Goal: Task Accomplishment & Management: Complete application form

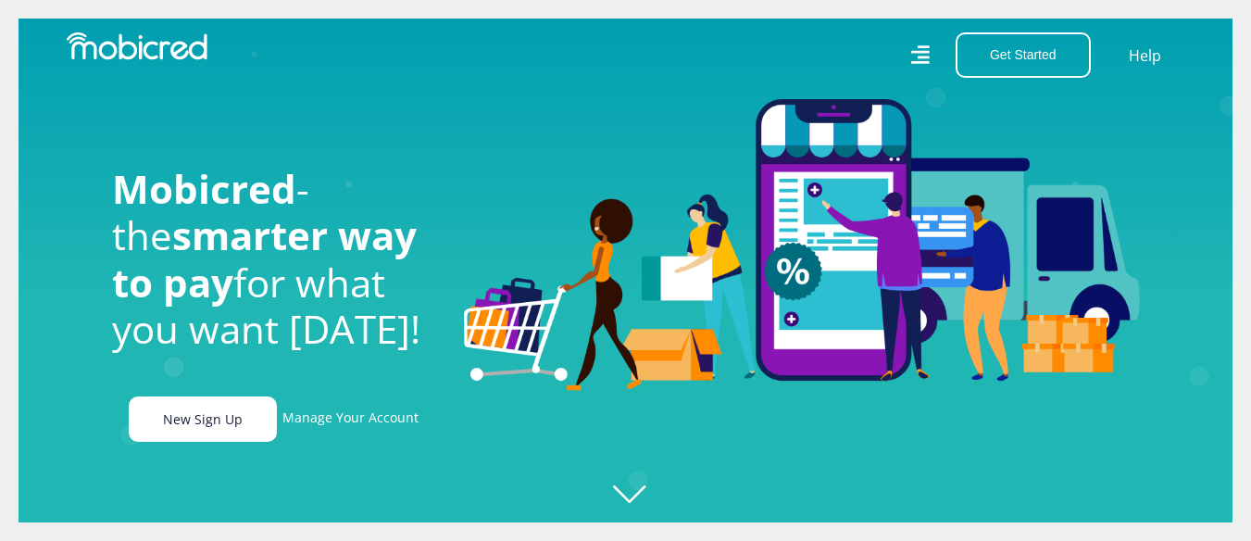
click at [215, 431] on link "New Sign Up" at bounding box center [203, 418] width 148 height 45
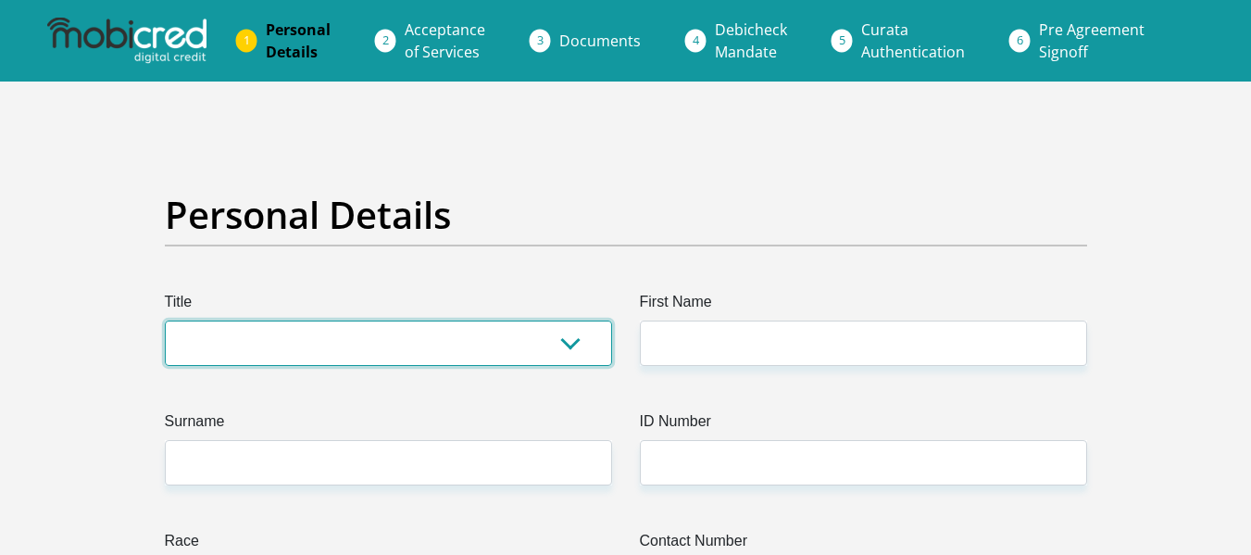
click at [385, 347] on select "Mr Ms Mrs Dr [PERSON_NAME]" at bounding box center [388, 342] width 447 height 45
select select "Ms"
click at [165, 320] on select "Mr Ms Mrs Dr [PERSON_NAME]" at bounding box center [388, 342] width 447 height 45
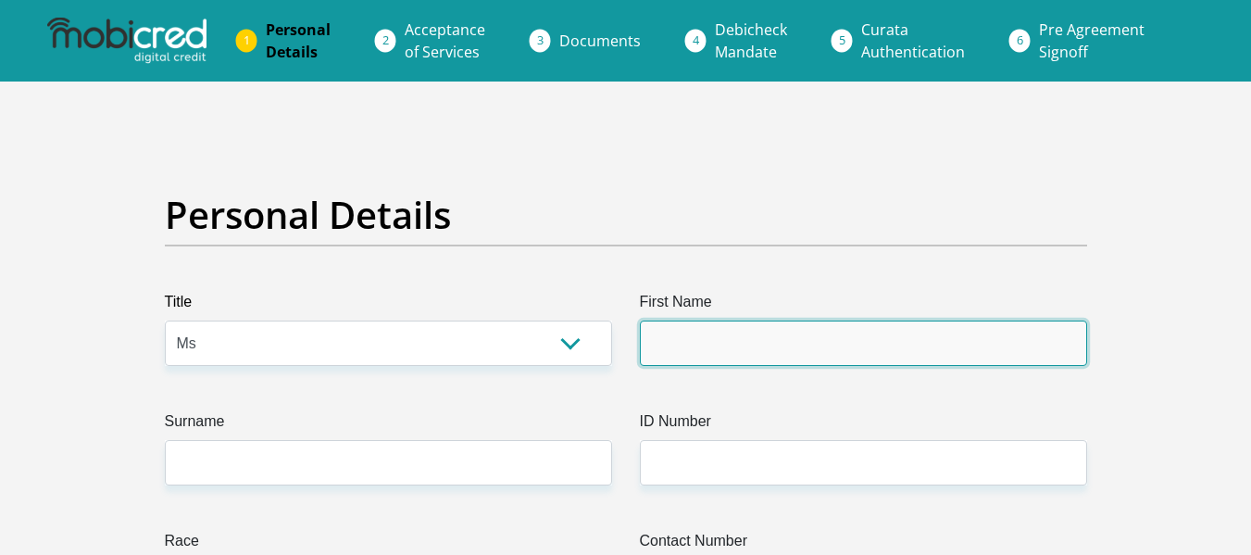
click at [820, 335] on input "First Name" at bounding box center [863, 342] width 447 height 45
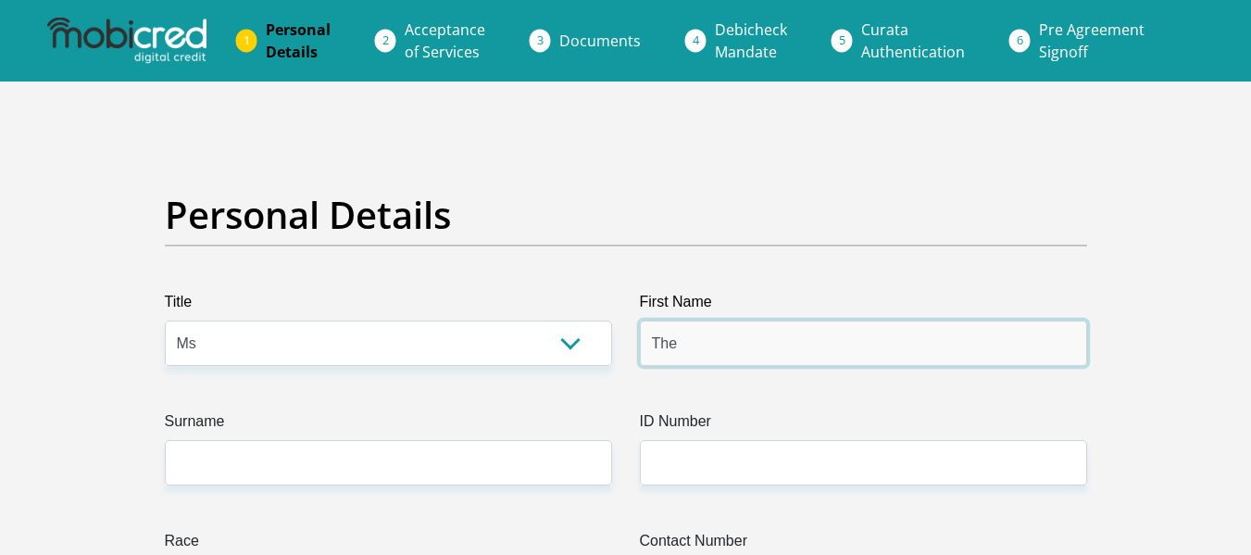
type input "[PERSON_NAME]"
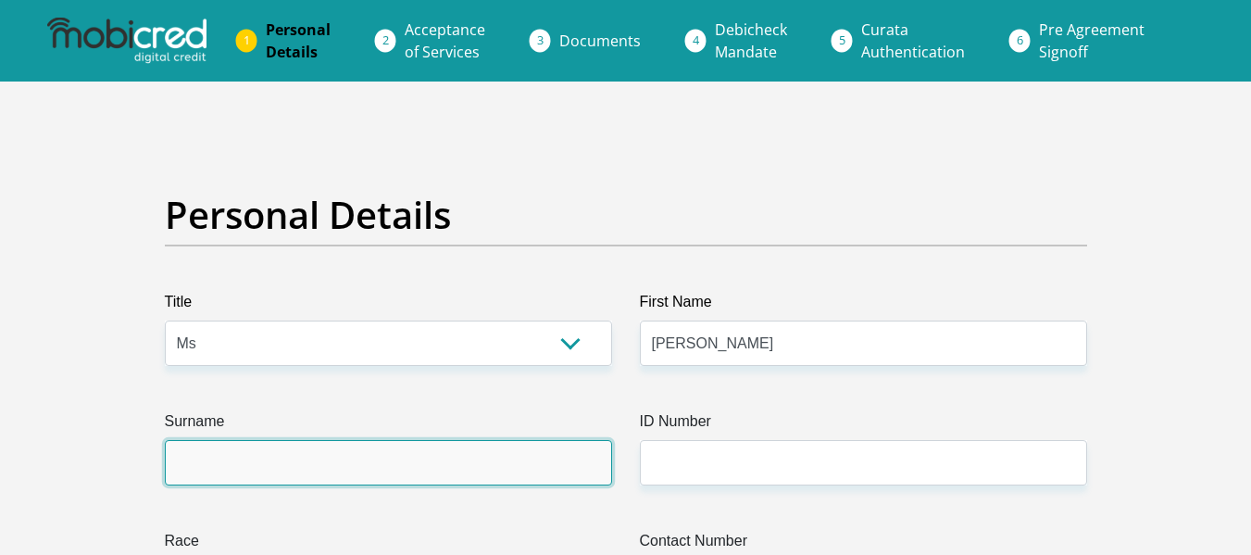
click at [391, 481] on input "Surname" at bounding box center [388, 462] width 447 height 45
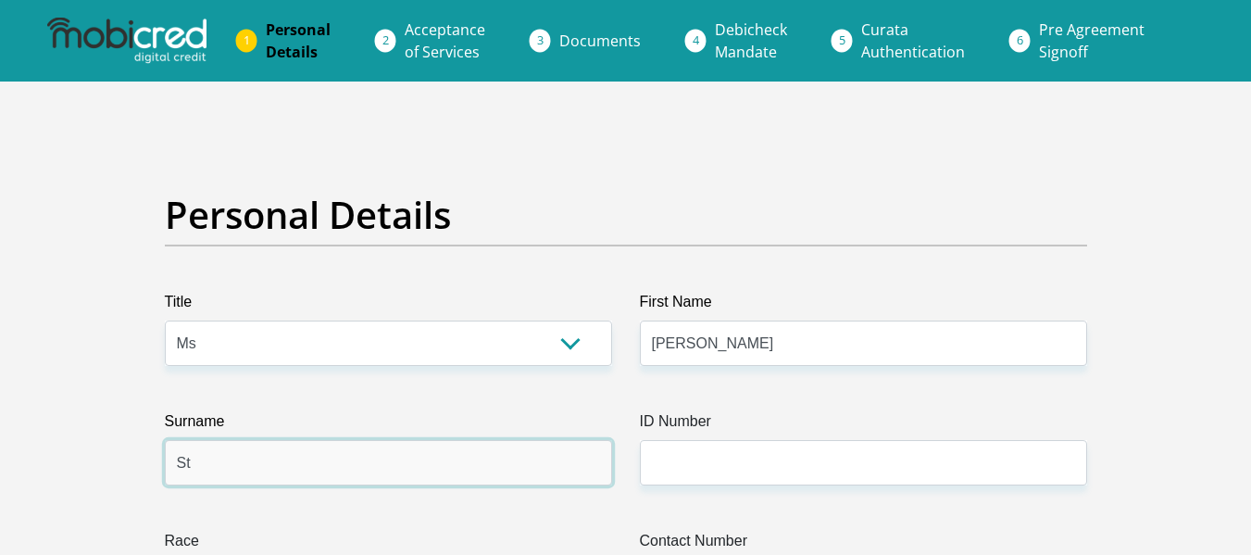
type input "[PERSON_NAME]"
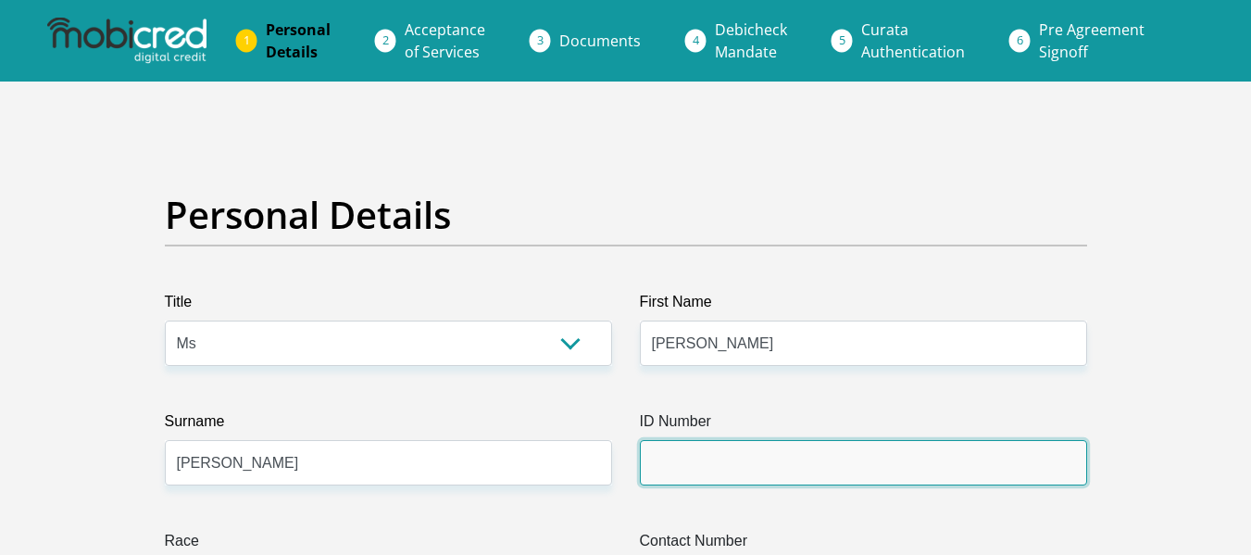
click at [747, 455] on input "ID Number" at bounding box center [863, 462] width 447 height 45
paste input "Mobicred"
type input "Mobicred"
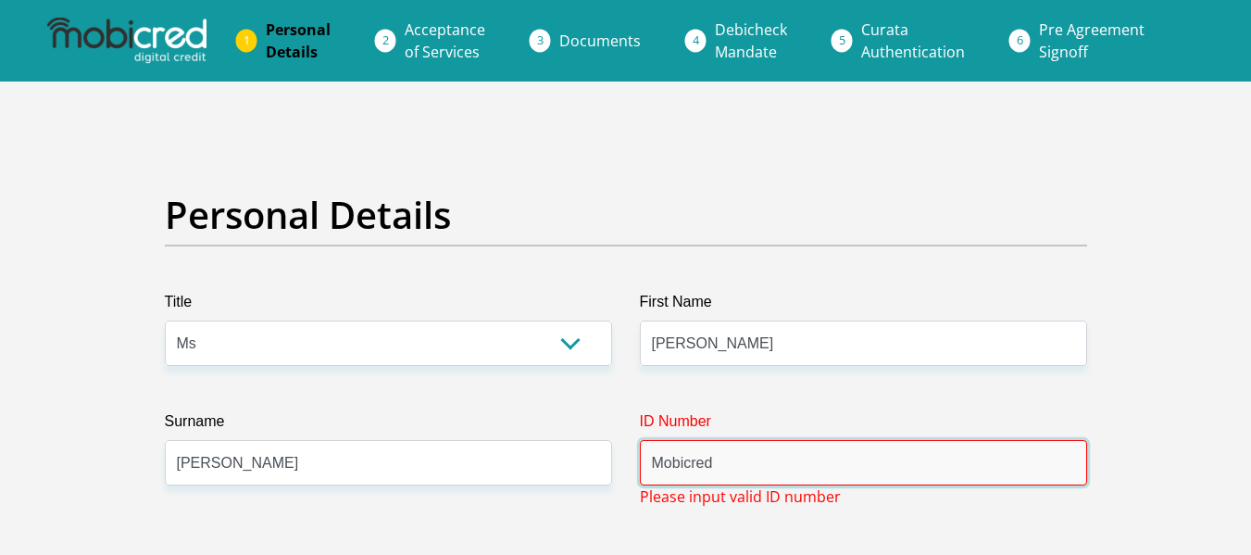
drag, startPoint x: 744, startPoint y: 456, endPoint x: 594, endPoint y: 465, distance: 151.2
click at [709, 462] on input "ID Number" at bounding box center [863, 462] width 447 height 45
paste input "89080030192088"
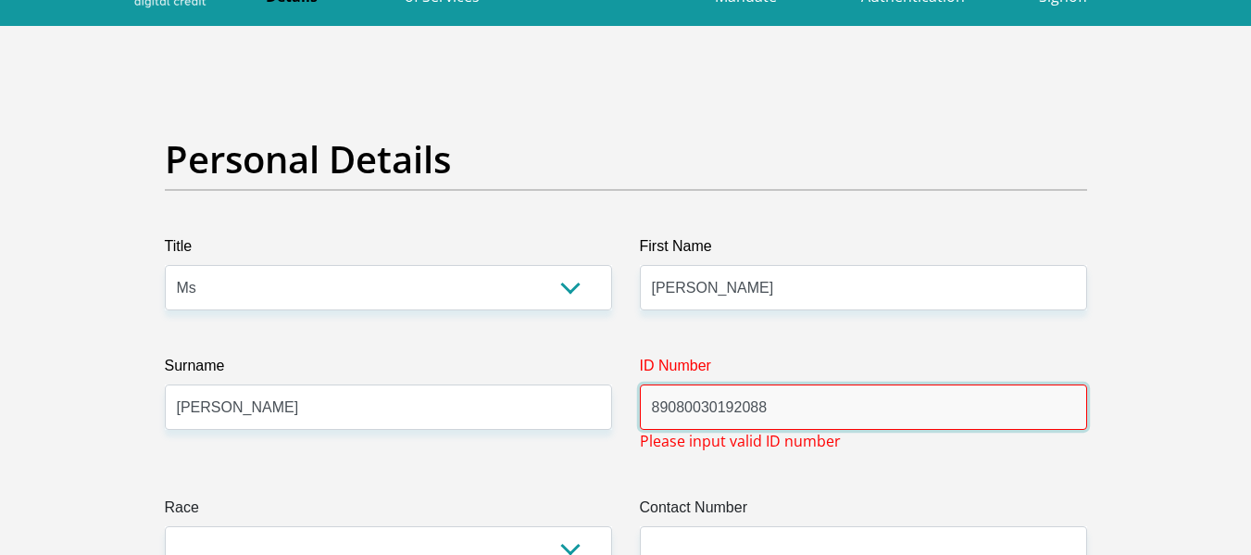
scroll to position [278, 0]
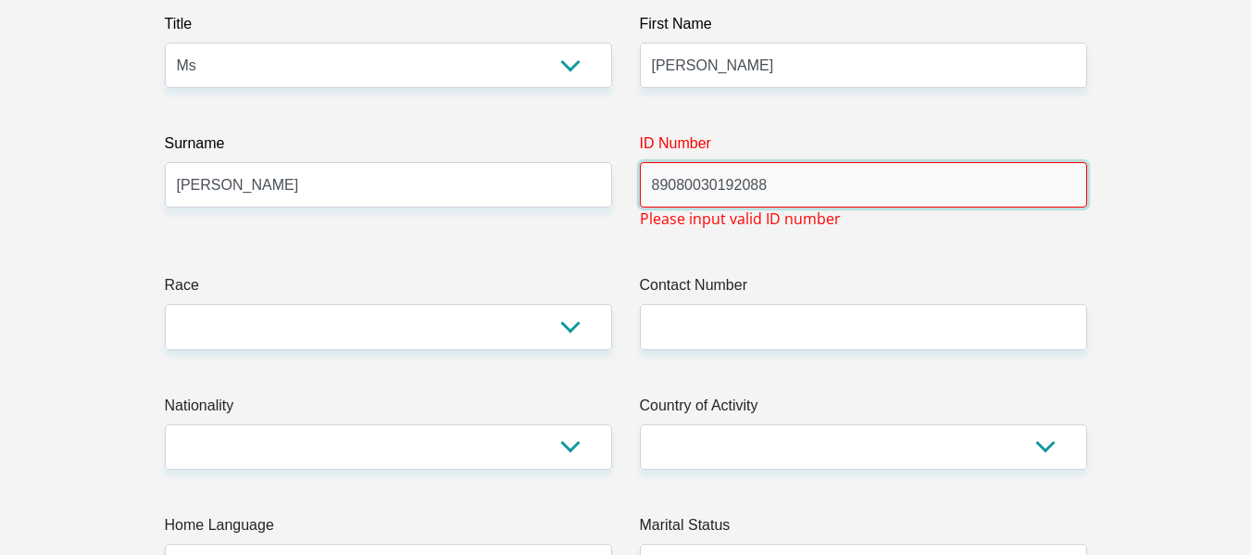
type input "89080030192088"
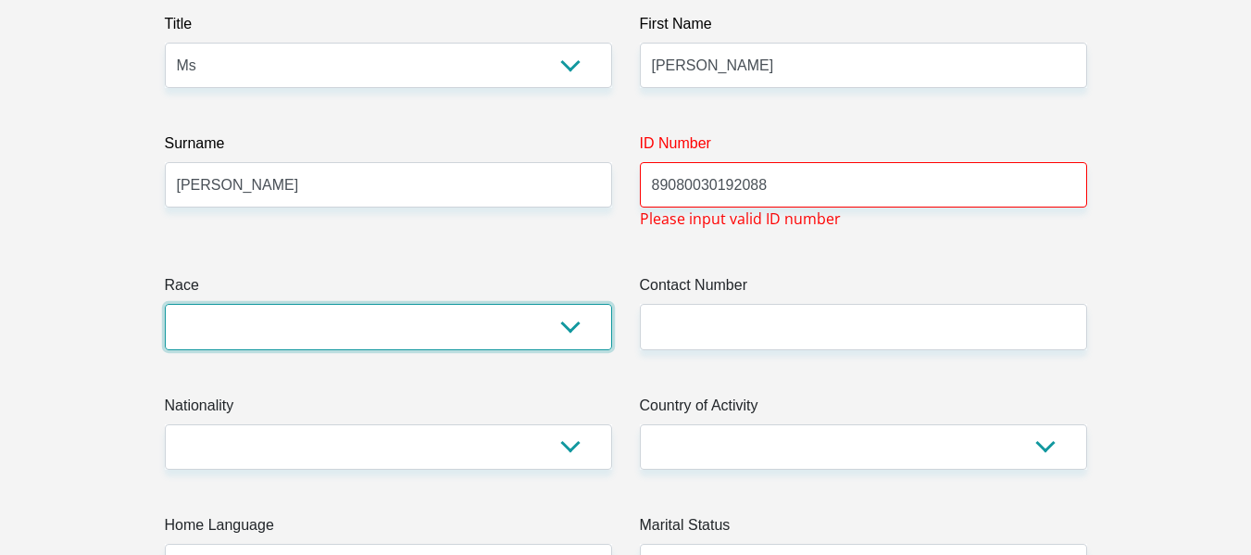
click at [345, 327] on select "Black Coloured Indian White Other" at bounding box center [388, 326] width 447 height 45
select select "4"
click at [165, 304] on select "Black Coloured Indian White Other" at bounding box center [388, 326] width 447 height 45
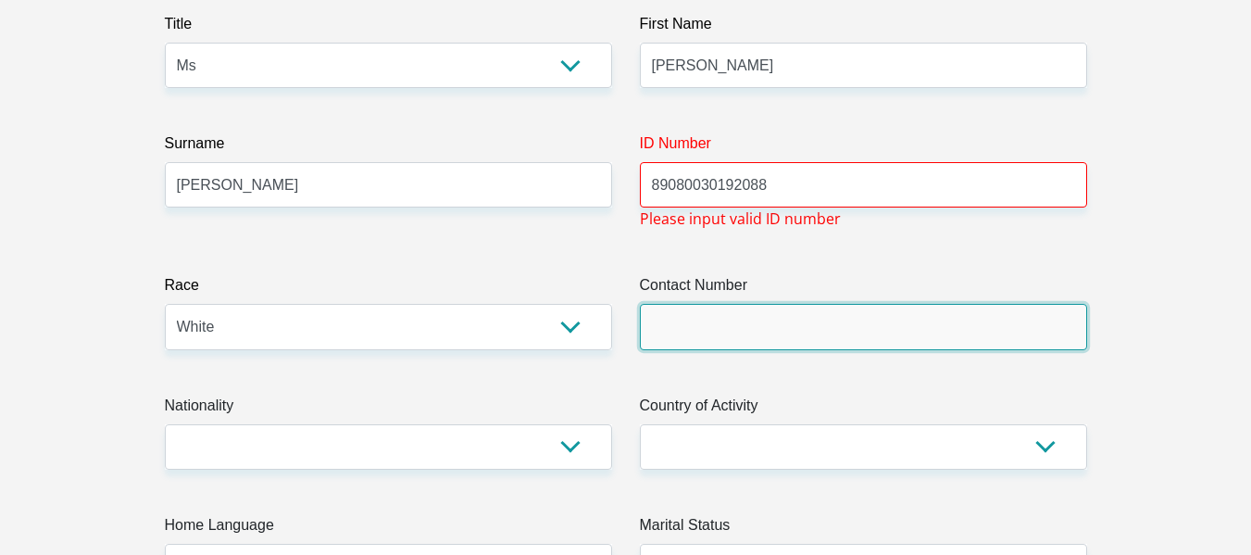
click at [685, 330] on input "Contact Number" at bounding box center [863, 326] width 447 height 45
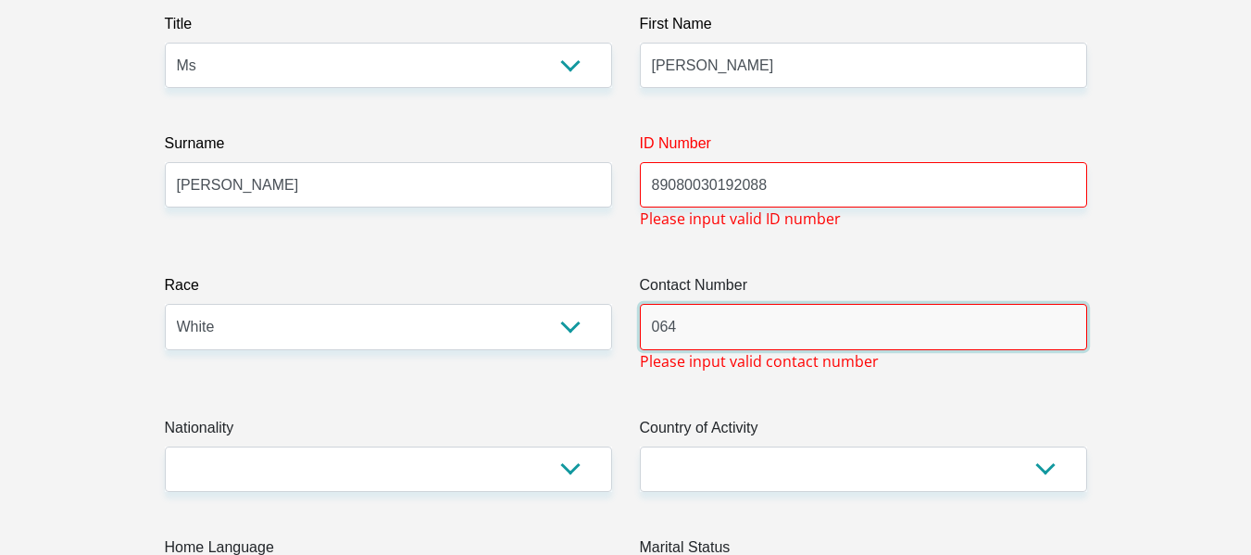
type input "0646819112"
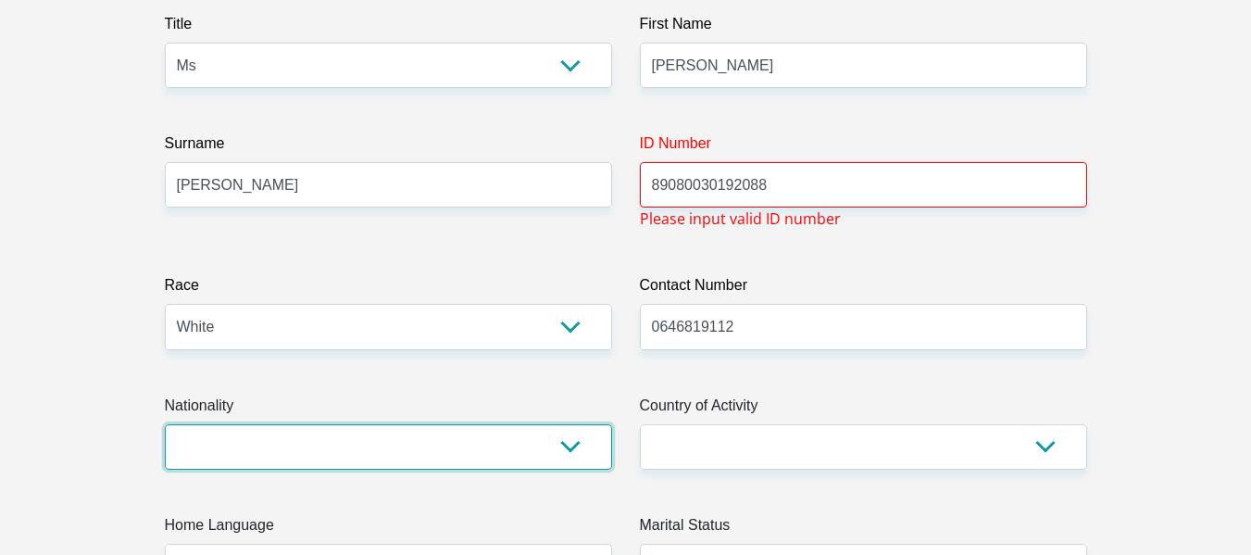
click at [406, 439] on select "[GEOGRAPHIC_DATA] [GEOGRAPHIC_DATA] [GEOGRAPHIC_DATA] [GEOGRAPHIC_DATA] [GEOGRA…" at bounding box center [388, 446] width 447 height 45
select select "ZAF"
click at [165, 424] on select "[GEOGRAPHIC_DATA] [GEOGRAPHIC_DATA] [GEOGRAPHIC_DATA] [GEOGRAPHIC_DATA] [GEOGRA…" at bounding box center [388, 446] width 447 height 45
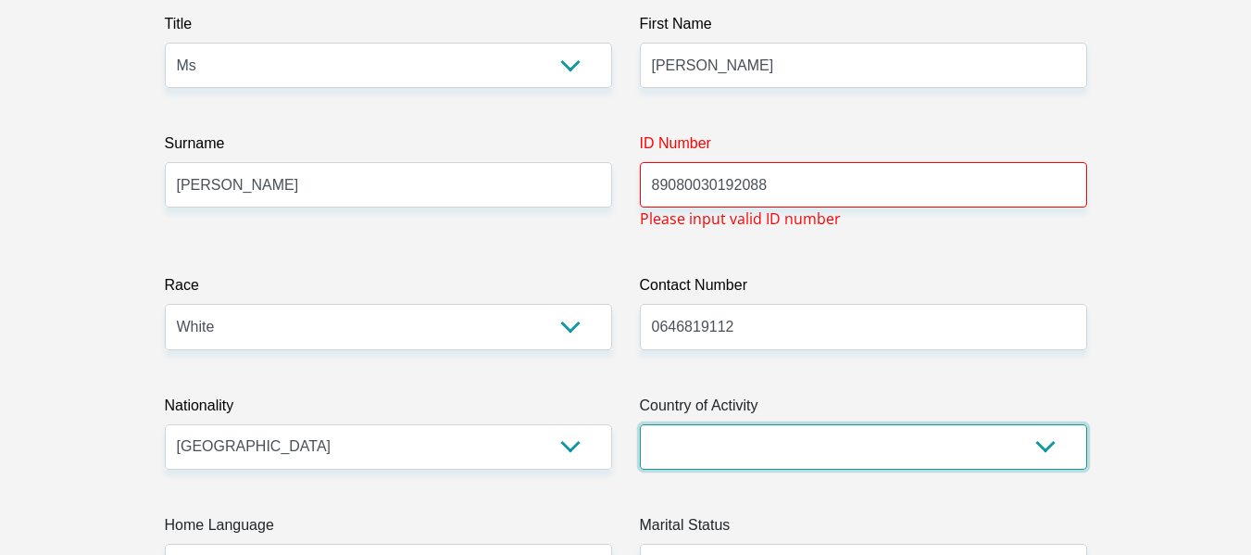
click at [739, 447] on select "[GEOGRAPHIC_DATA] [GEOGRAPHIC_DATA] [GEOGRAPHIC_DATA] [GEOGRAPHIC_DATA] [GEOGRA…" at bounding box center [863, 446] width 447 height 45
select select "ZAF"
click at [640, 424] on select "[GEOGRAPHIC_DATA] [GEOGRAPHIC_DATA] [GEOGRAPHIC_DATA] [GEOGRAPHIC_DATA] [GEOGRA…" at bounding box center [863, 446] width 447 height 45
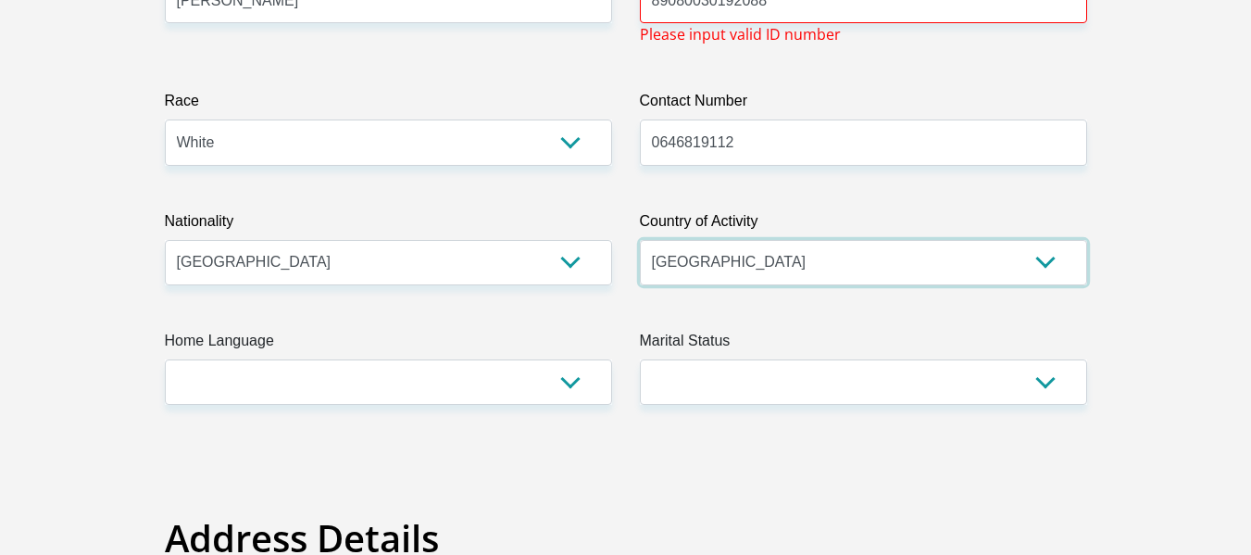
scroll to position [463, 0]
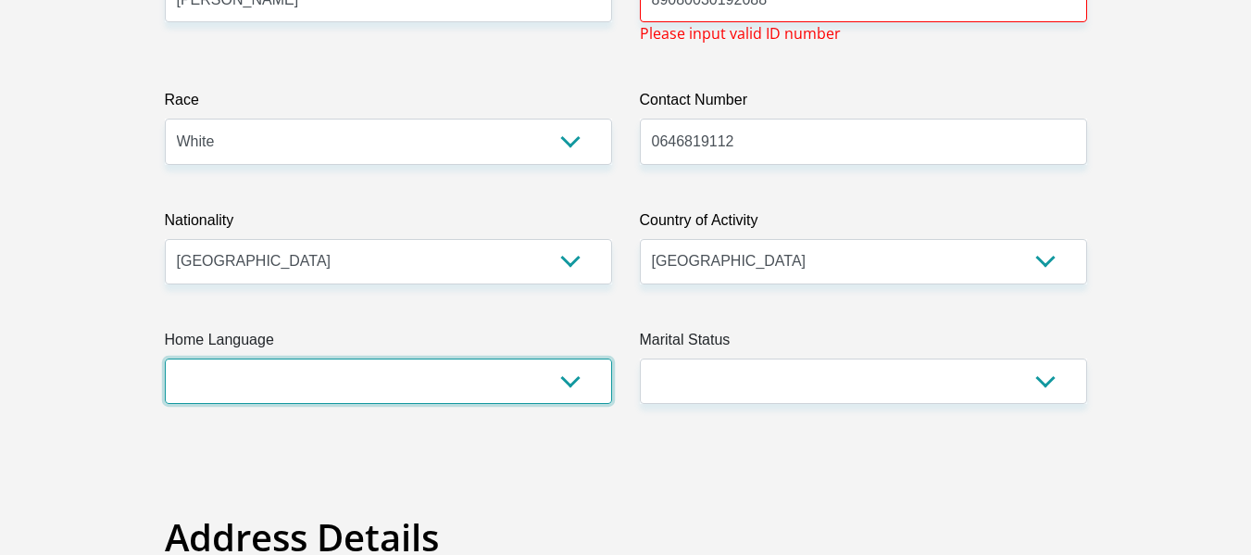
click at [342, 378] on select "Afrikaans English Sepedi South Ndebele Southern Sotho Swati Tsonga Tswana Venda…" at bounding box center [388, 380] width 447 height 45
select select "afr"
click at [165, 358] on select "Afrikaans English Sepedi South Ndebele Southern Sotho Swati Tsonga Tswana Venda…" at bounding box center [388, 380] width 447 height 45
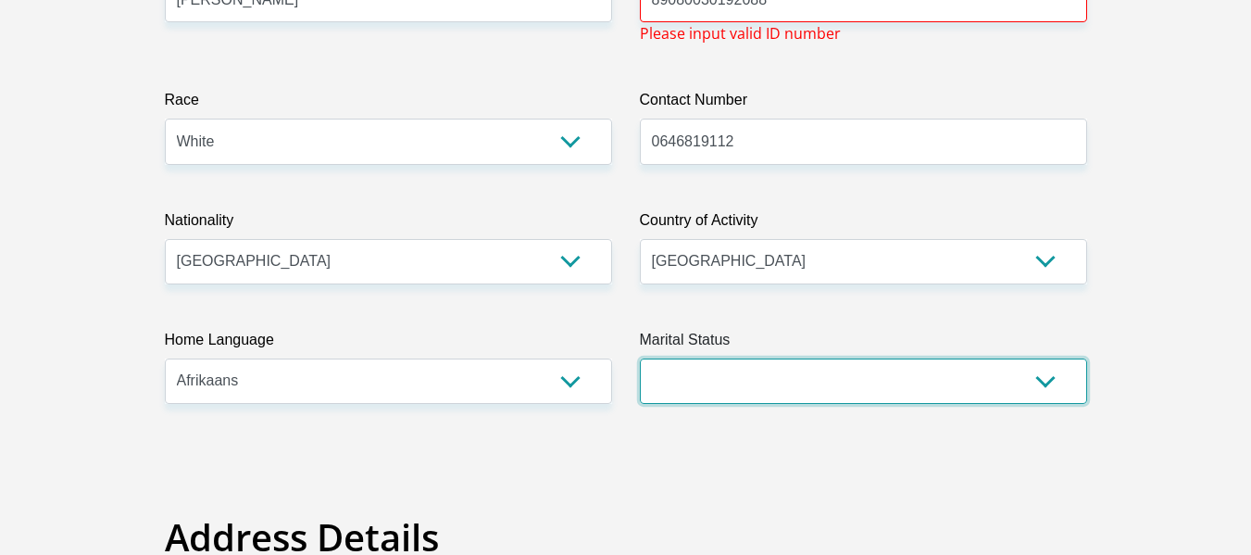
click at [715, 376] on select "Married ANC Single Divorced Widowed Married COP or Customary Law" at bounding box center [863, 380] width 447 height 45
select select "2"
click at [640, 358] on select "Married ANC Single Divorced Widowed Married COP or Customary Law" at bounding box center [863, 380] width 447 height 45
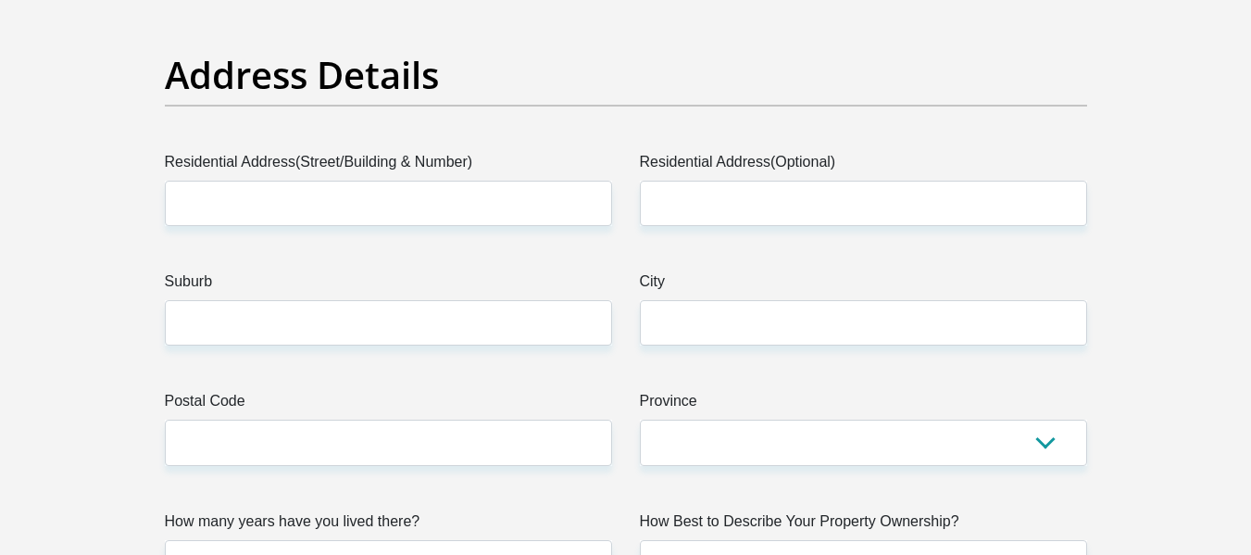
scroll to position [926, 0]
click at [261, 170] on label "Residential Address(Street/Building & Number)" at bounding box center [388, 165] width 447 height 30
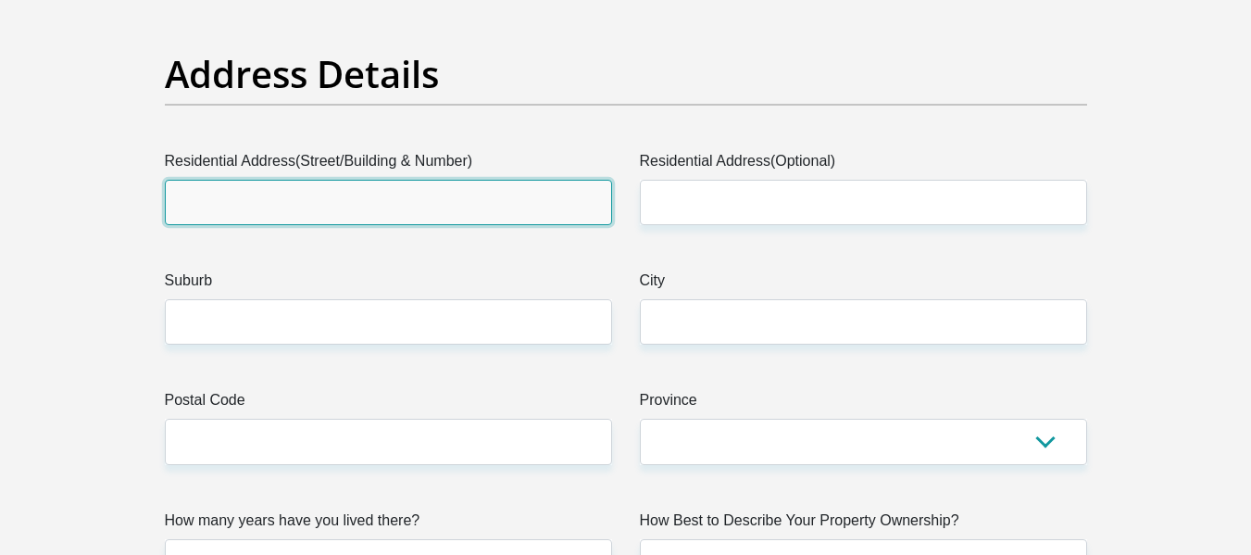
click at [261, 180] on input "Residential Address(Street/Building & Number)" at bounding box center [388, 202] width 447 height 45
click at [265, 191] on input "Residential Address(Street/Building & Number)" at bounding box center [388, 202] width 447 height 45
type input "12 Rooibekkie str"
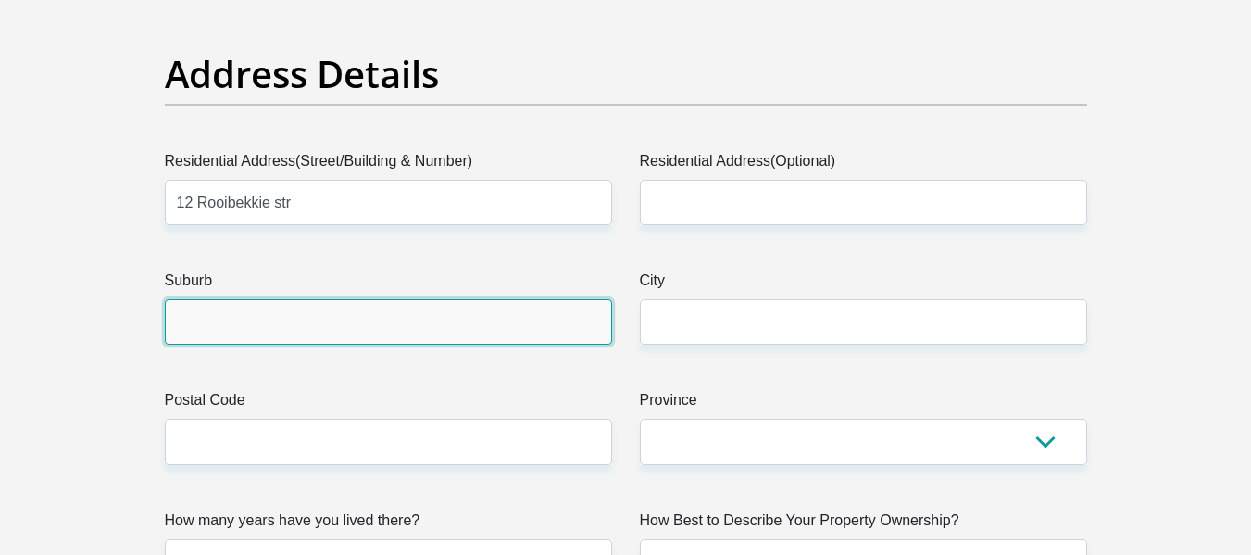
type input "[GEOGRAPHIC_DATA]"
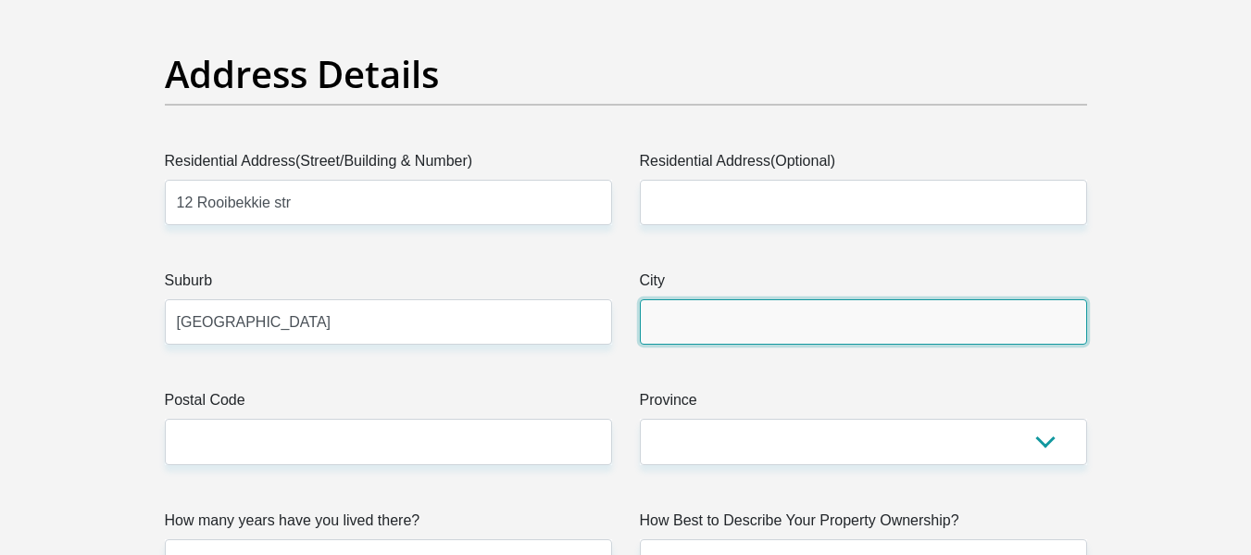
type input "[GEOGRAPHIC_DATA]"
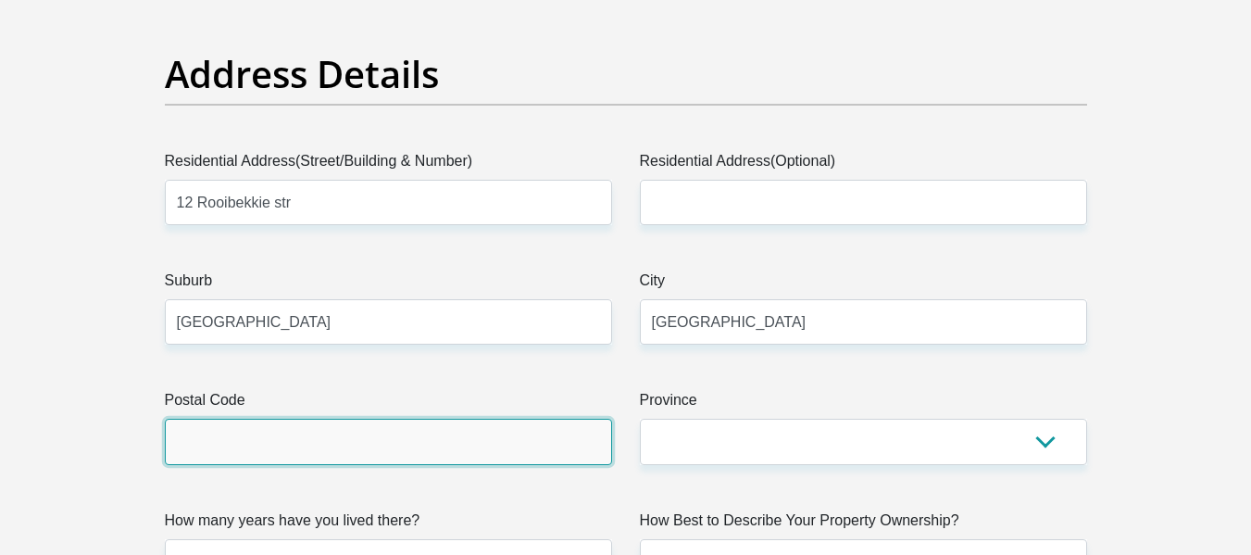
type input "1459"
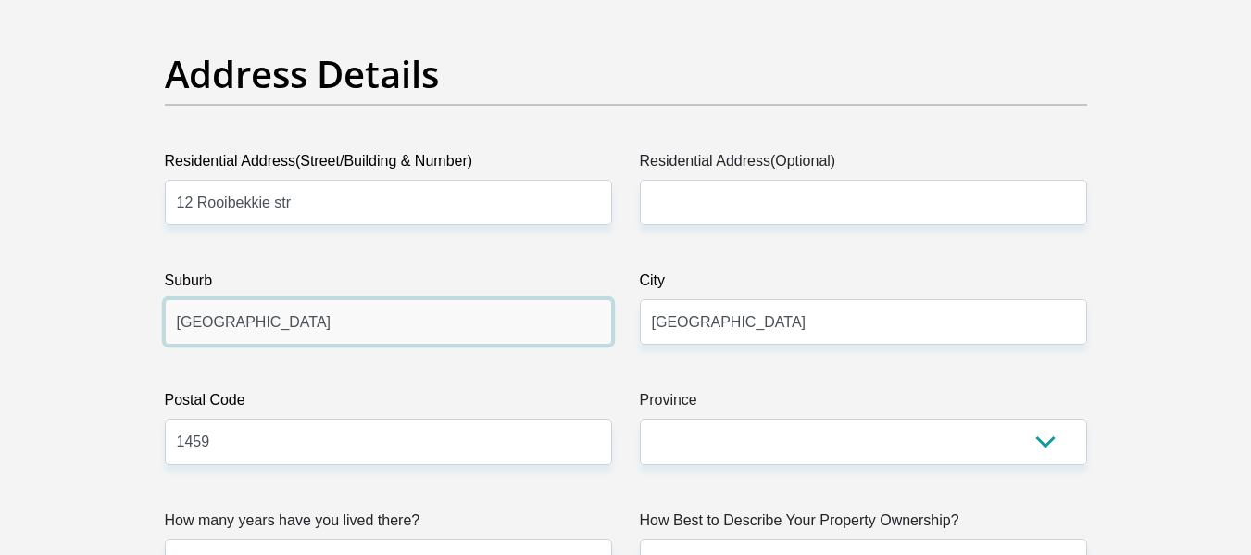
click at [214, 327] on input "[GEOGRAPHIC_DATA]" at bounding box center [388, 321] width 447 height 45
type input "[GEOGRAPHIC_DATA]"
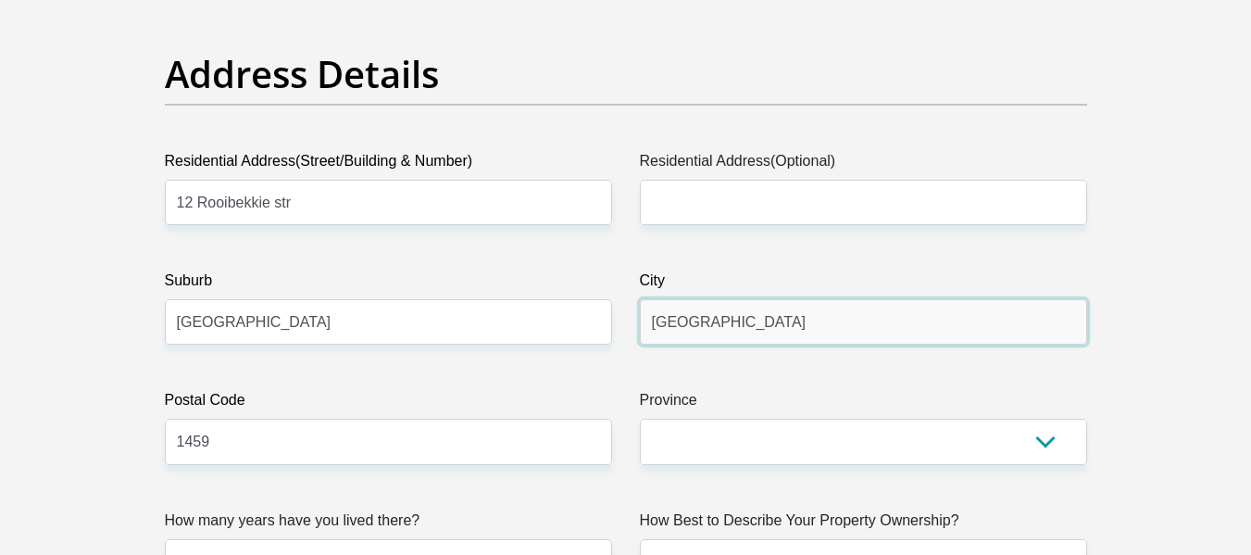
click at [691, 331] on input "[GEOGRAPHIC_DATA]" at bounding box center [863, 321] width 447 height 45
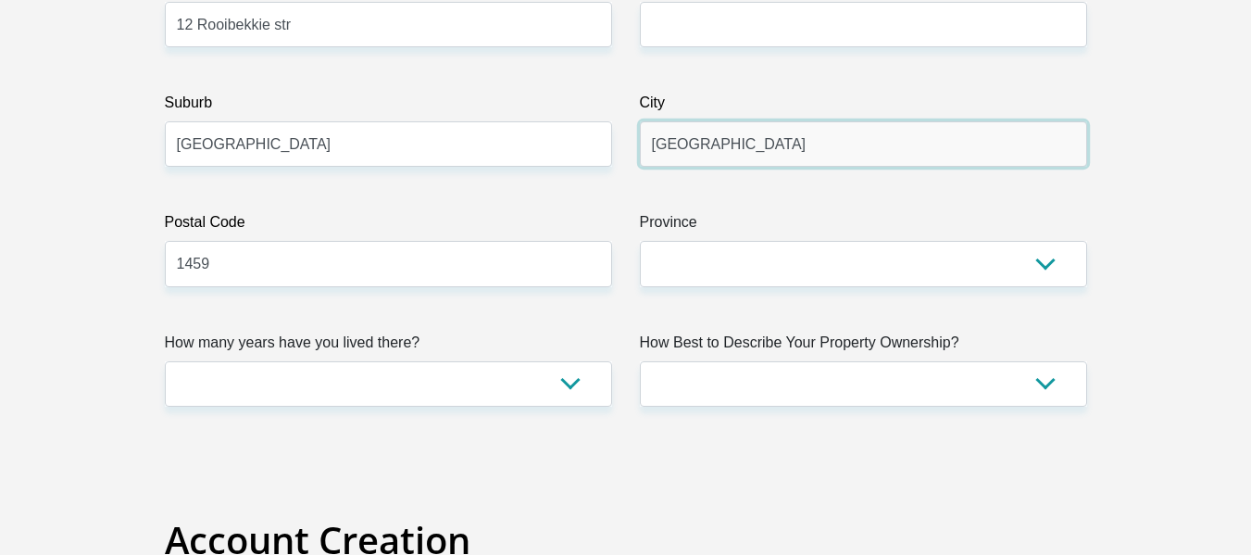
scroll to position [1111, 0]
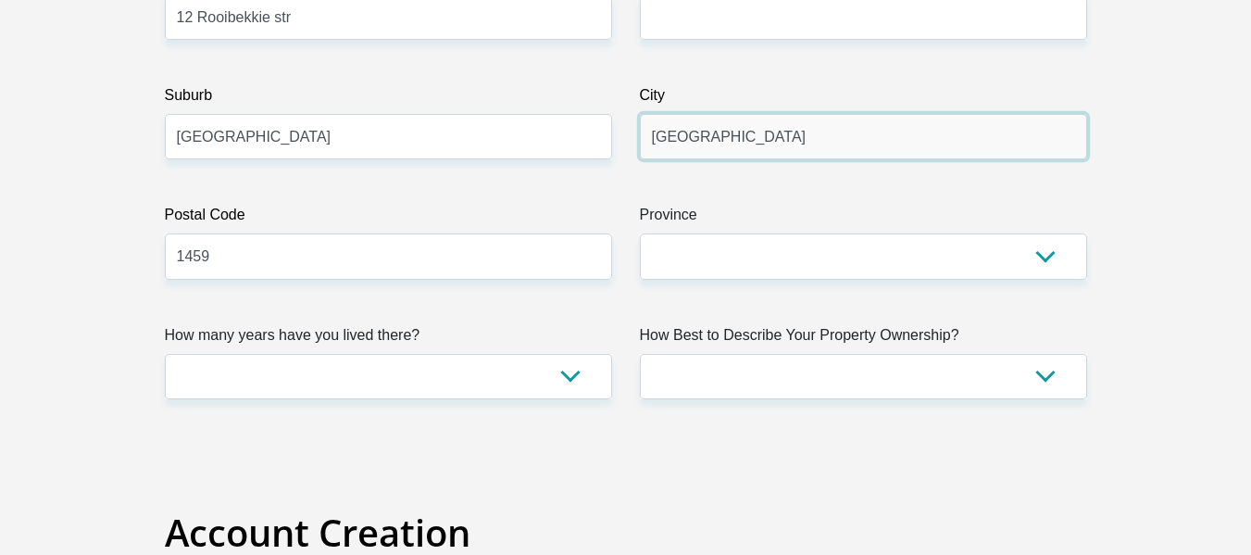
type input "[GEOGRAPHIC_DATA]"
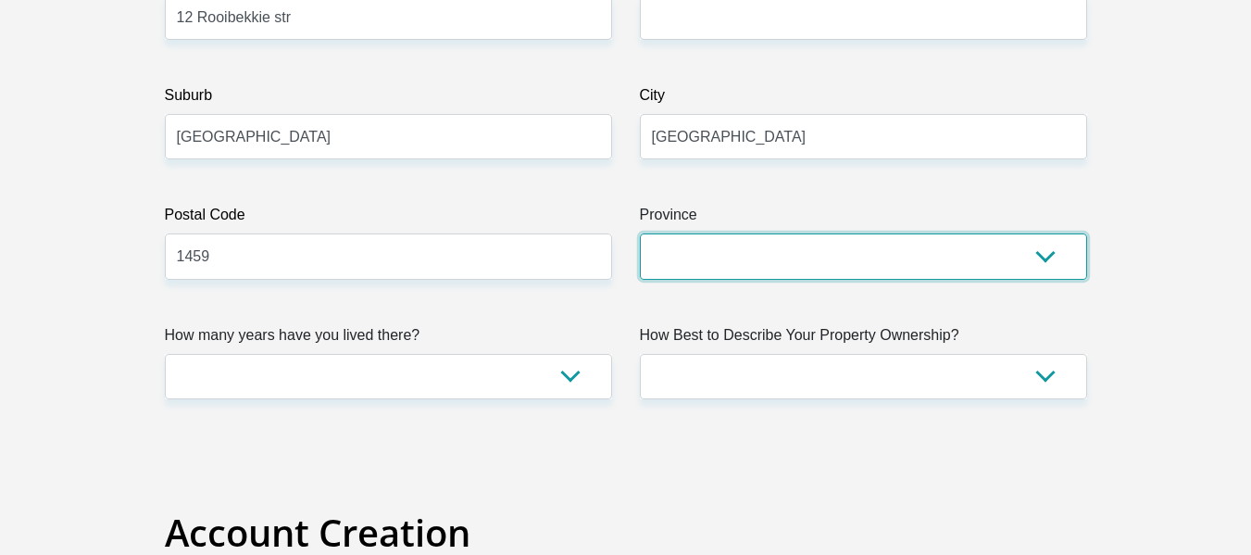
click at [730, 265] on select "Eastern Cape Free State [GEOGRAPHIC_DATA] [GEOGRAPHIC_DATA][DATE] [GEOGRAPHIC_D…" at bounding box center [863, 255] width 447 height 45
click at [719, 255] on select "Eastern Cape Free State [GEOGRAPHIC_DATA] [GEOGRAPHIC_DATA][DATE] [GEOGRAPHIC_D…" at bounding box center [863, 255] width 447 height 45
select select "Gauteng"
click at [640, 233] on select "Eastern Cape Free State [GEOGRAPHIC_DATA] [GEOGRAPHIC_DATA][DATE] [GEOGRAPHIC_D…" at bounding box center [863, 255] width 447 height 45
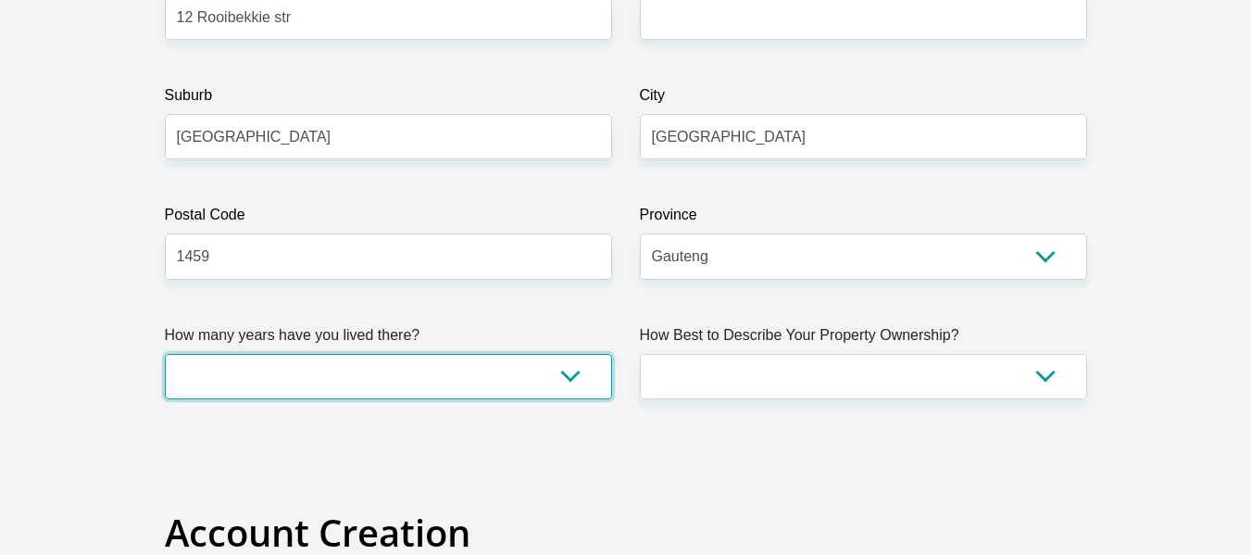
click at [367, 365] on select "less than 1 year 1-3 years 3-5 years 5+ years" at bounding box center [388, 376] width 447 height 45
select select "2"
click at [165, 354] on select "less than 1 year 1-3 years 3-5 years 5+ years" at bounding box center [388, 376] width 447 height 45
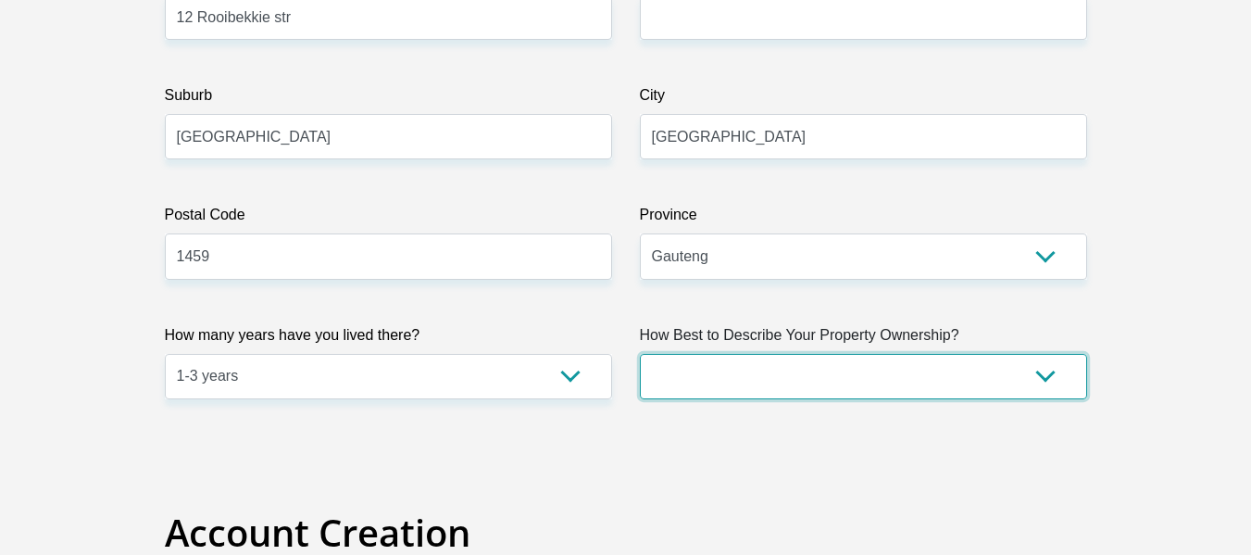
click at [827, 358] on select "Owned Rented Family Owned Company Dwelling" at bounding box center [863, 376] width 447 height 45
select select "Rented"
click at [640, 354] on select "Owned Rented Family Owned Company Dwelling" at bounding box center [863, 376] width 447 height 45
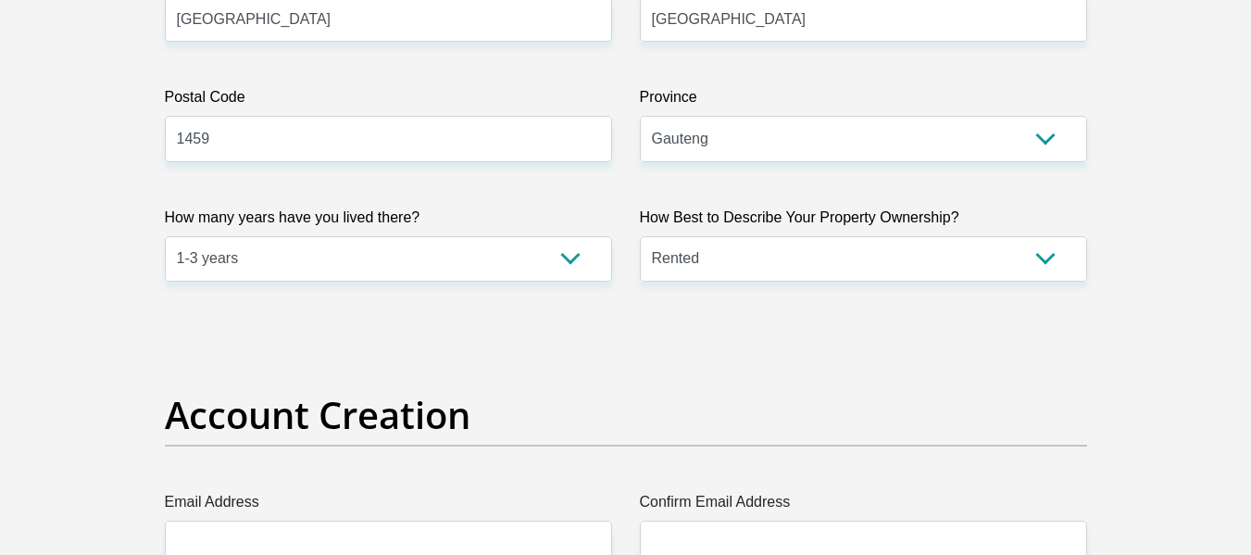
scroll to position [1389, 0]
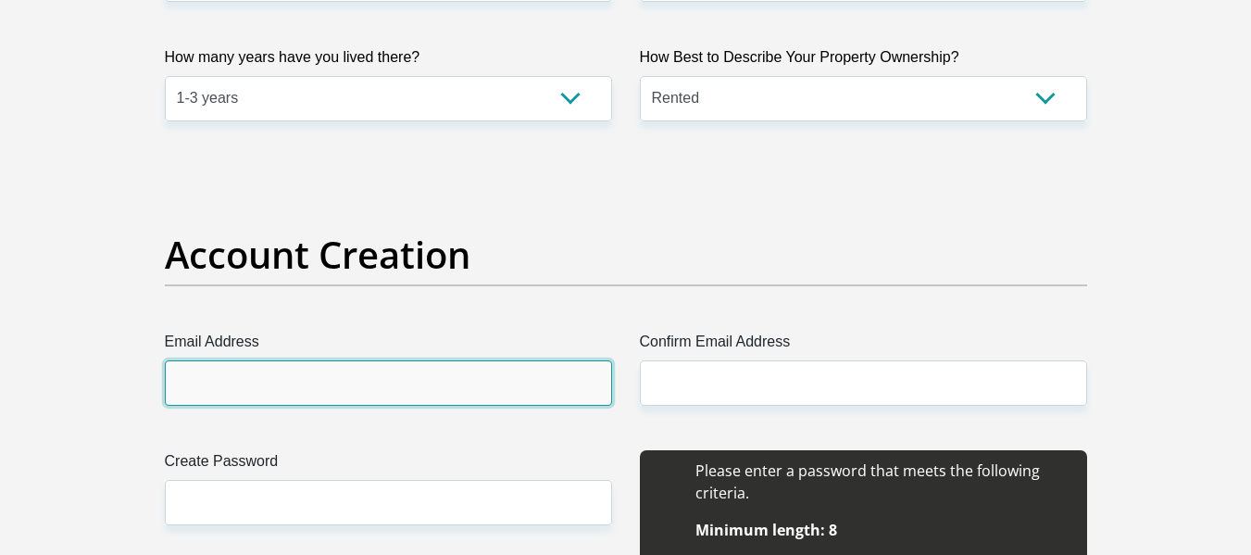
click at [251, 379] on input "Email Address" at bounding box center [388, 382] width 447 height 45
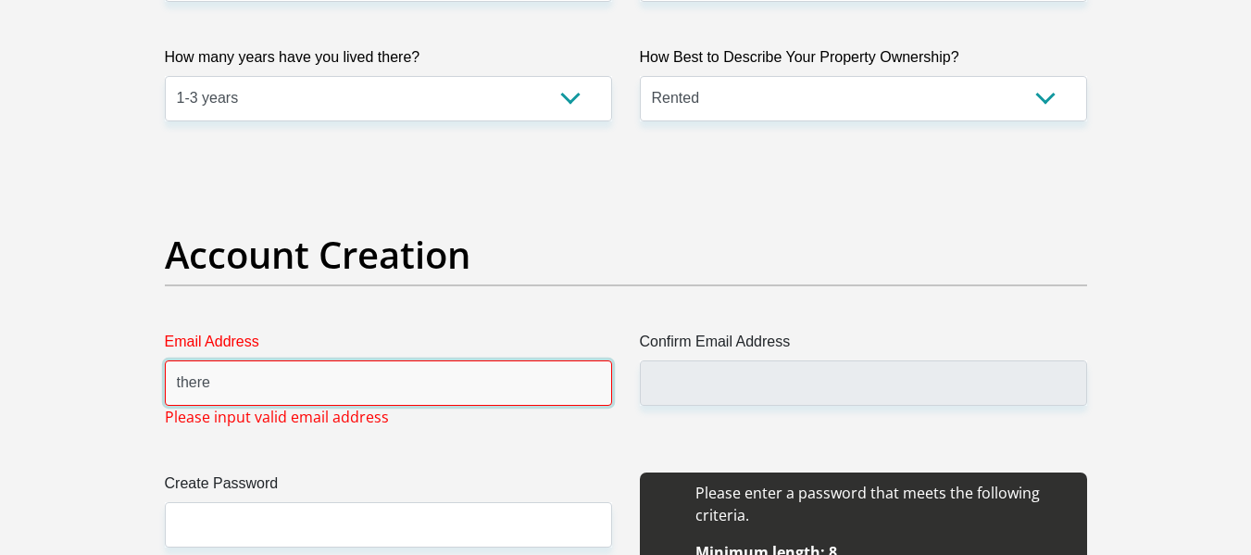
type input "[EMAIL_ADDRESS][DOMAIN_NAME]"
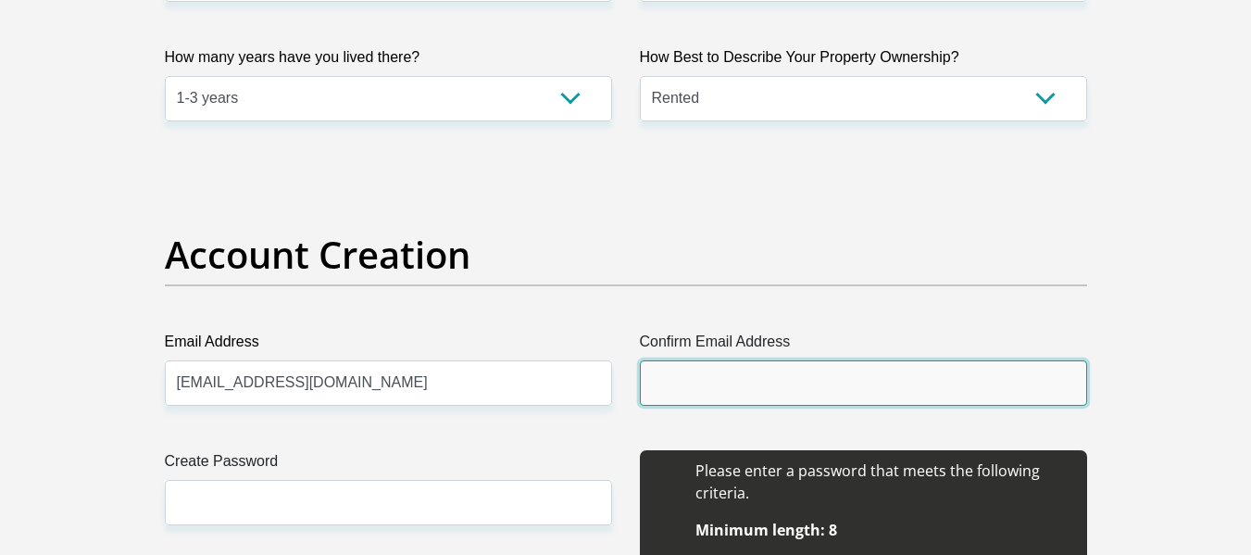
click at [683, 379] on input "Confirm Email Address" at bounding box center [863, 382] width 447 height 45
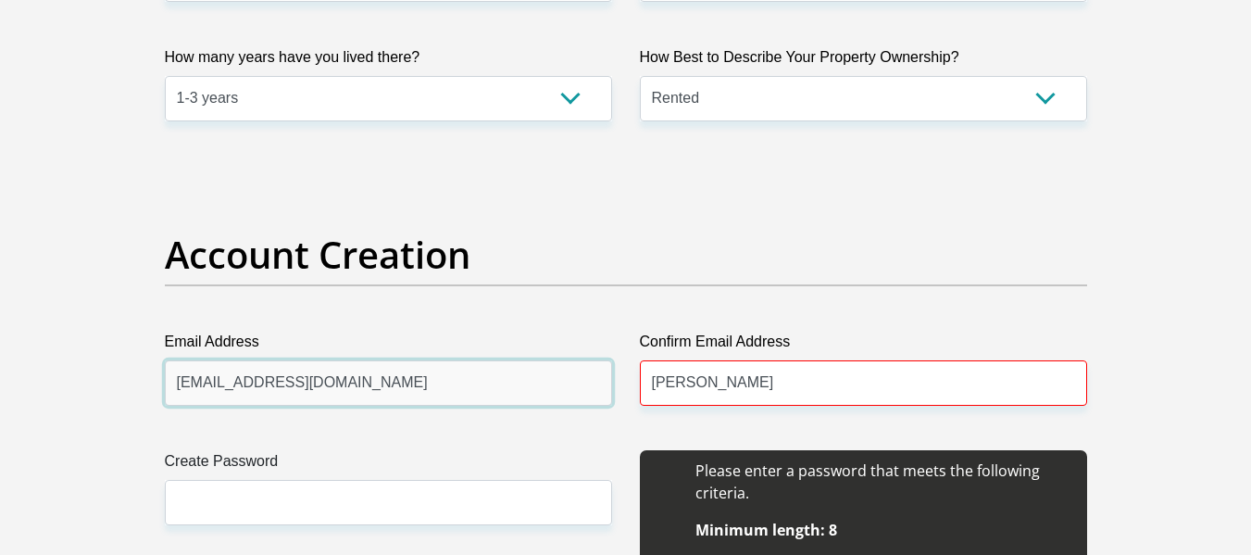
drag, startPoint x: 222, startPoint y: 381, endPoint x: 0, endPoint y: 383, distance: 222.2
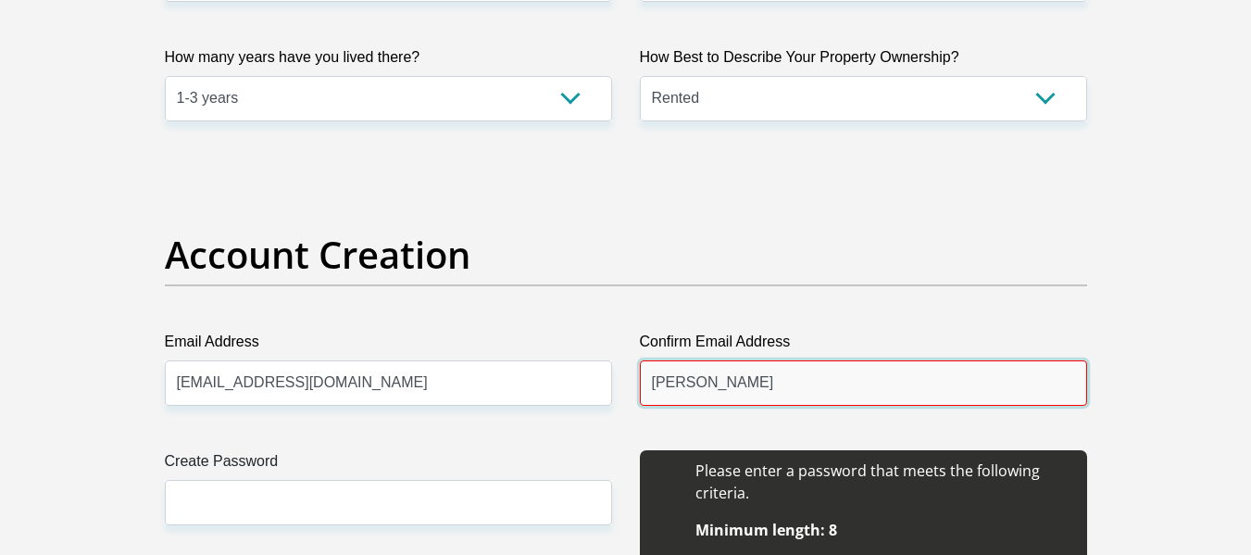
drag, startPoint x: 756, startPoint y: 380, endPoint x: 745, endPoint y: 380, distance: 11.1
click at [750, 380] on input "[PERSON_NAME]" at bounding box center [863, 382] width 447 height 45
click at [745, 380] on input "[PERSON_NAME]" at bounding box center [863, 382] width 447 height 45
paste input "[EMAIL_ADDRESS][DOMAIN_NAME]"
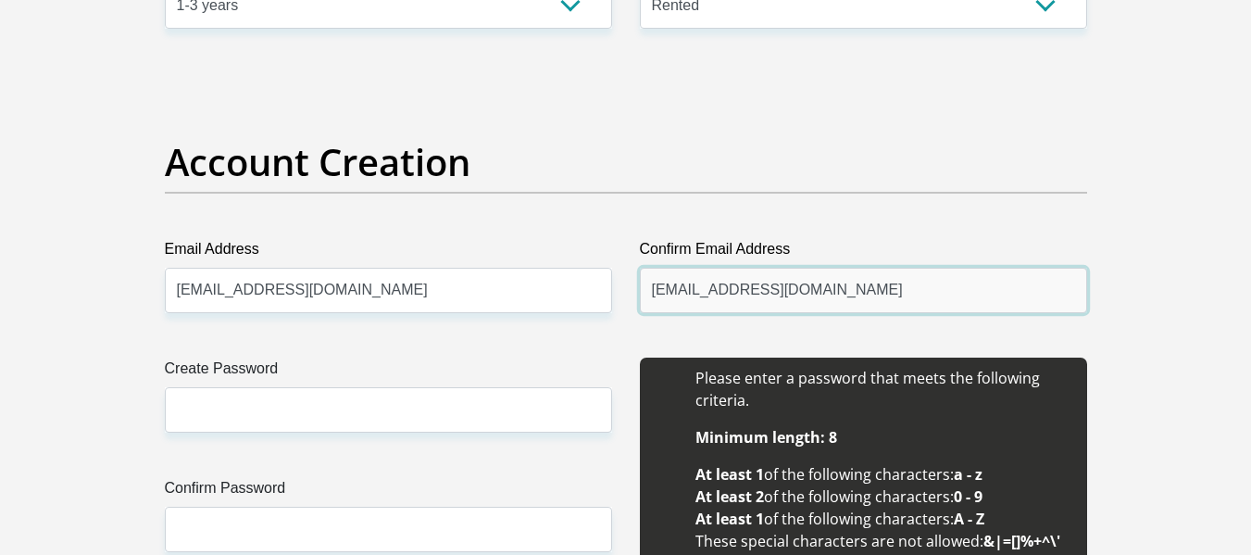
scroll to position [1574, 0]
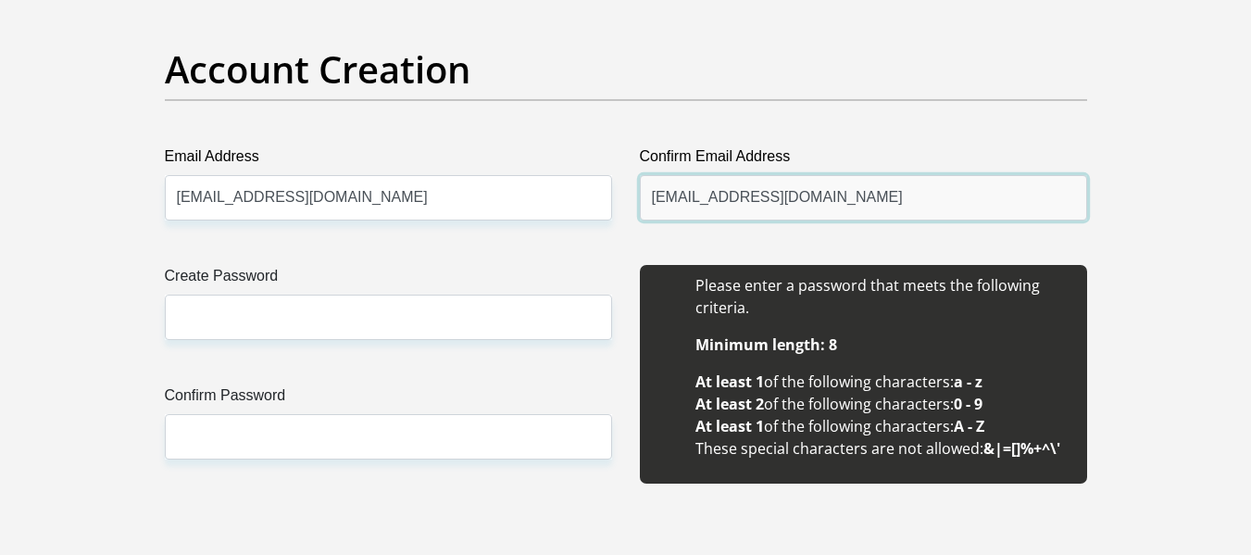
type input "[EMAIL_ADDRESS][DOMAIN_NAME]"
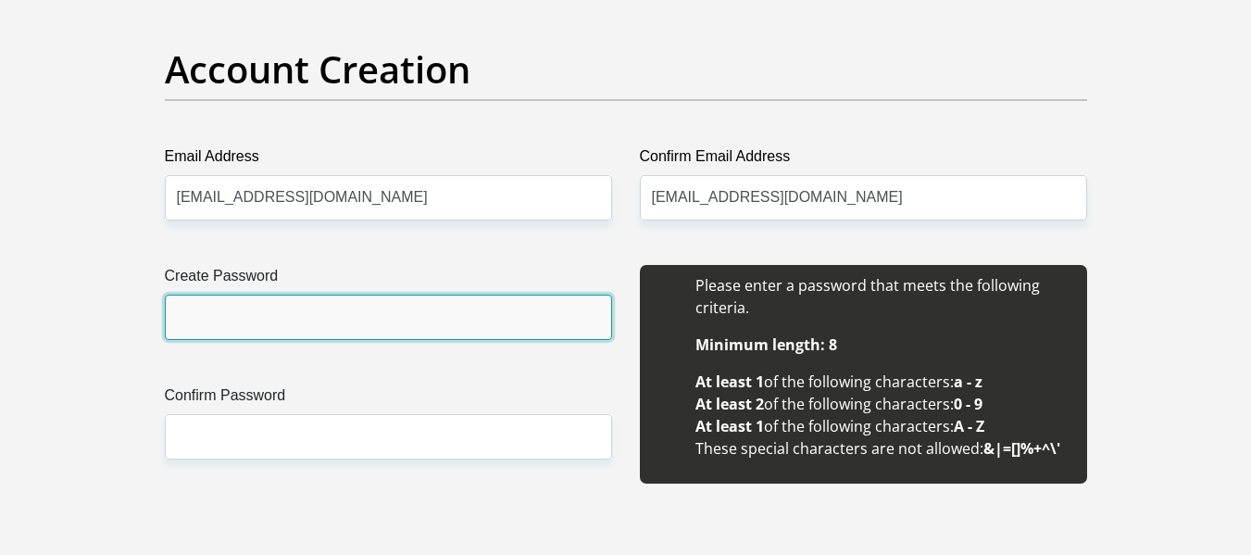
click at [249, 301] on input "Create Password" at bounding box center [388, 316] width 447 height 45
type input "Theresa0803@"
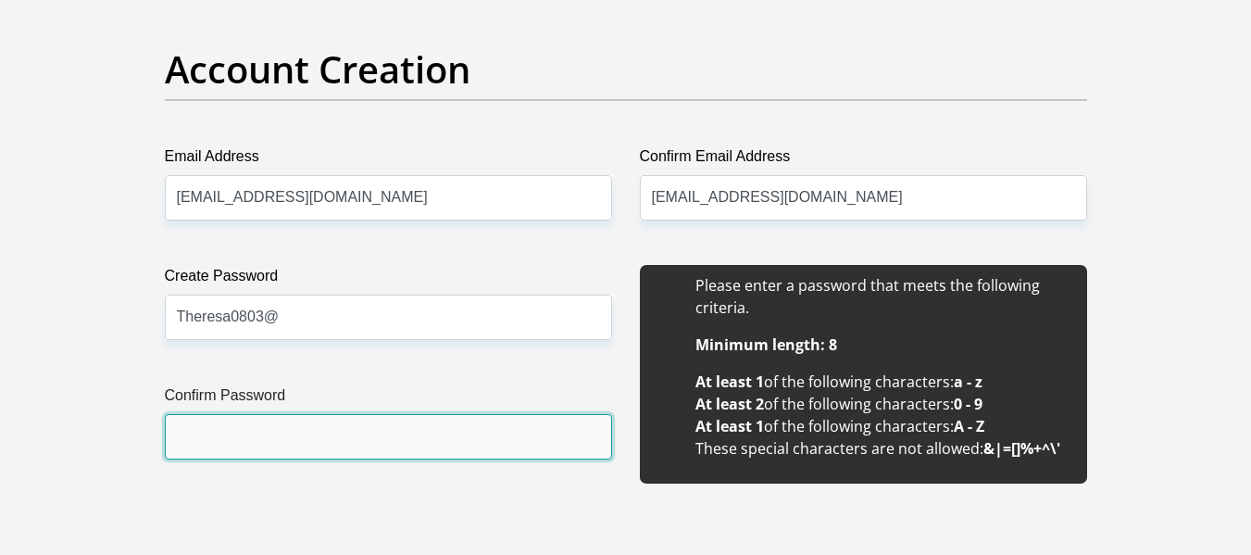
click at [306, 434] on input "Confirm Password" at bounding box center [388, 436] width 447 height 45
type input "Theresa0803@"
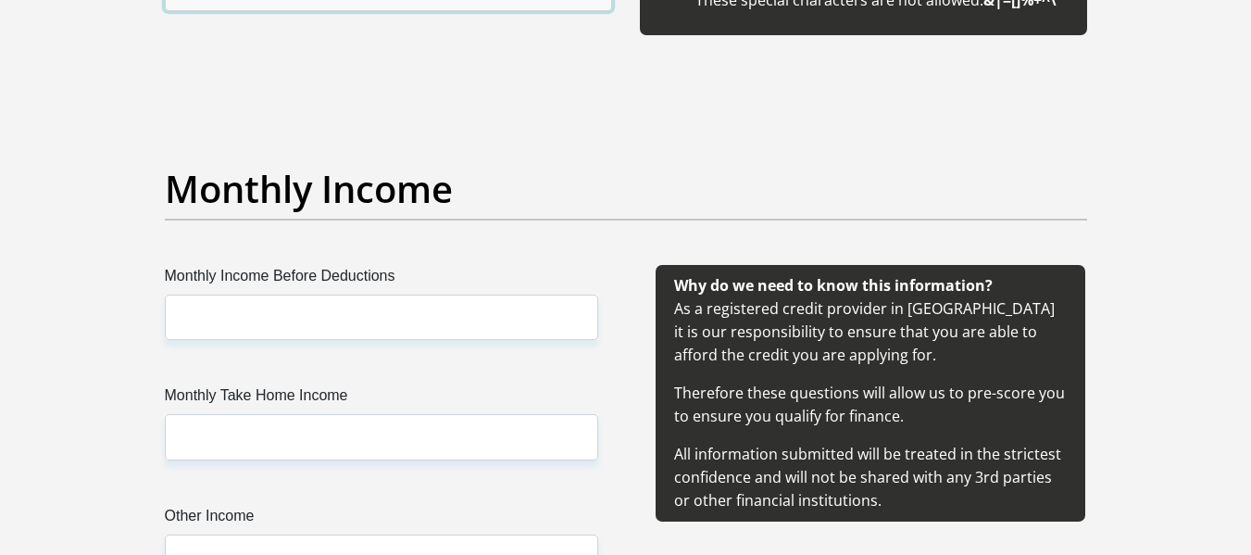
scroll to position [2037, 0]
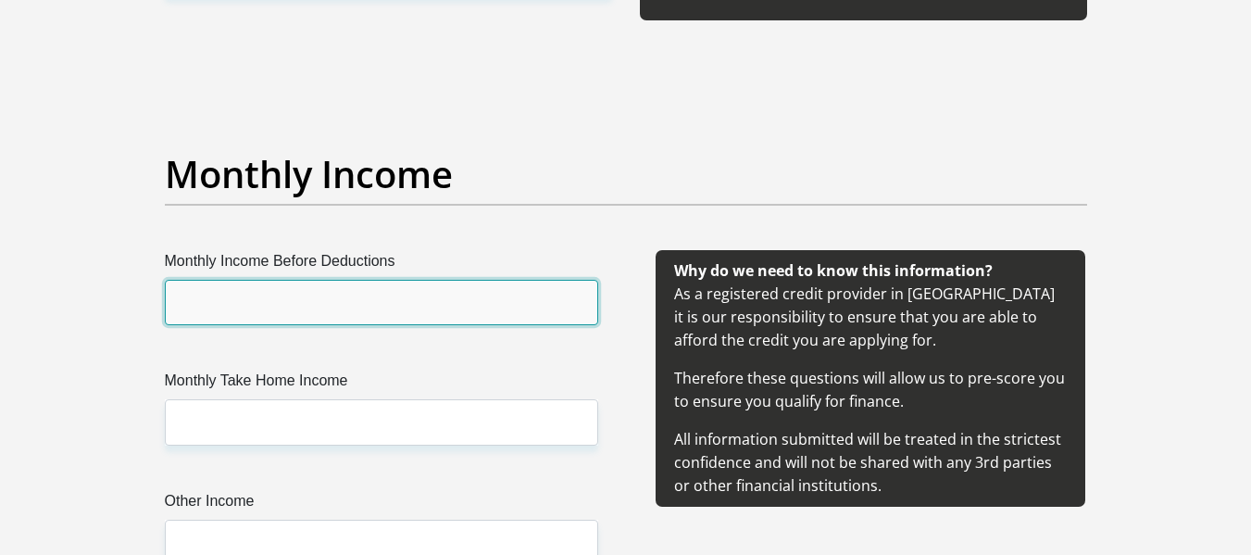
click at [325, 306] on input "Monthly Income Before Deductions" at bounding box center [381, 302] width 433 height 45
type input "23500"
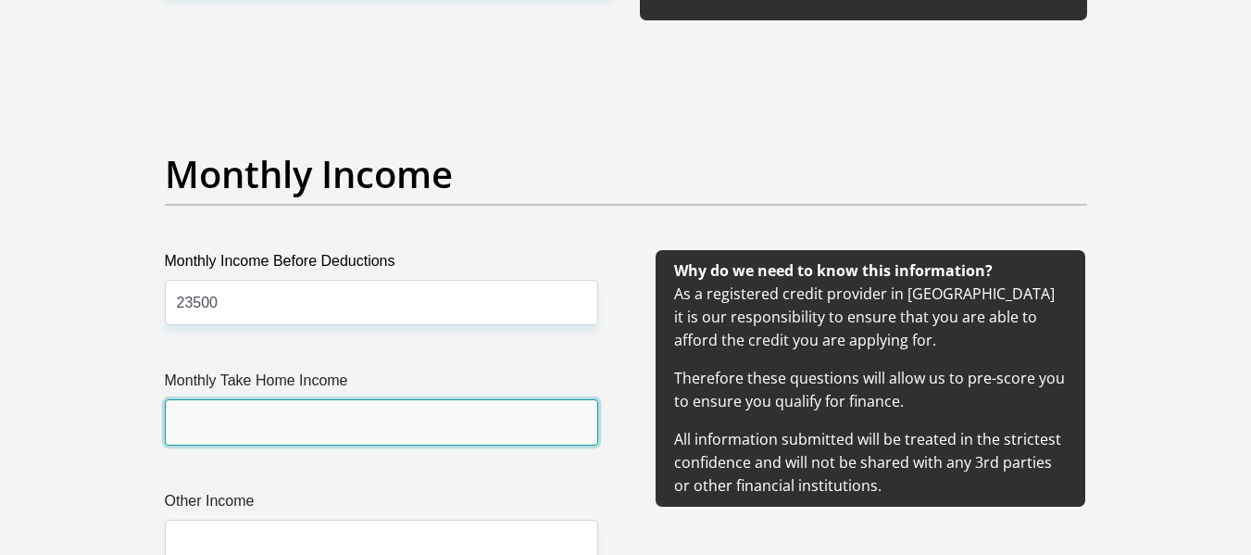
click at [292, 426] on input "Monthly Take Home Income" at bounding box center [381, 421] width 433 height 45
type input "18000"
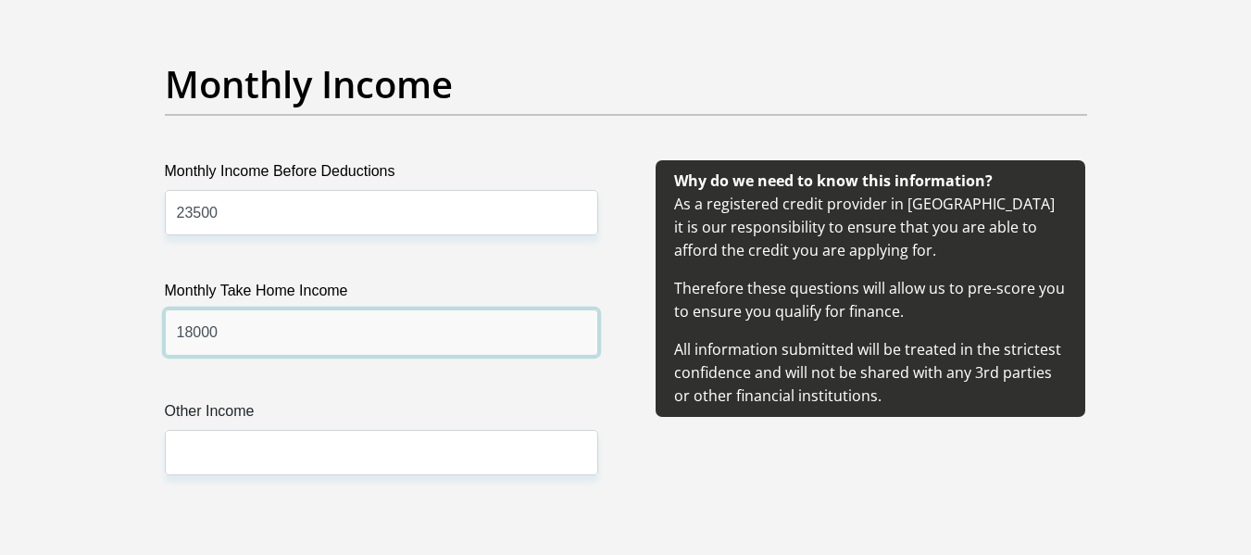
scroll to position [2315, 0]
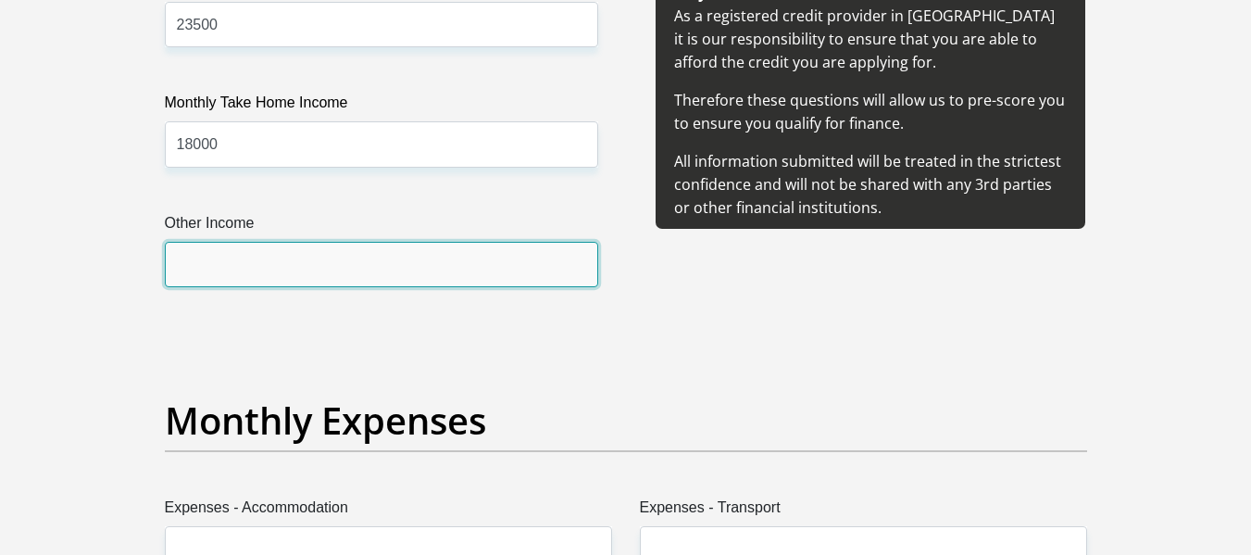
click at [281, 252] on input "Other Income" at bounding box center [381, 264] width 433 height 45
type input "7500"
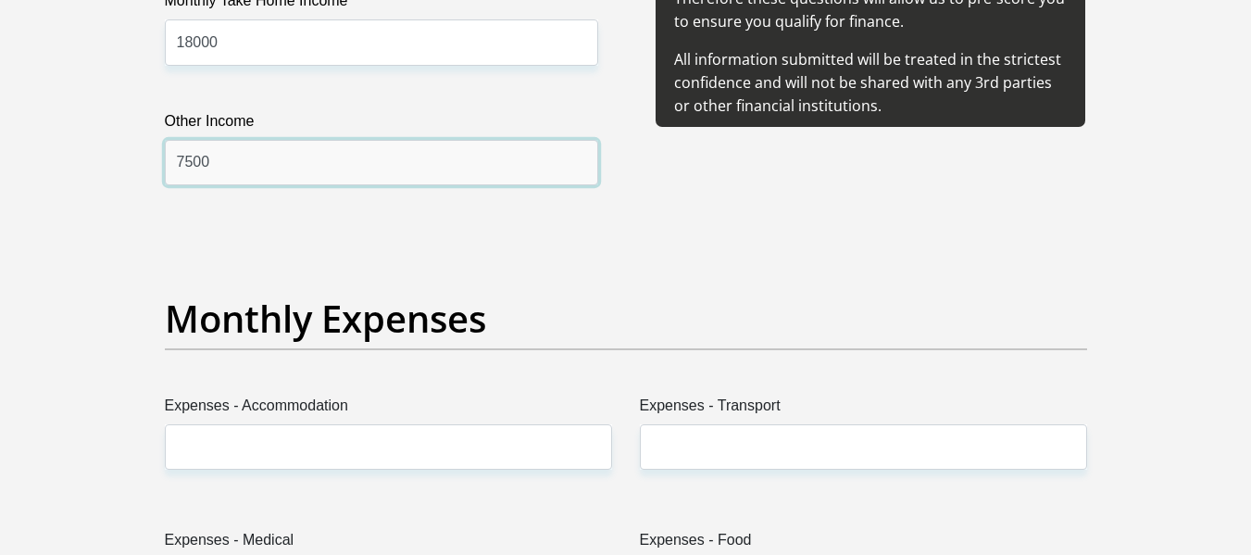
scroll to position [2593, 0]
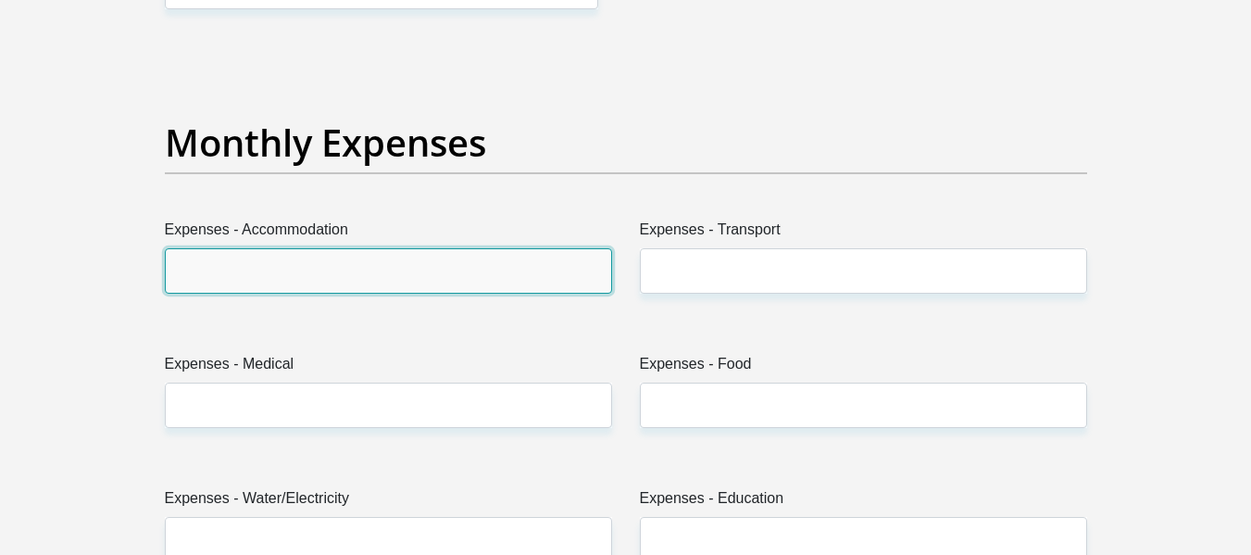
click at [314, 271] on input "Expenses - Accommodation" at bounding box center [388, 270] width 447 height 45
type input "9000"
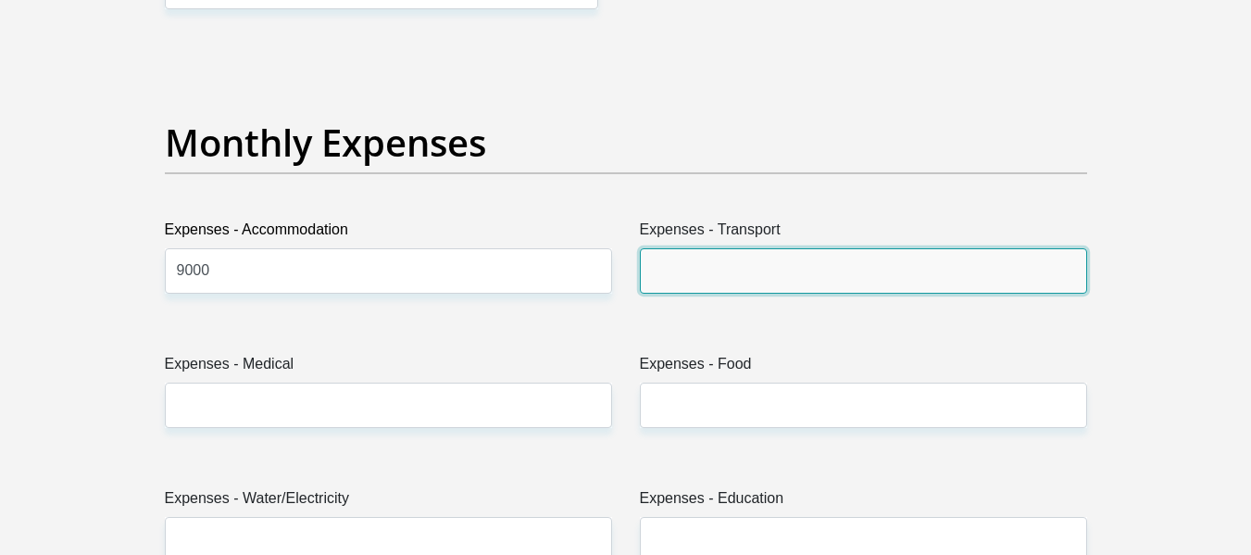
click at [759, 262] on input "Expenses - Transport" at bounding box center [863, 270] width 447 height 45
type input "1000"
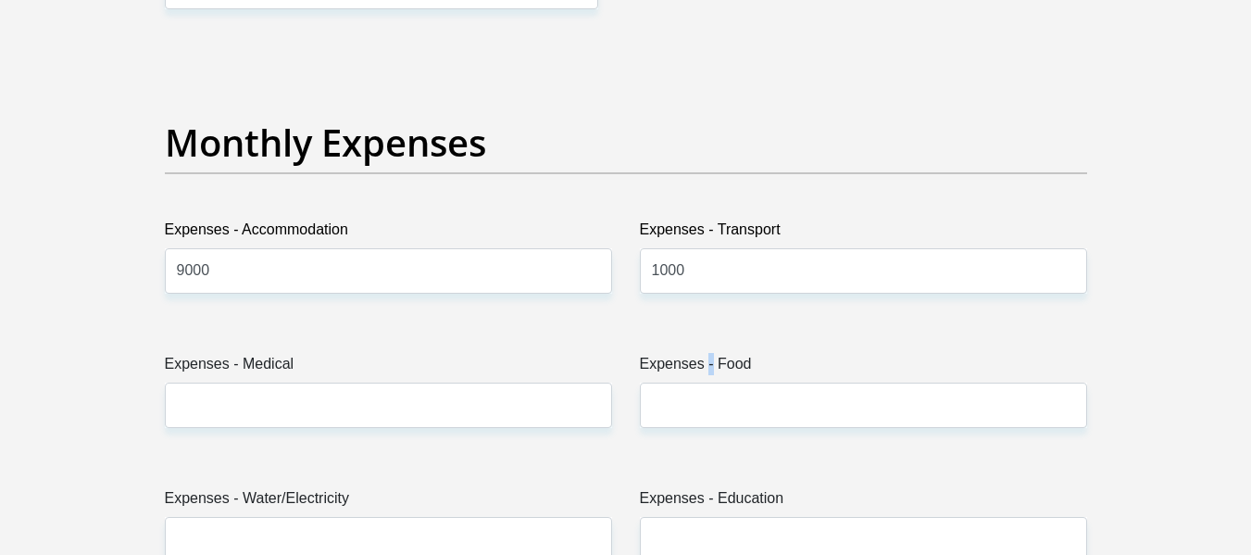
click at [708, 382] on div "Expenses - Food" at bounding box center [863, 390] width 447 height 75
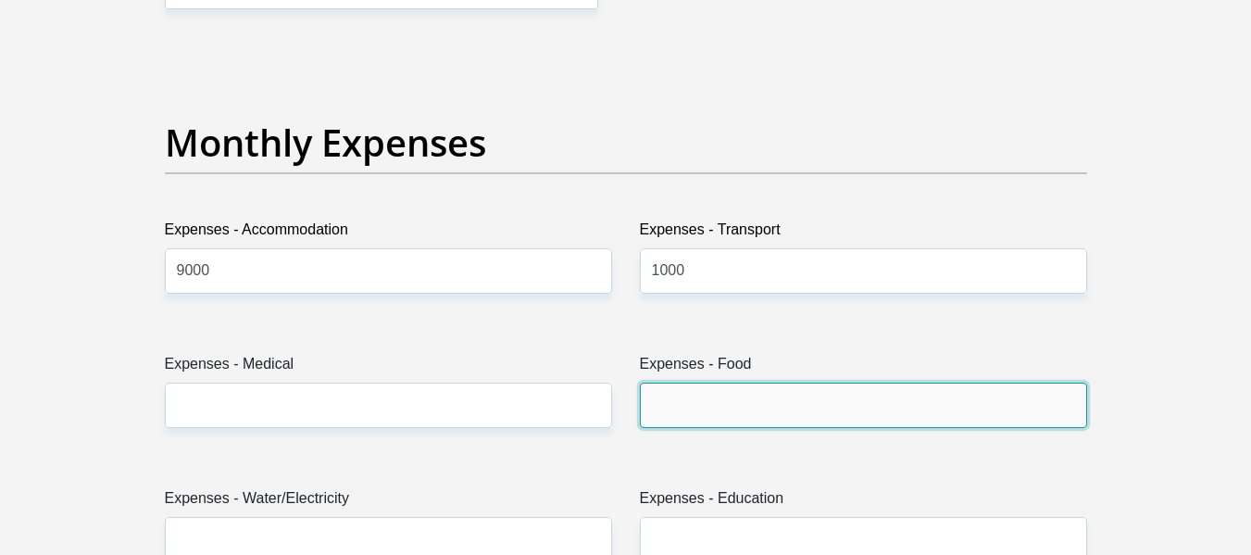
click at [701, 407] on input "Expenses - Food" at bounding box center [863, 404] width 447 height 45
type input "1000"
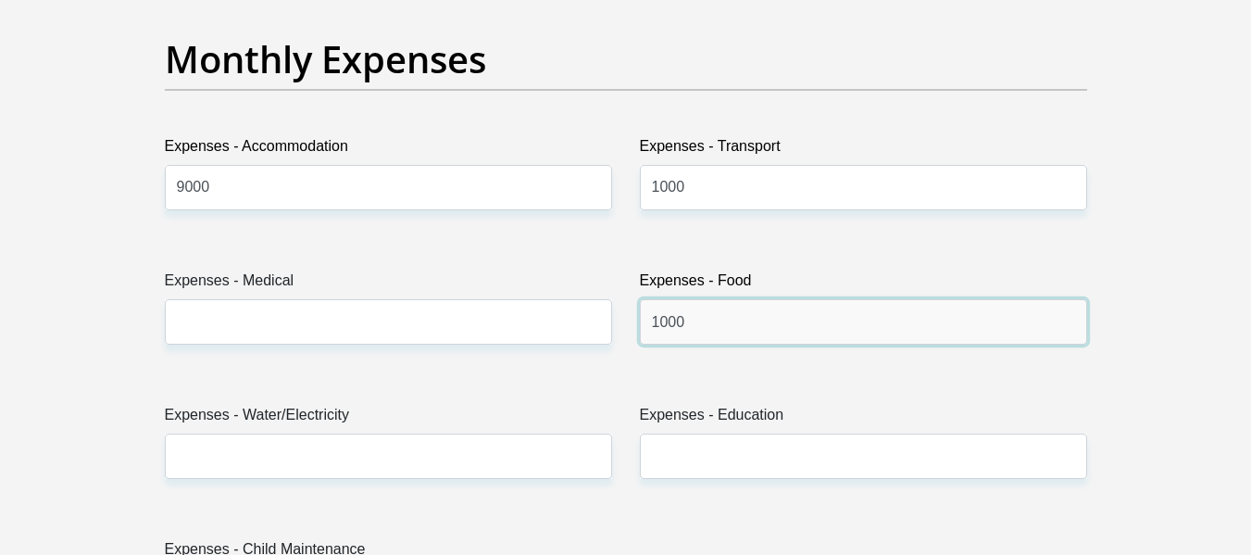
scroll to position [2685, 0]
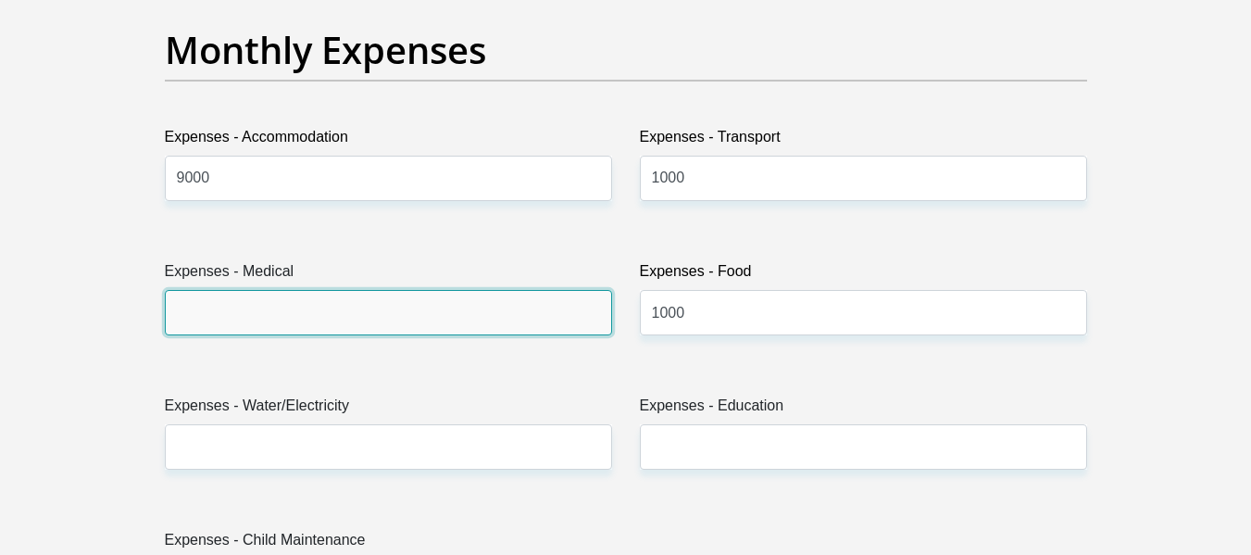
click at [279, 317] on input "Expenses - Medical" at bounding box center [388, 312] width 447 height 45
type input "0"
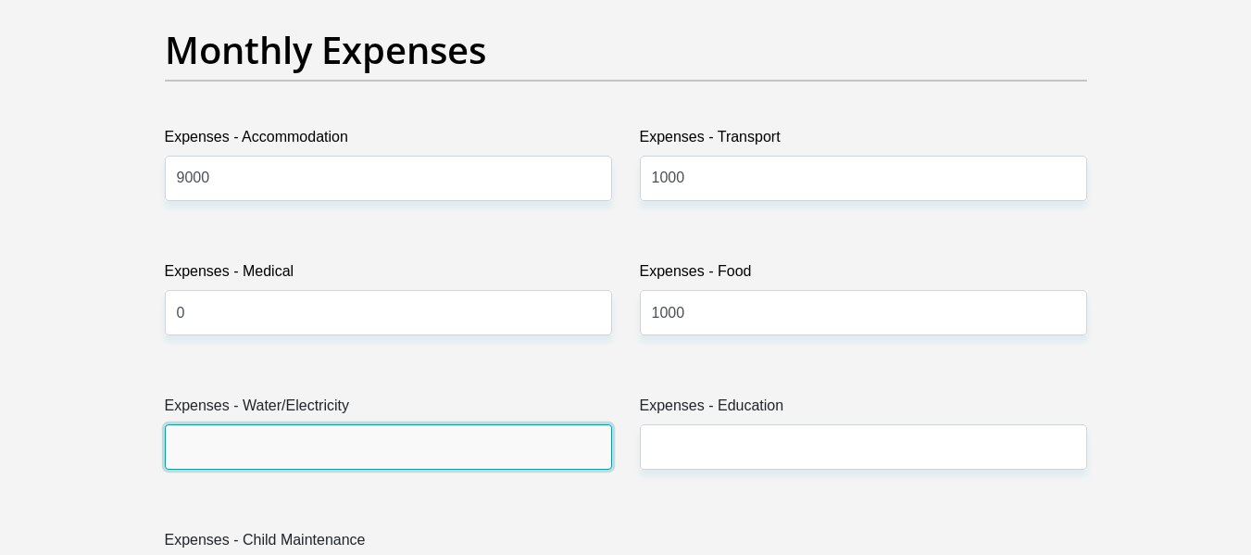
click at [336, 452] on input "Expenses - Water/Electricity" at bounding box center [388, 446] width 447 height 45
type input "0"
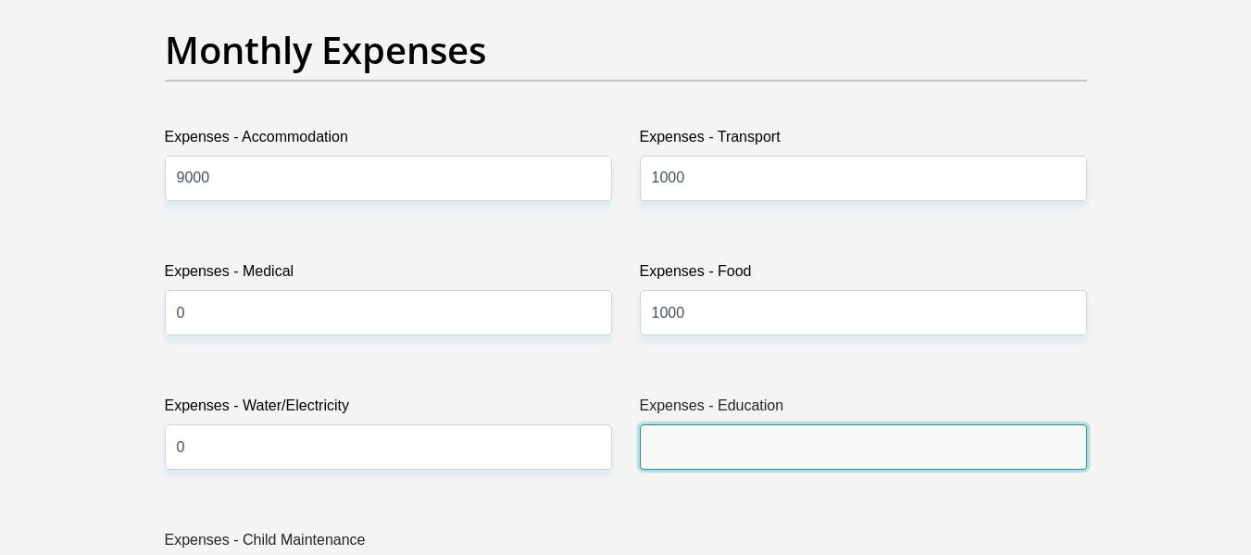
click at [835, 443] on input "Expenses - Education" at bounding box center [863, 446] width 447 height 45
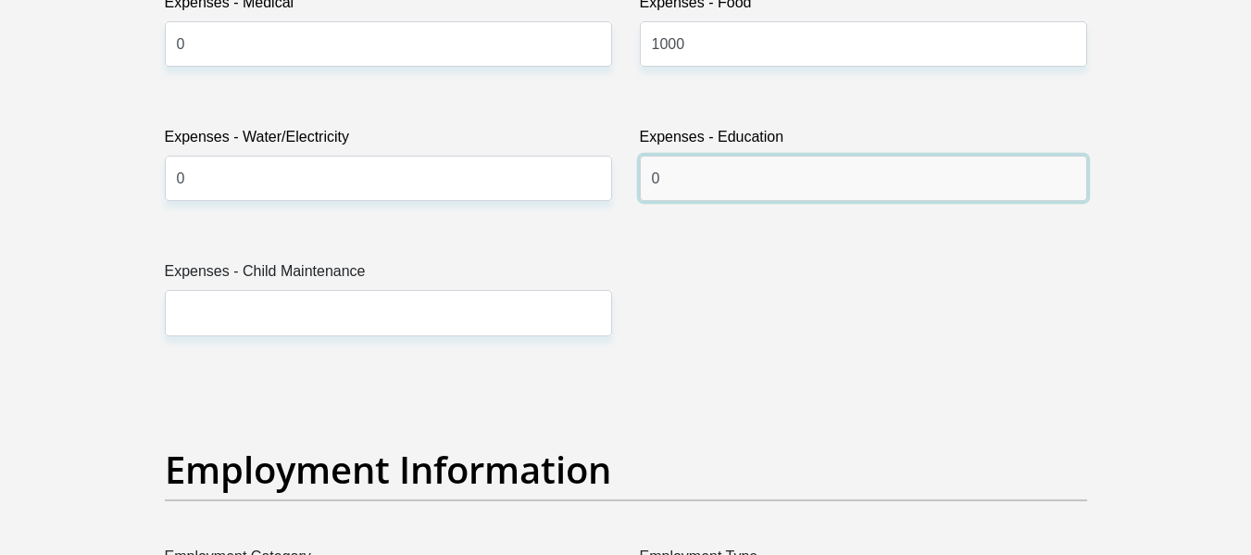
scroll to position [2963, 0]
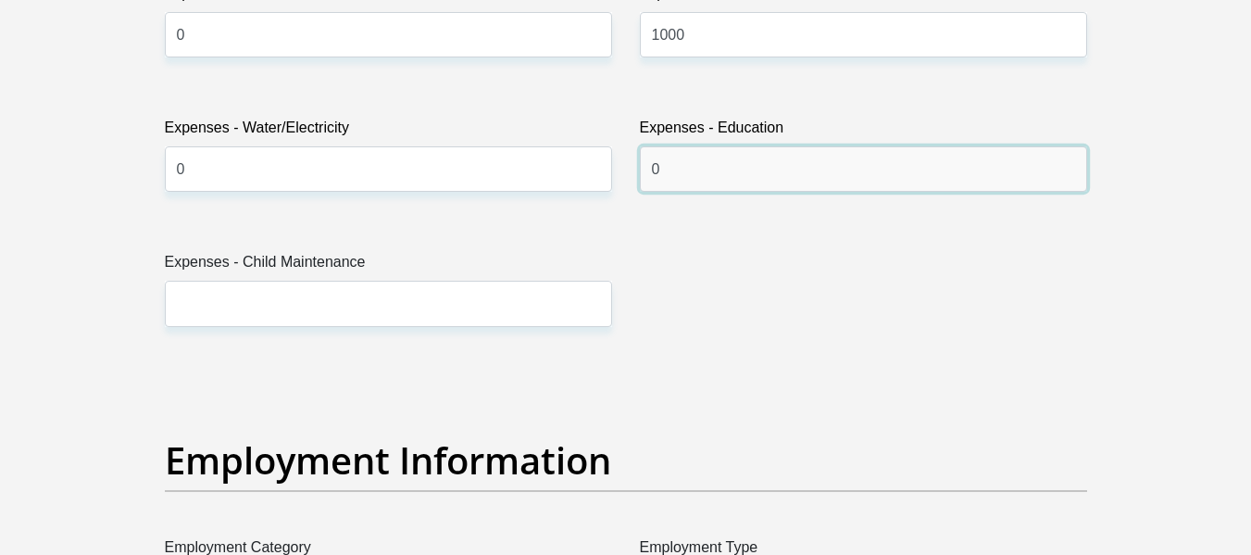
type input "0"
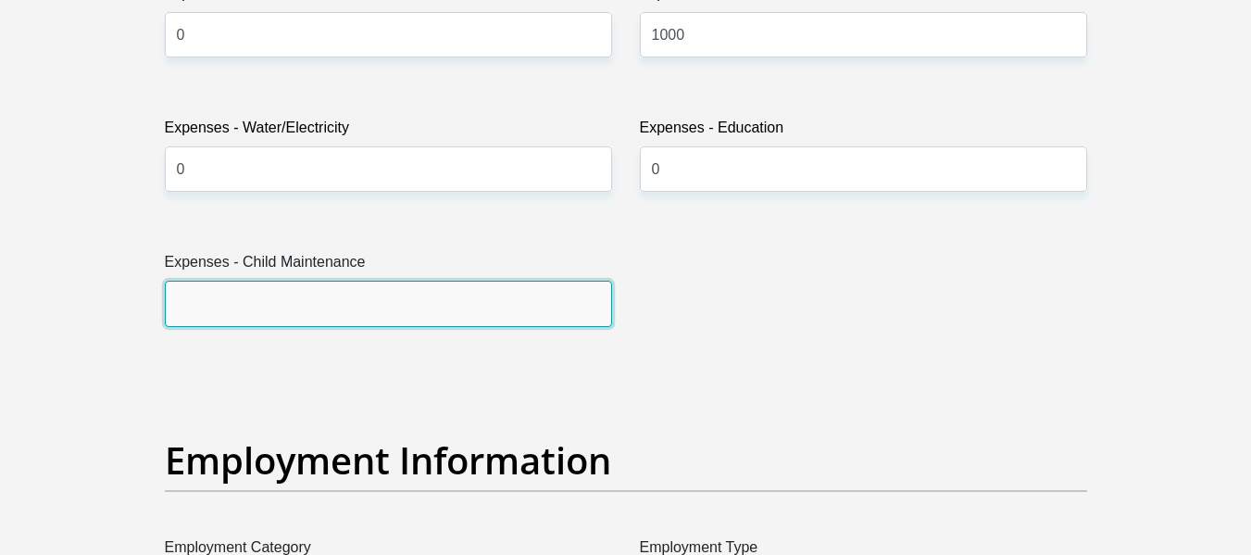
click at [308, 281] on input "Expenses - Child Maintenance" at bounding box center [388, 303] width 447 height 45
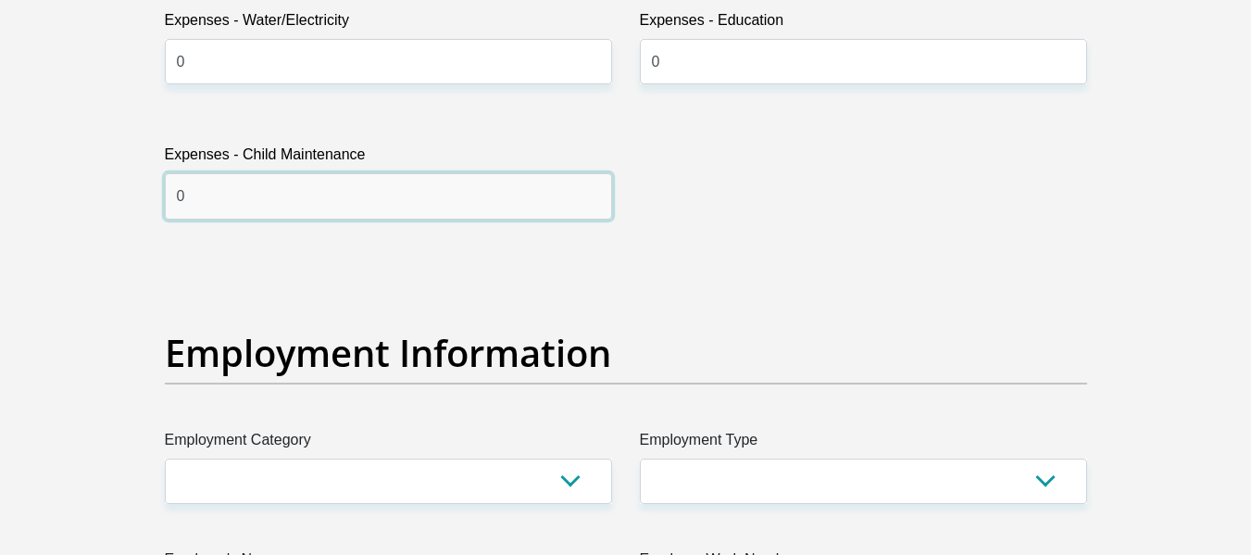
scroll to position [3241, 0]
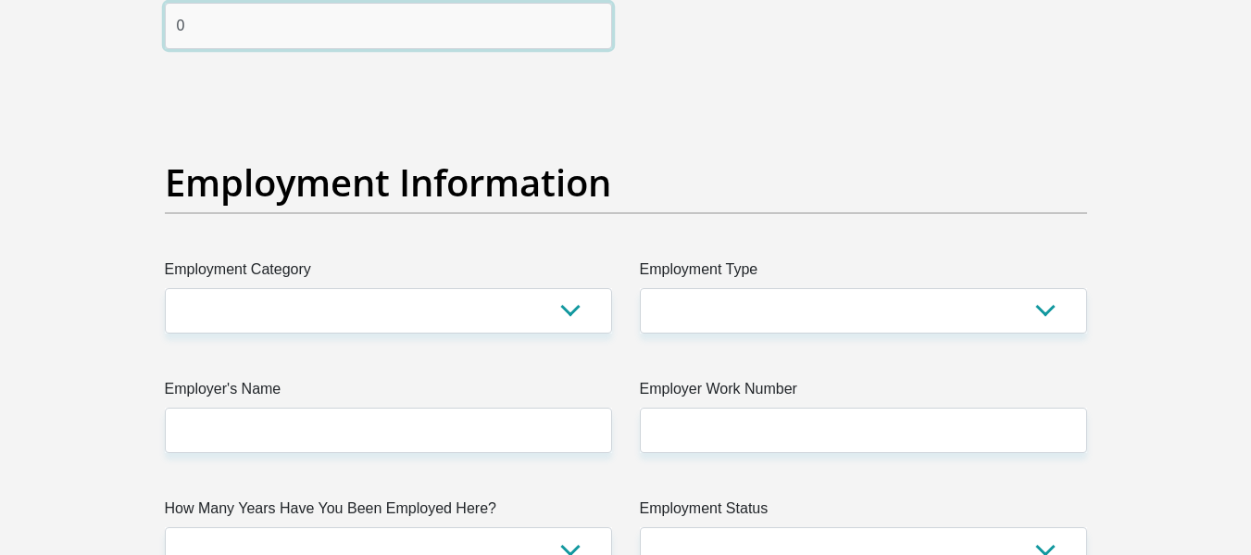
type input "0"
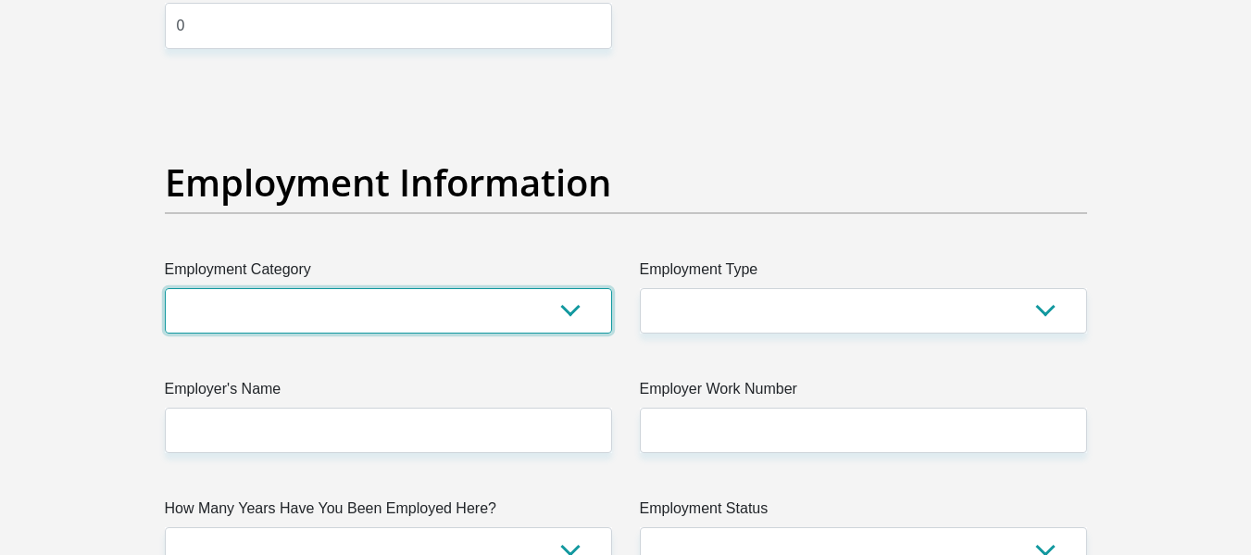
click at [331, 314] on select "AGRICULTURE ALCOHOL & TOBACCO CONSTRUCTION MATERIALS METALLURGY EQUIPMENT FOR R…" at bounding box center [388, 310] width 447 height 45
select select "74"
click at [165, 288] on select "AGRICULTURE ALCOHOL & TOBACCO CONSTRUCTION MATERIALS METALLURGY EQUIPMENT FOR R…" at bounding box center [388, 310] width 447 height 45
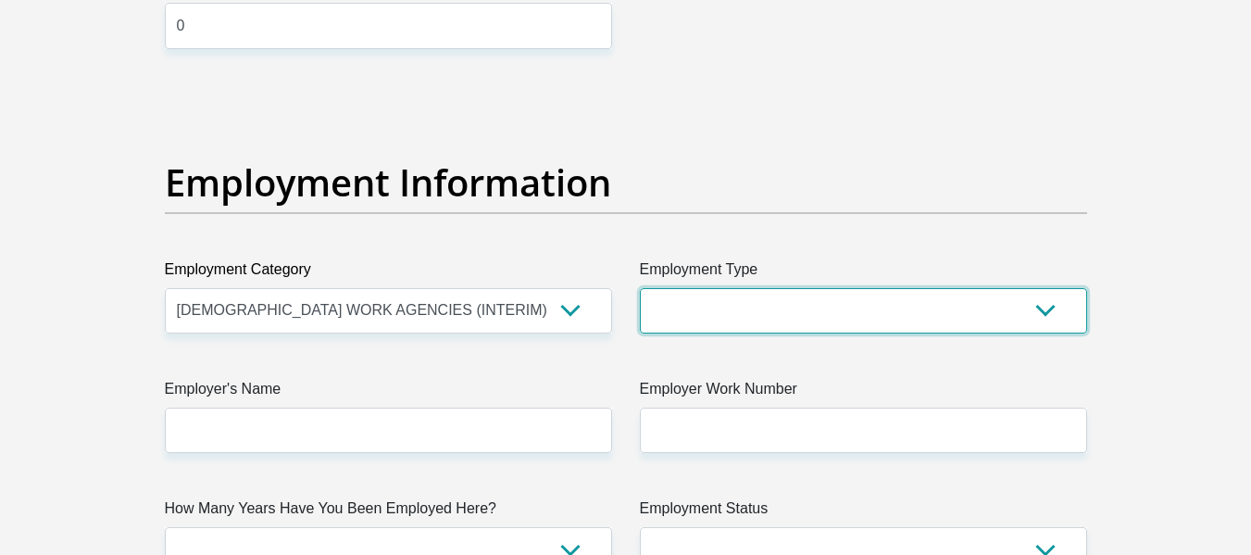
click at [789, 316] on select "College/Lecturer Craft Seller Creative Driver Executive Farmer Forces - Non Com…" at bounding box center [863, 310] width 447 height 45
select select "Housewife"
click at [640, 288] on select "College/Lecturer Craft Seller Creative Driver Executive Farmer Forces - Non Com…" at bounding box center [863, 310] width 447 height 45
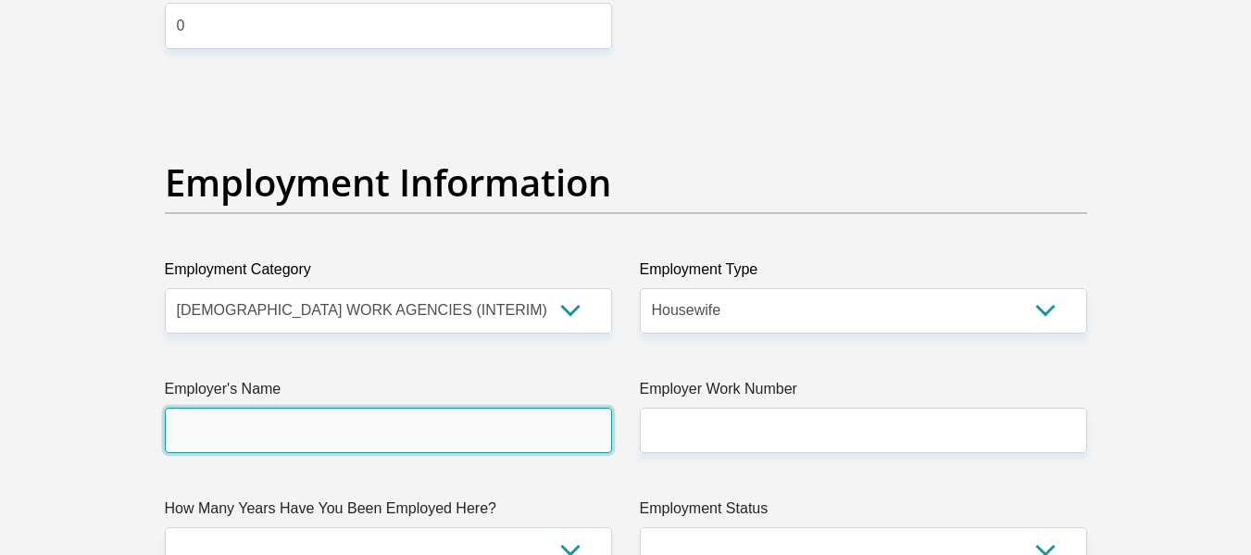
click at [311, 432] on input "Employer's Name" at bounding box center [388, 429] width 447 height 45
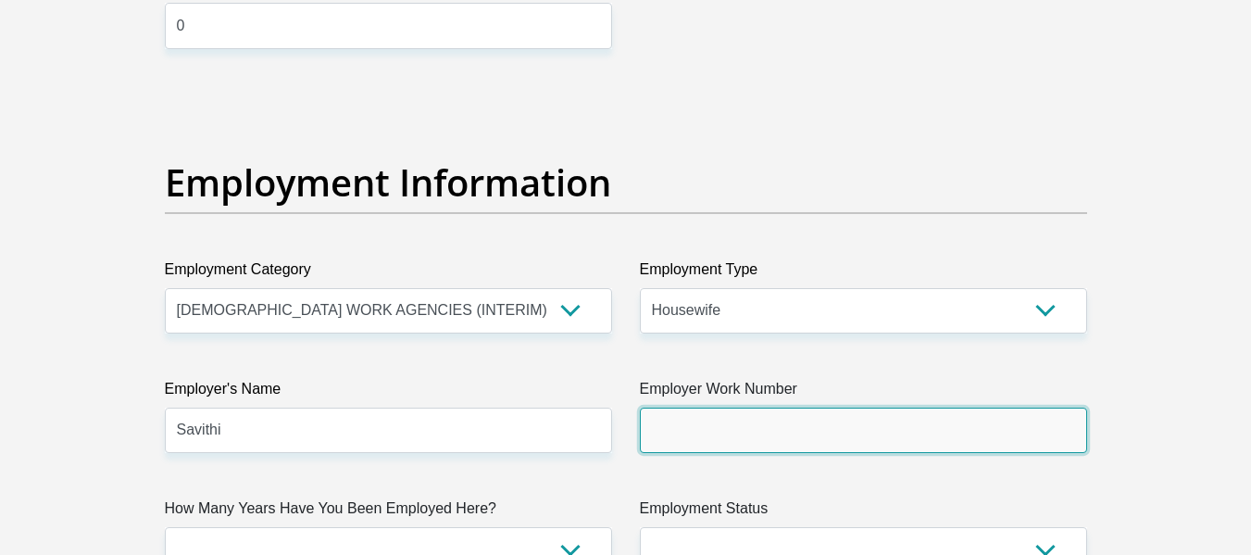
click at [695, 432] on input "Employer Work Number" at bounding box center [863, 429] width 447 height 45
click at [693, 433] on input "Employer Work Number" at bounding box center [863, 429] width 447 height 45
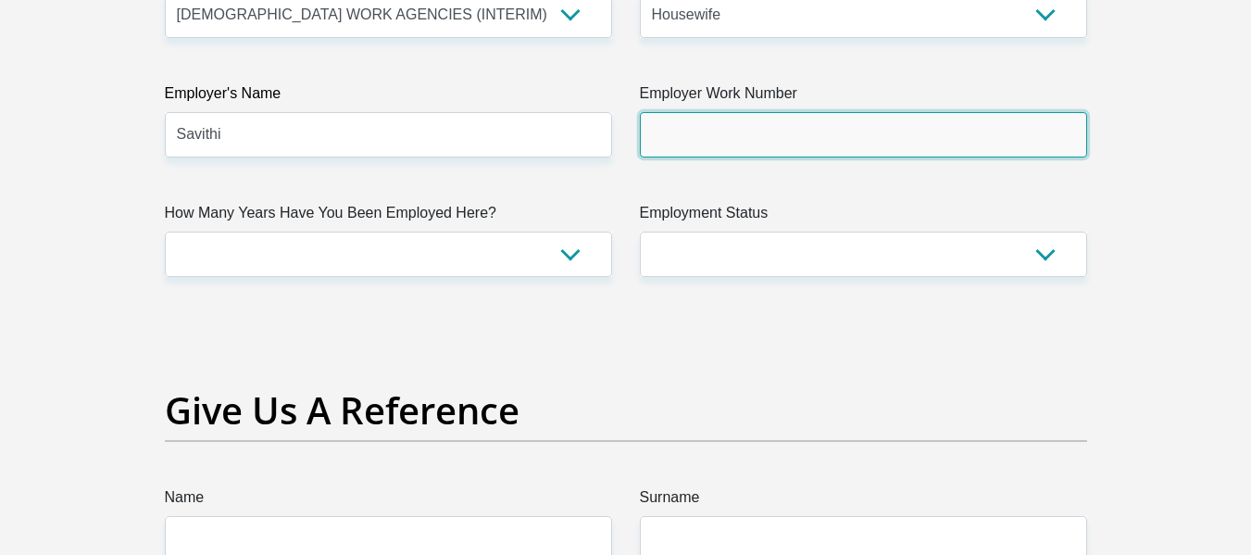
scroll to position [3426, 0]
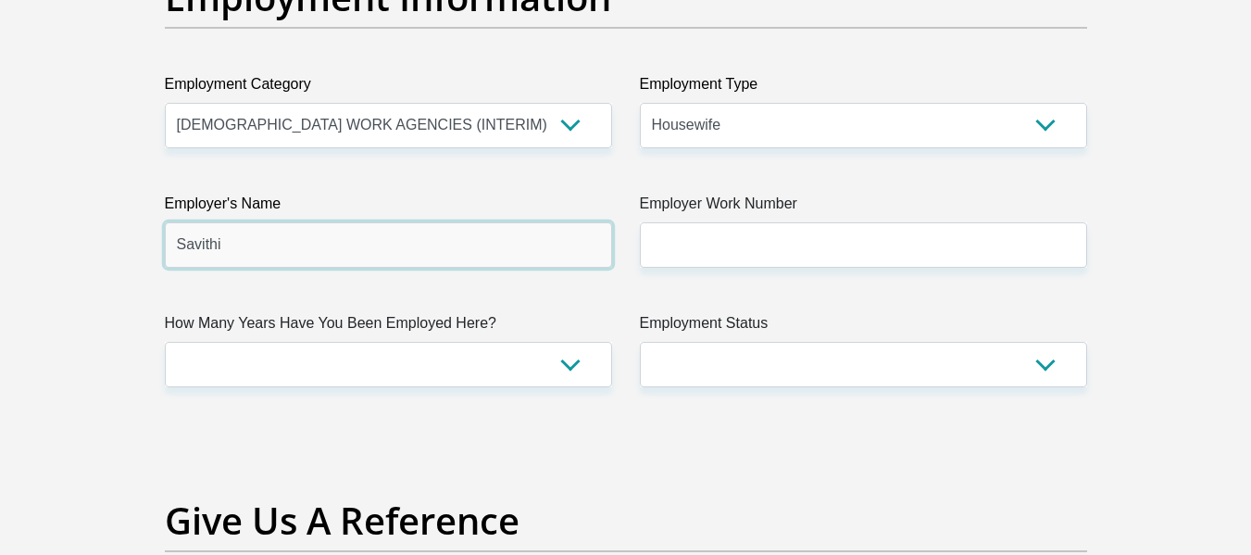
click at [269, 252] on input "Savithi" at bounding box center [388, 244] width 447 height 45
type input "S"
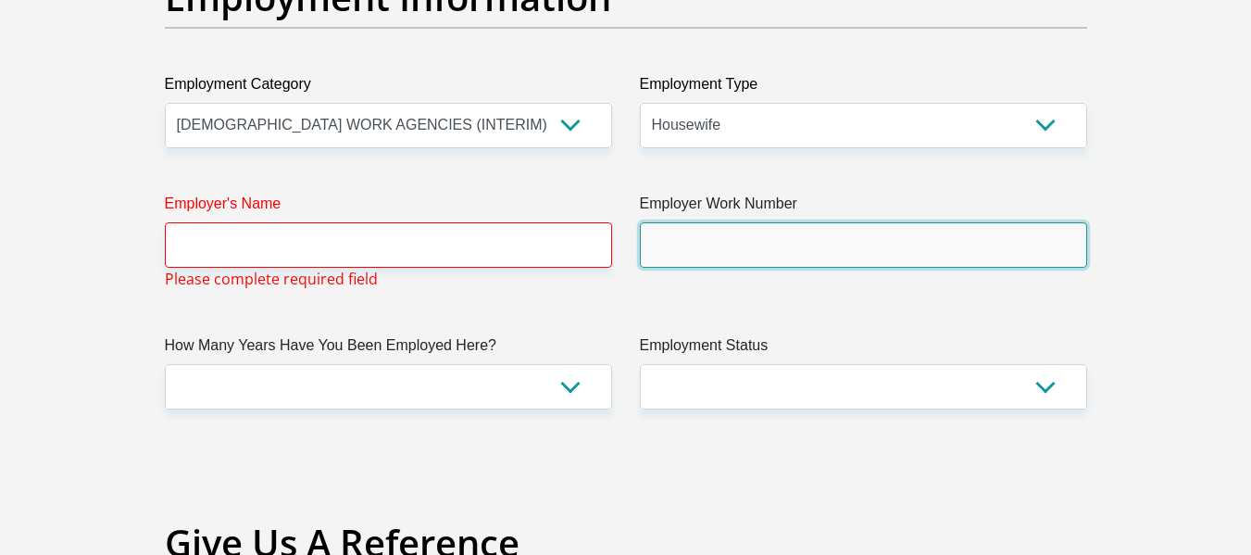
drag, startPoint x: 757, startPoint y: 224, endPoint x: 755, endPoint y: 241, distance: 16.9
click at [757, 224] on input "Employer Work Number" at bounding box center [863, 244] width 447 height 45
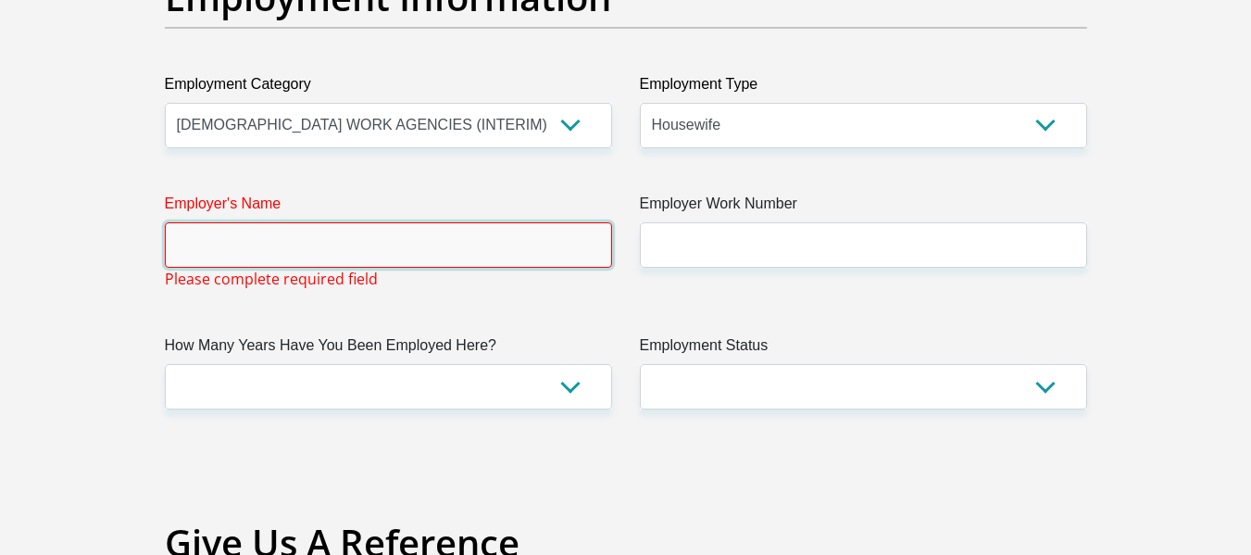
click at [335, 250] on input "Employer's Name" at bounding box center [388, 244] width 447 height 45
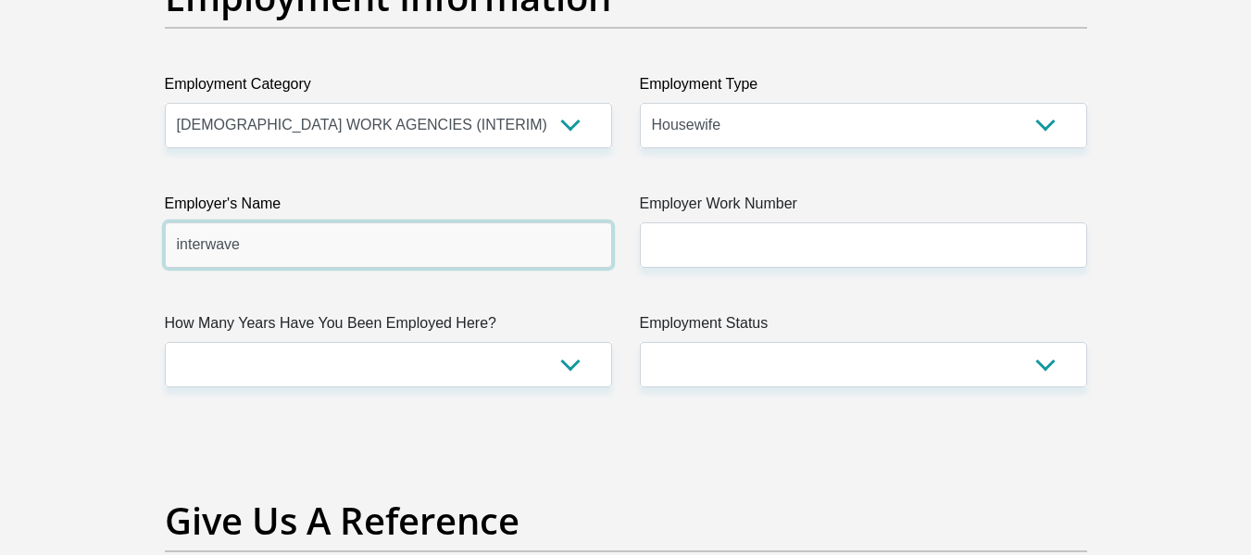
type input "interwave"
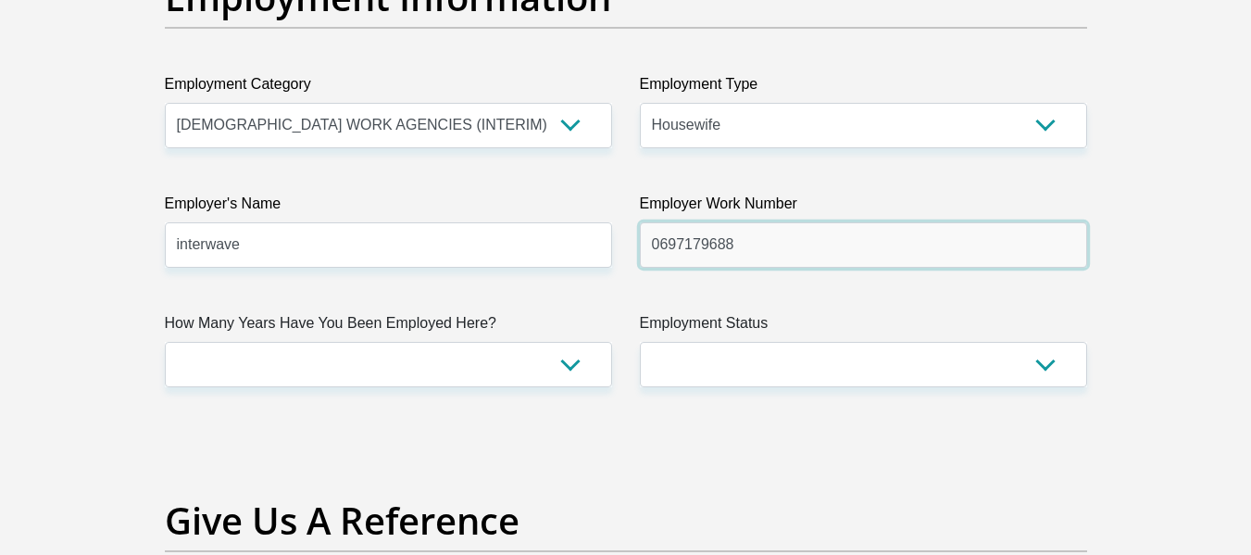
type input "0697179688"
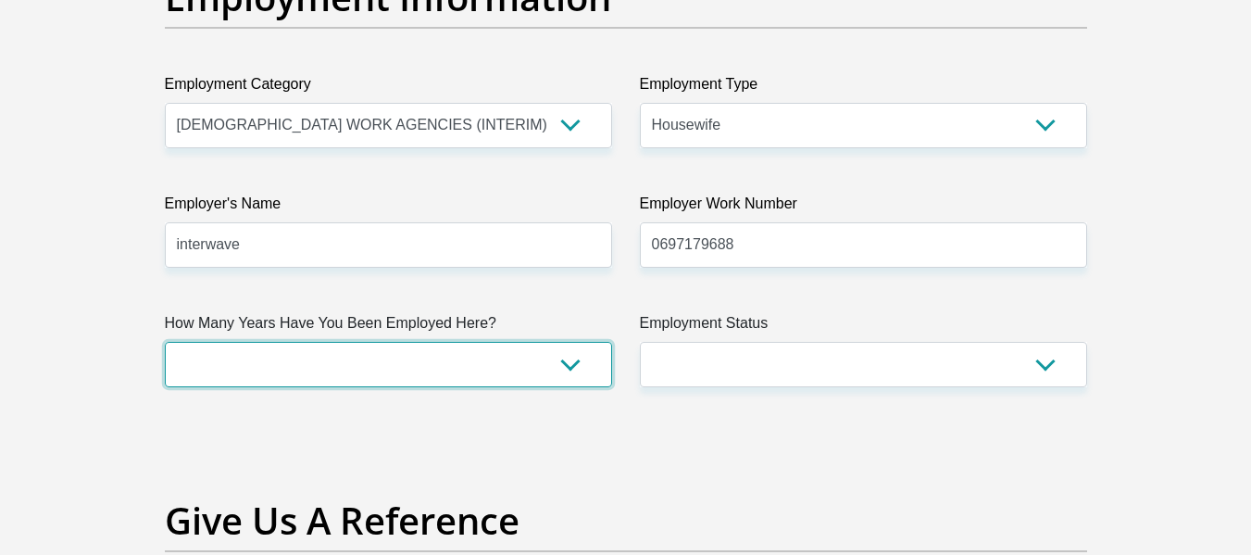
click at [410, 343] on select "less than 1 year 1-3 years 3-5 years 5+ years" at bounding box center [388, 364] width 447 height 45
select select "24"
click at [165, 342] on select "less than 1 year 1-3 years 3-5 years 5+ years" at bounding box center [388, 364] width 447 height 45
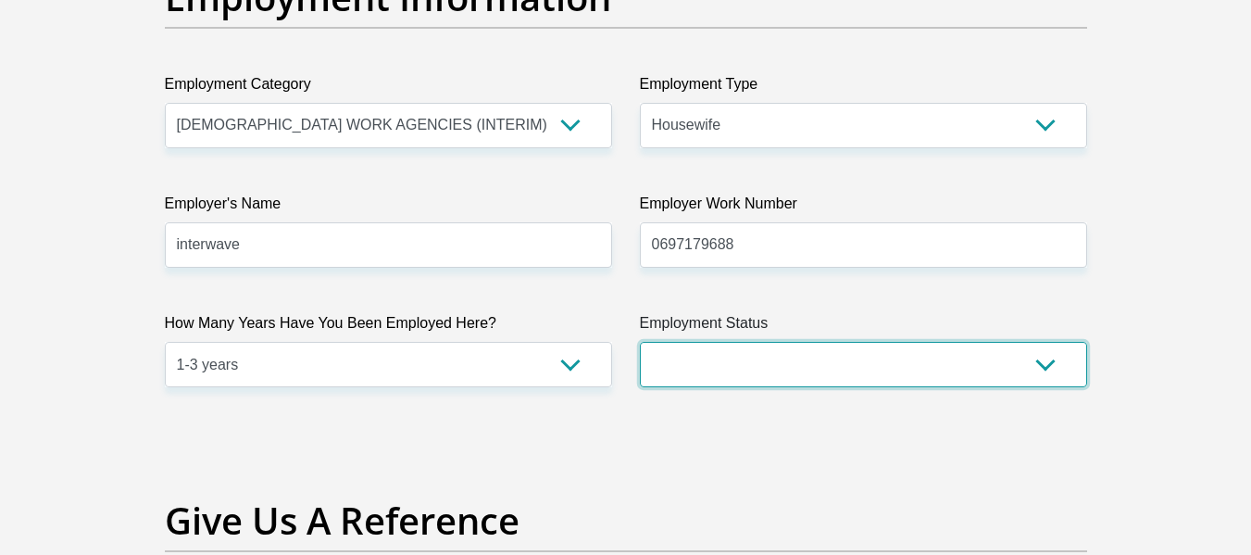
click at [716, 362] on select "Permanent/Full-time Part-time/Casual [DEMOGRAPHIC_DATA] Worker Self-Employed Ho…" at bounding box center [863, 364] width 447 height 45
select select "5"
click at [640, 342] on select "Permanent/Full-time Part-time/Casual [DEMOGRAPHIC_DATA] Worker Self-Employed Ho…" at bounding box center [863, 364] width 447 height 45
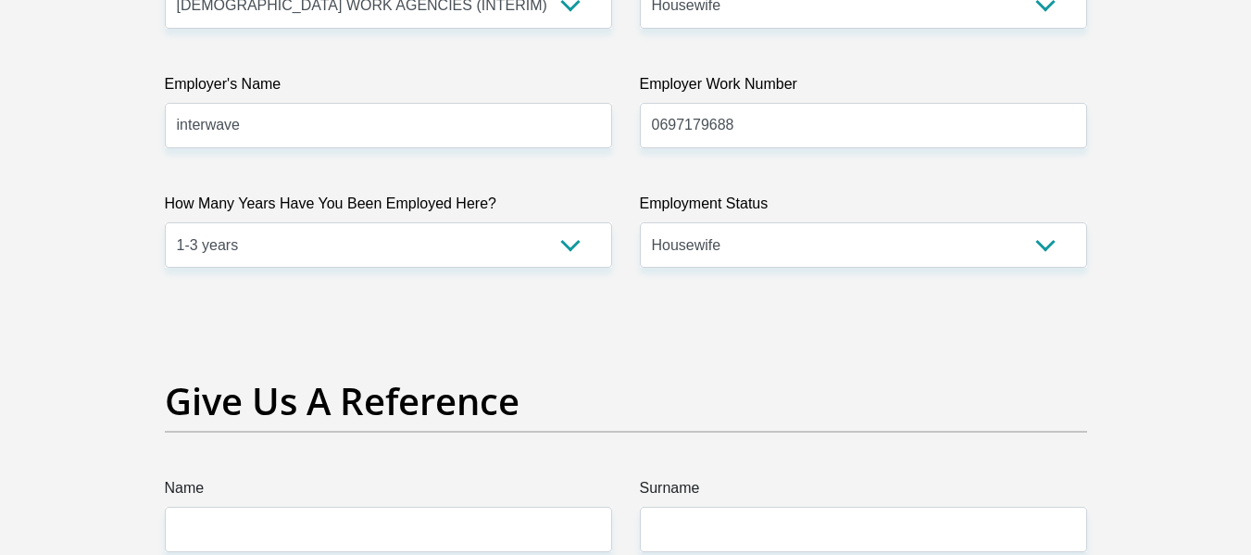
scroll to position [3796, 0]
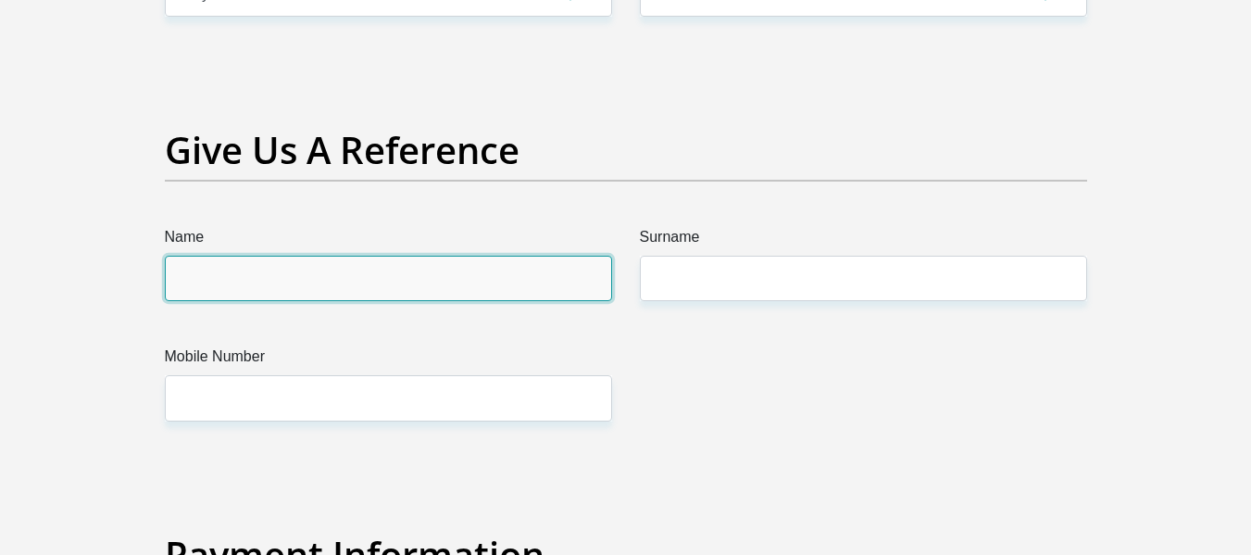
click at [345, 286] on input "Name" at bounding box center [388, 278] width 447 height 45
type input "[PERSON_NAME]"
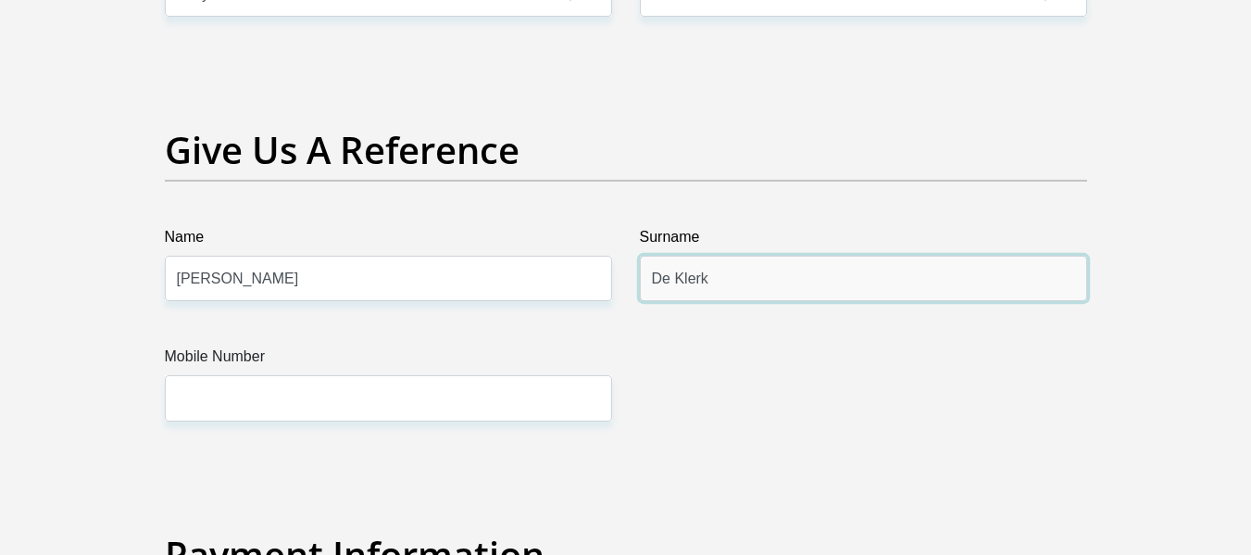
type input "De Klerk"
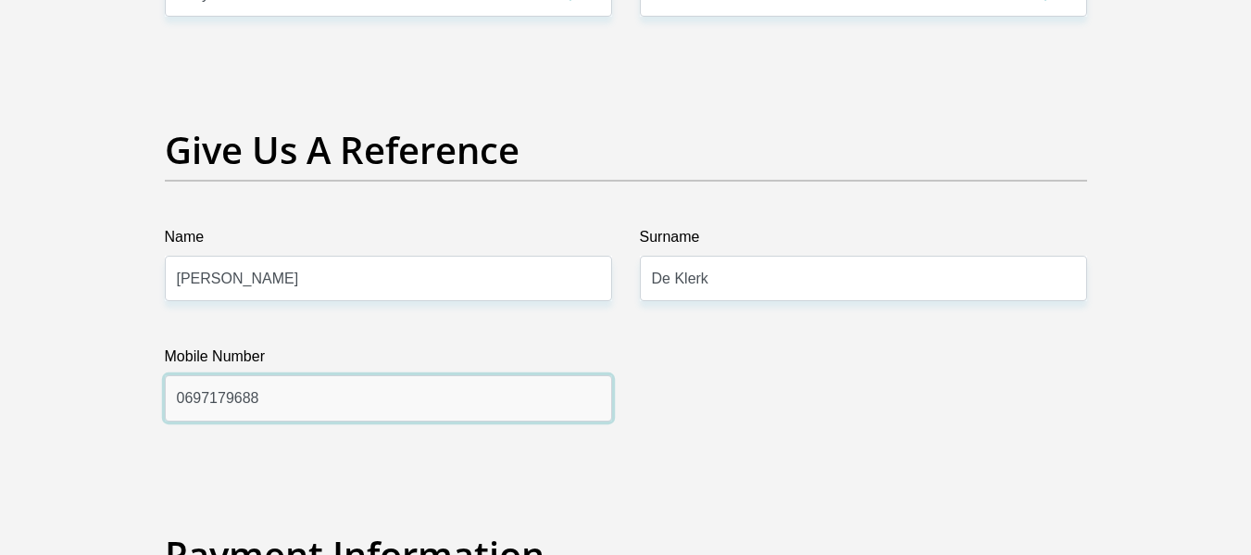
type input "0697179688"
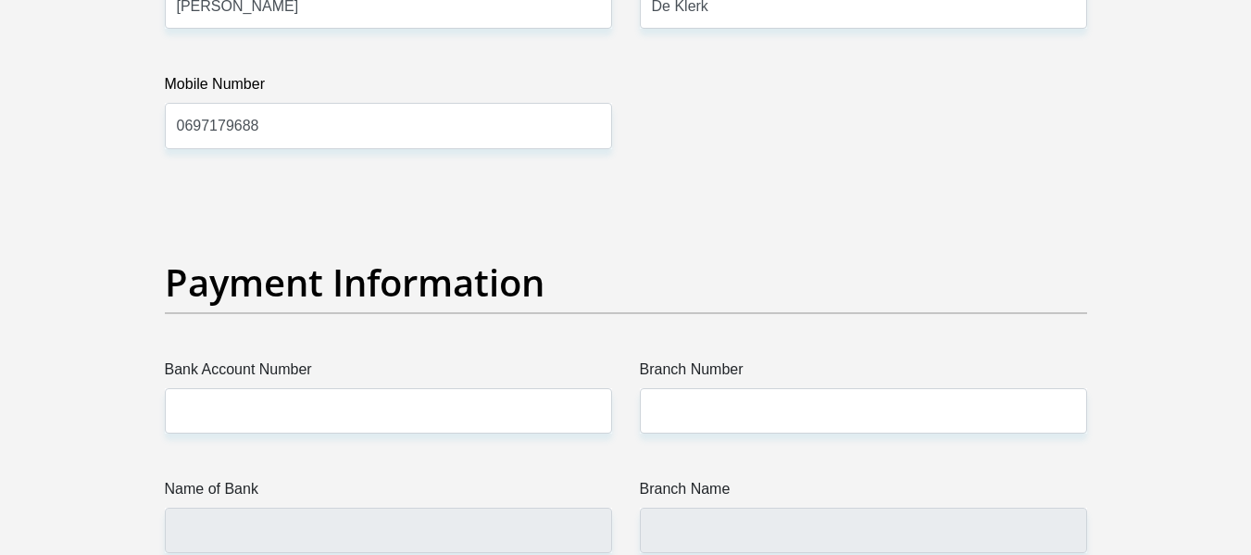
scroll to position [4074, 0]
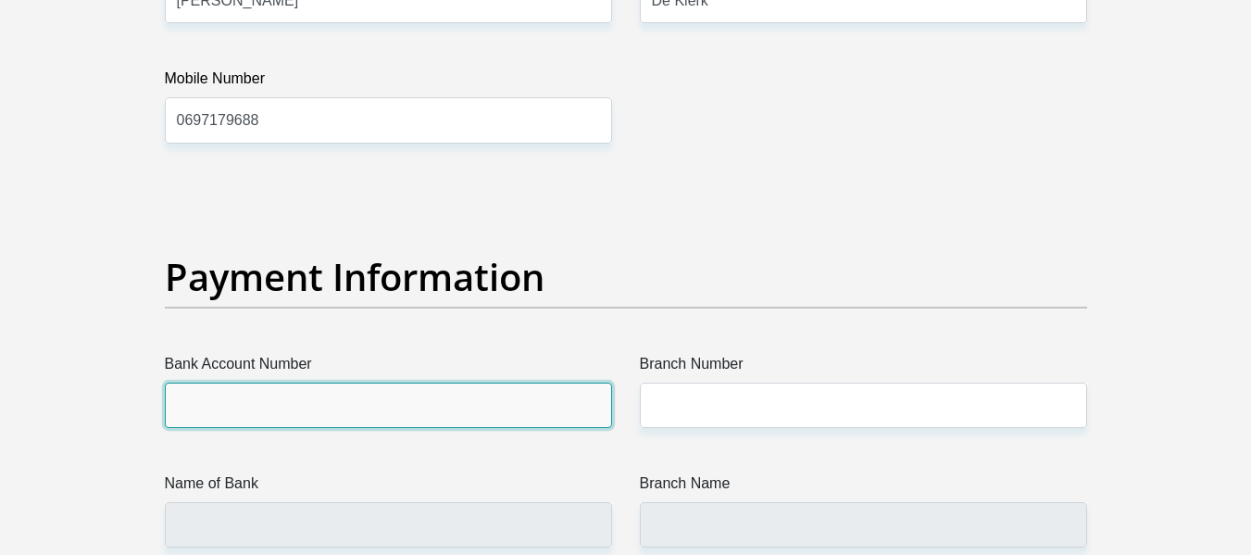
click at [292, 416] on input "Bank Account Number" at bounding box center [388, 404] width 447 height 45
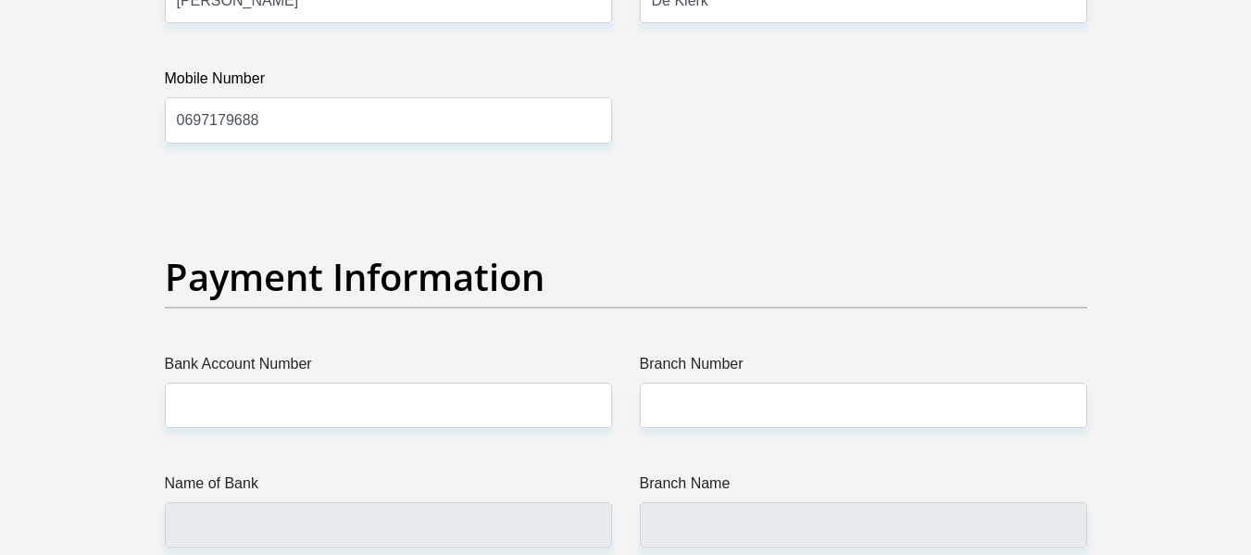
click at [323, 344] on div "Payment Information" at bounding box center [626, 304] width 950 height 98
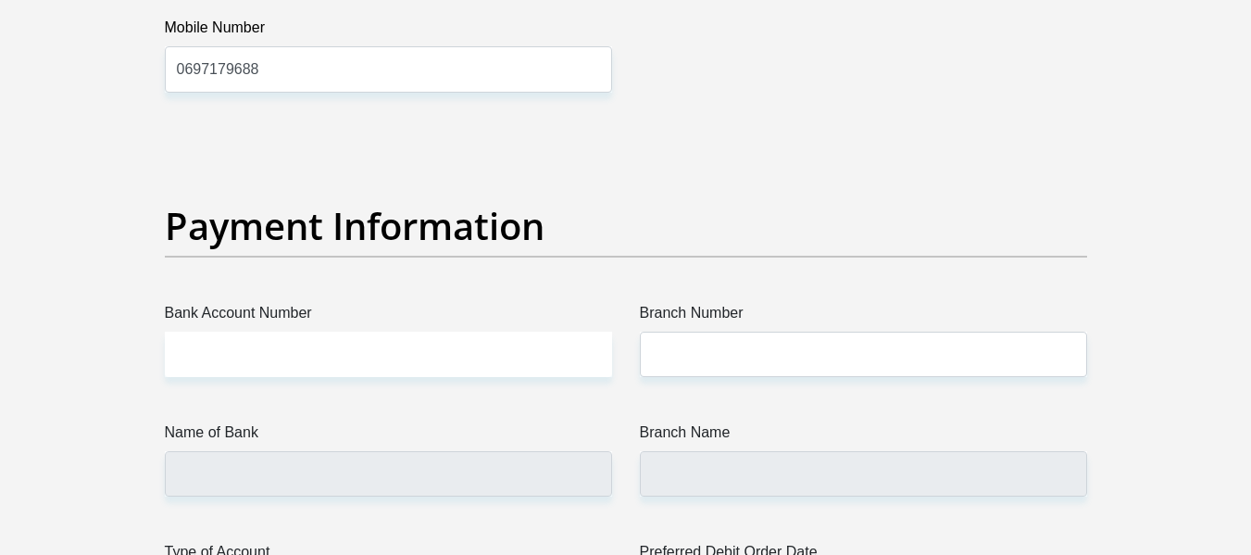
scroll to position [4167, 0]
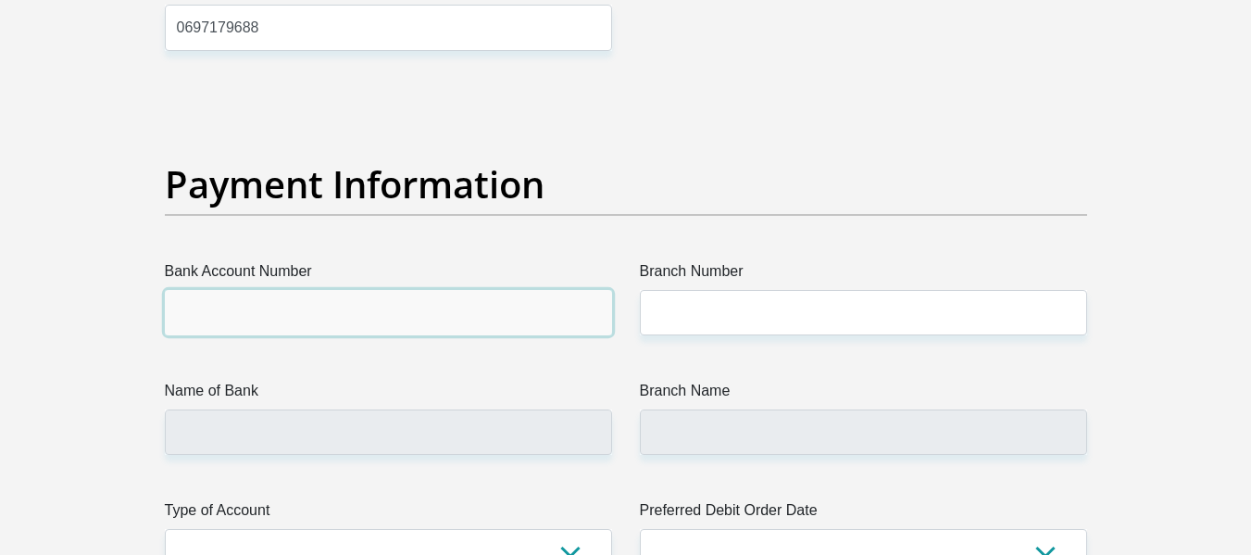
click at [311, 329] on input "Bank Account Number" at bounding box center [388, 312] width 447 height 45
type input "13423381309"
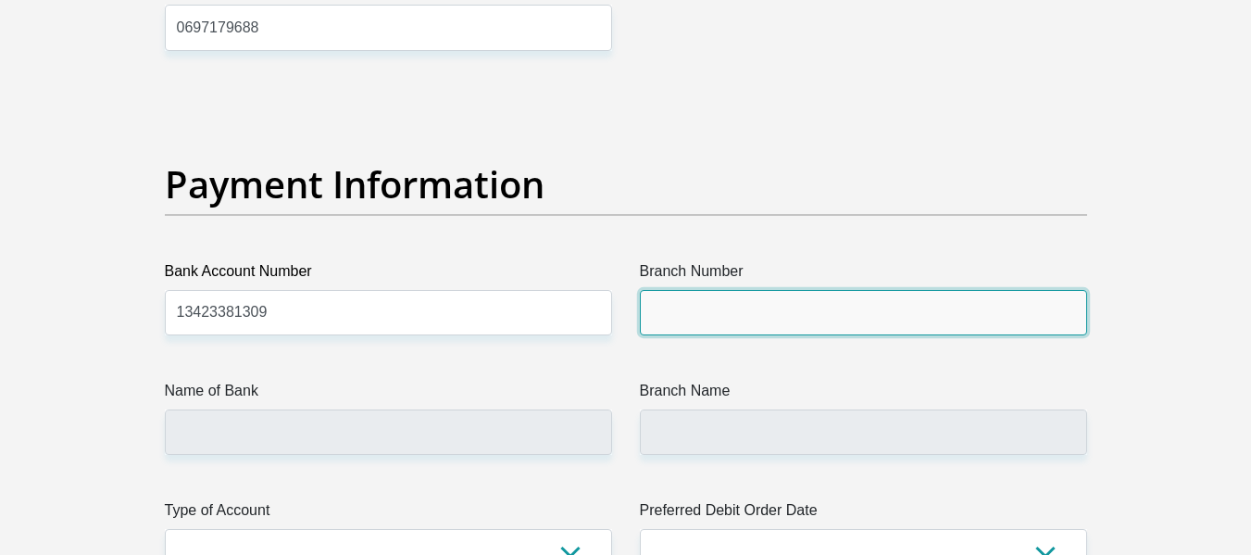
drag, startPoint x: 795, startPoint y: 332, endPoint x: 772, endPoint y: 329, distance: 23.4
click at [792, 332] on input "Branch Number" at bounding box center [863, 312] width 447 height 45
type input "679000"
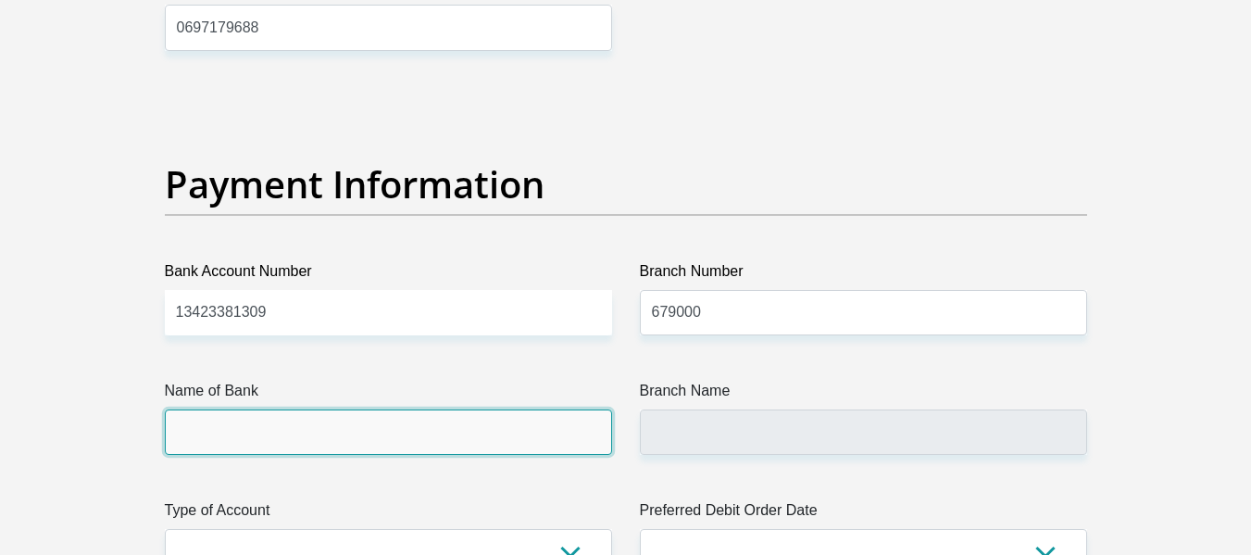
click at [381, 431] on input "Name of Bank" at bounding box center [388, 431] width 447 height 45
type input "DISCOVERY BANK LTD"
type input "DISCOVERY UNIVERSAL BRANCH"
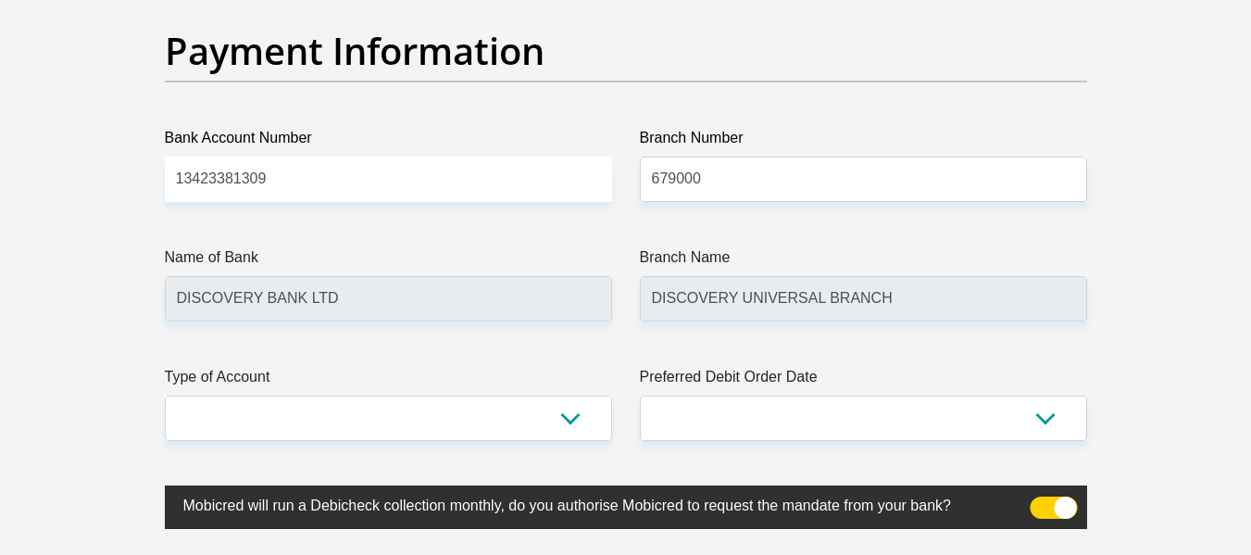
scroll to position [4537, 0]
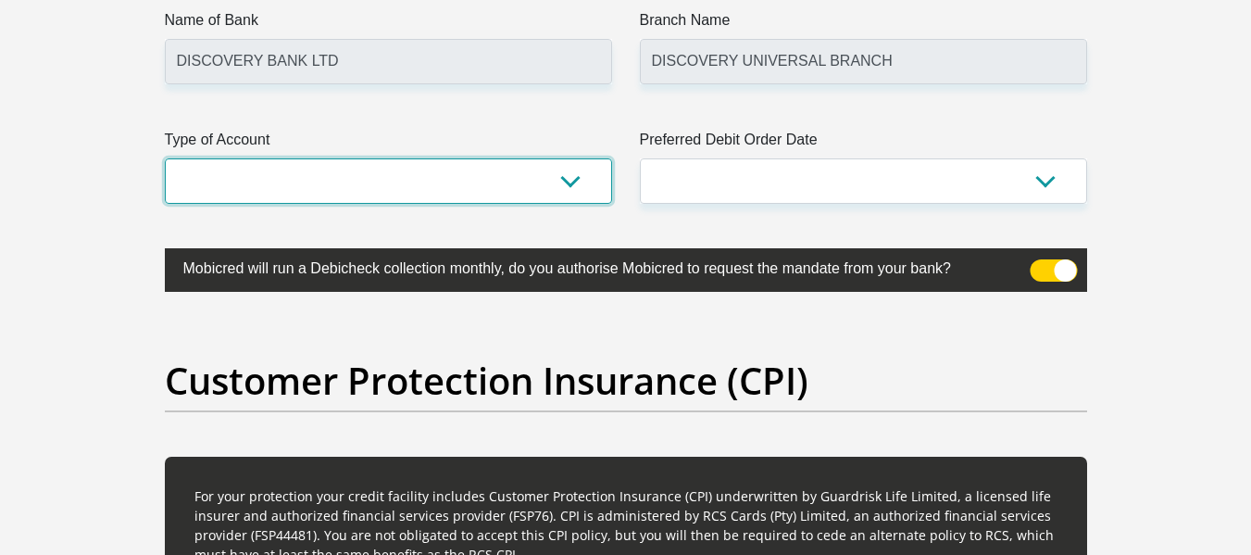
click at [361, 172] on select "Cheque Savings" at bounding box center [388, 180] width 447 height 45
select select "CUR"
click at [165, 158] on select "Cheque Savings" at bounding box center [388, 180] width 447 height 45
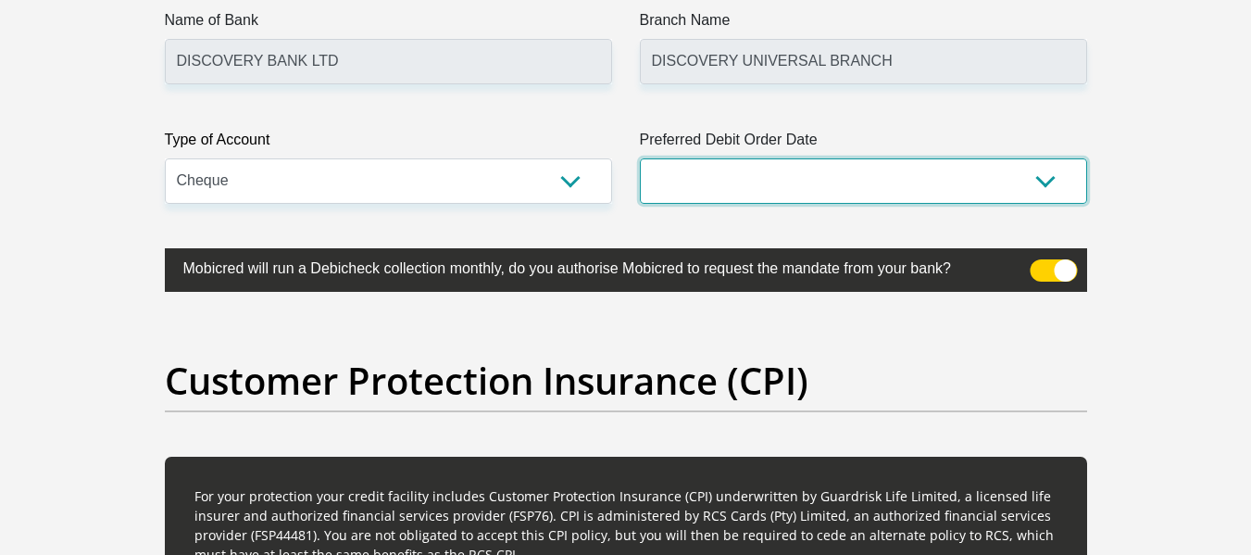
click at [721, 179] on select "1st 2nd 3rd 4th 5th 7th 18th 19th 20th 21st 22nd 23rd 24th 25th 26th 27th 28th …" at bounding box center [863, 180] width 447 height 45
select select "1"
click at [640, 158] on select "1st 2nd 3rd 4th 5th 7th 18th 19th 20th 21st 22nd 23rd 24th 25th 26th 27th 28th …" at bounding box center [863, 180] width 447 height 45
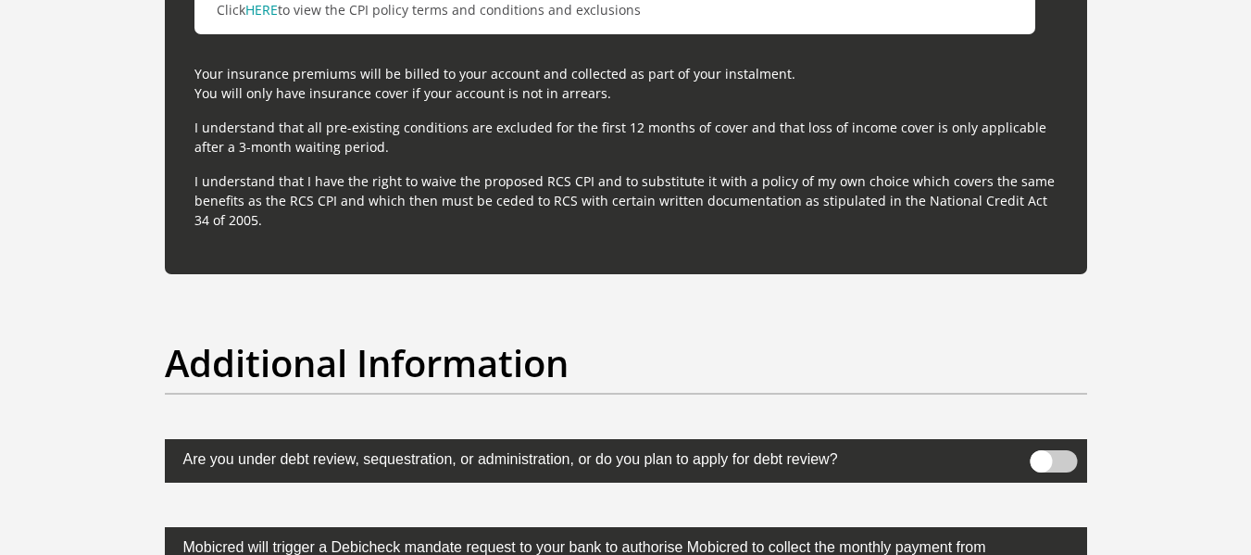
scroll to position [5648, 0]
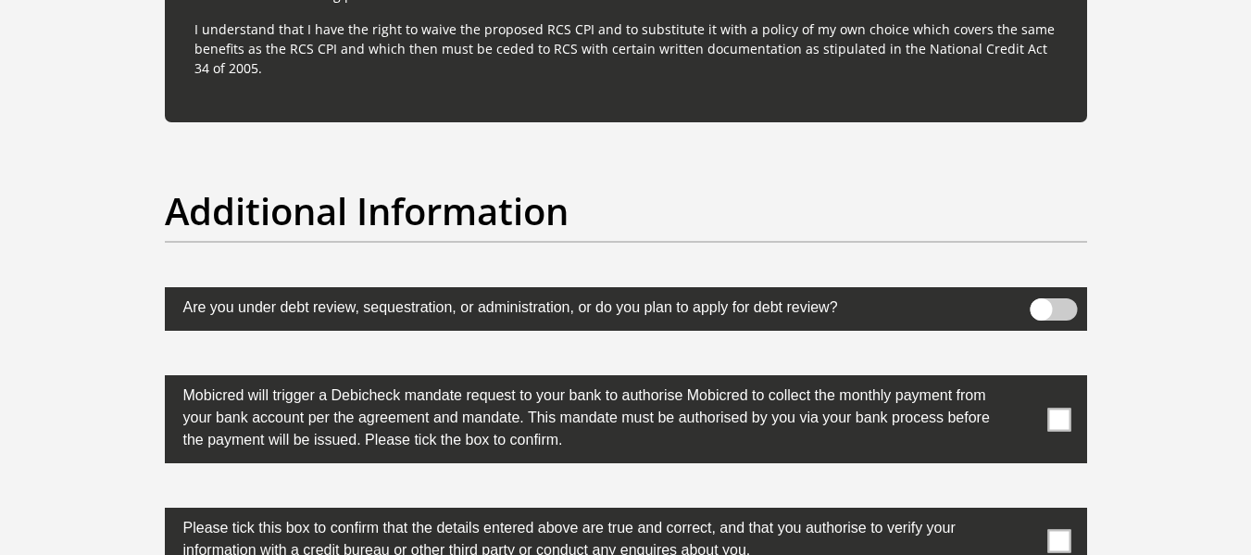
click at [1063, 419] on span at bounding box center [1058, 418] width 23 height 23
click at [1022, 380] on input "checkbox" at bounding box center [1022, 380] width 0 height 0
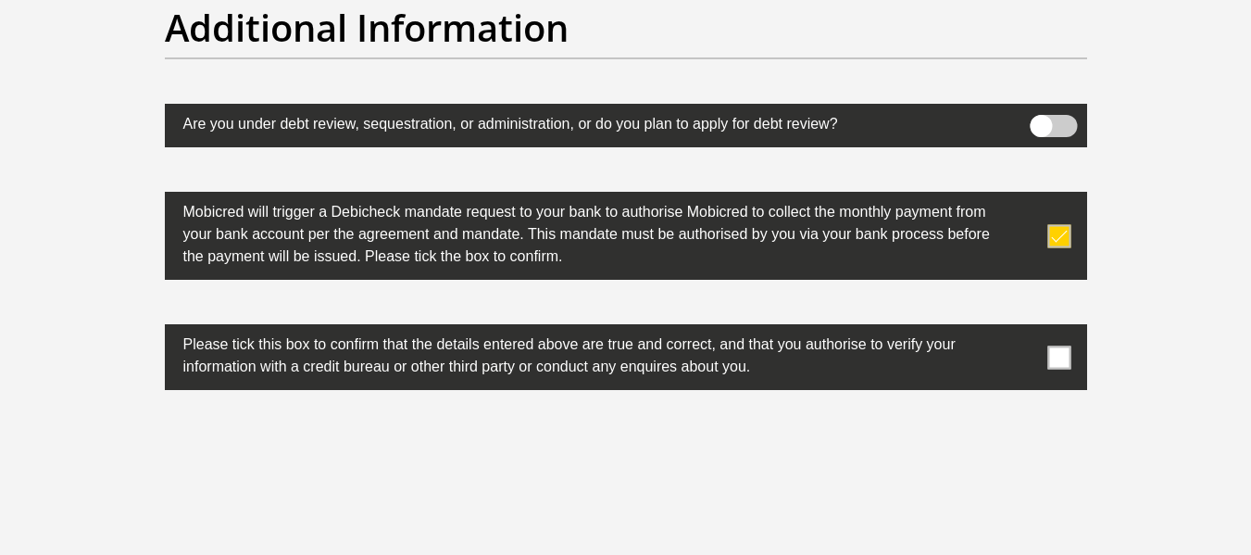
scroll to position [5833, 0]
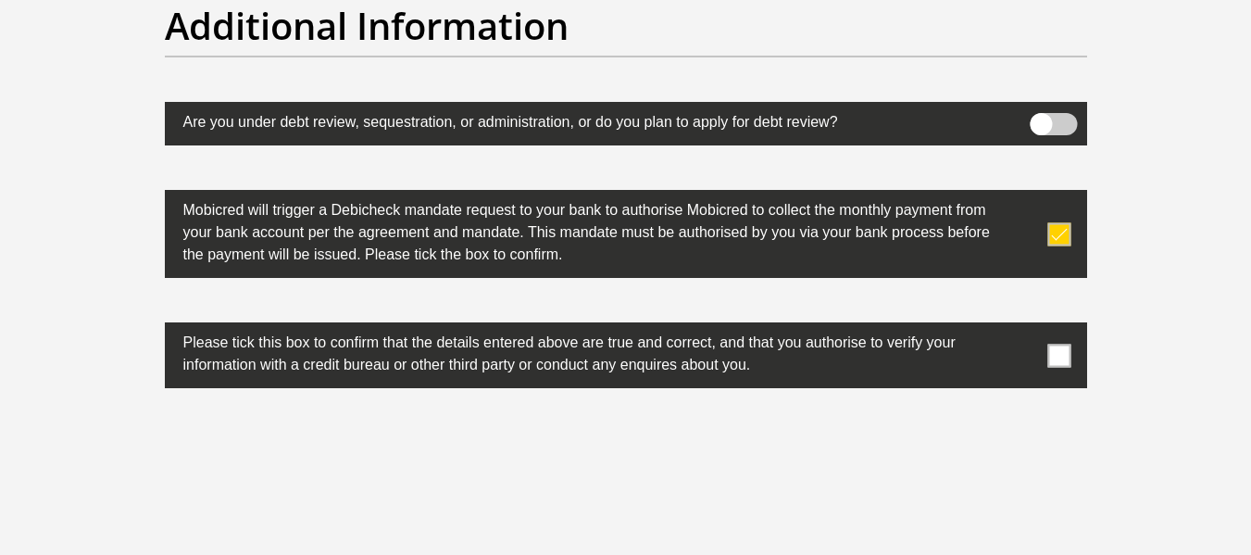
click at [1062, 359] on span at bounding box center [1058, 355] width 23 height 23
click at [1022, 327] on input "checkbox" at bounding box center [1022, 327] width 0 height 0
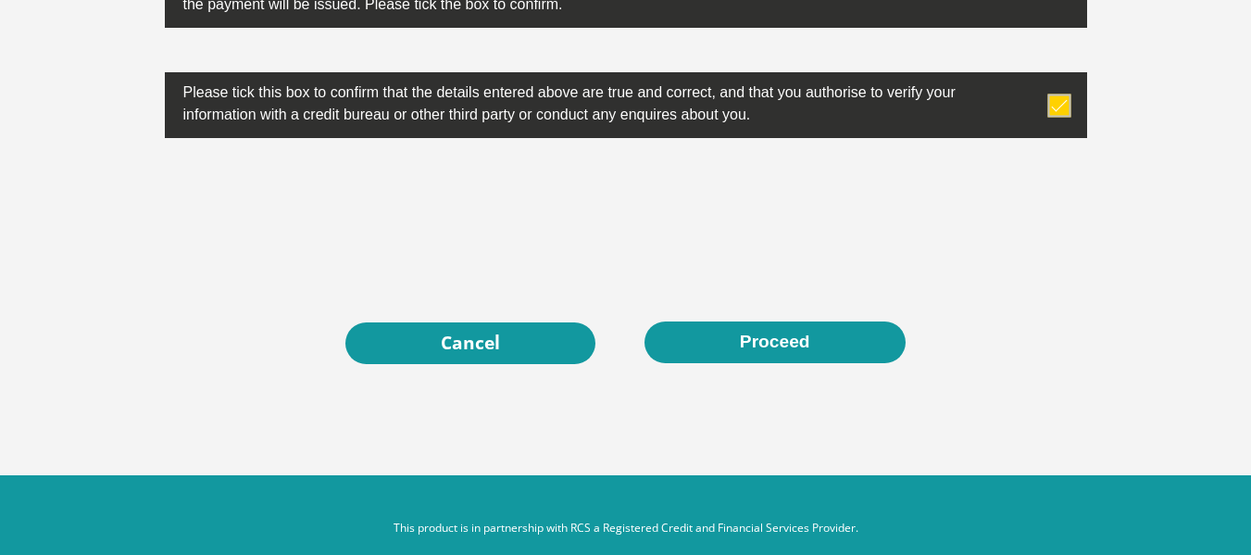
scroll to position [6111, 0]
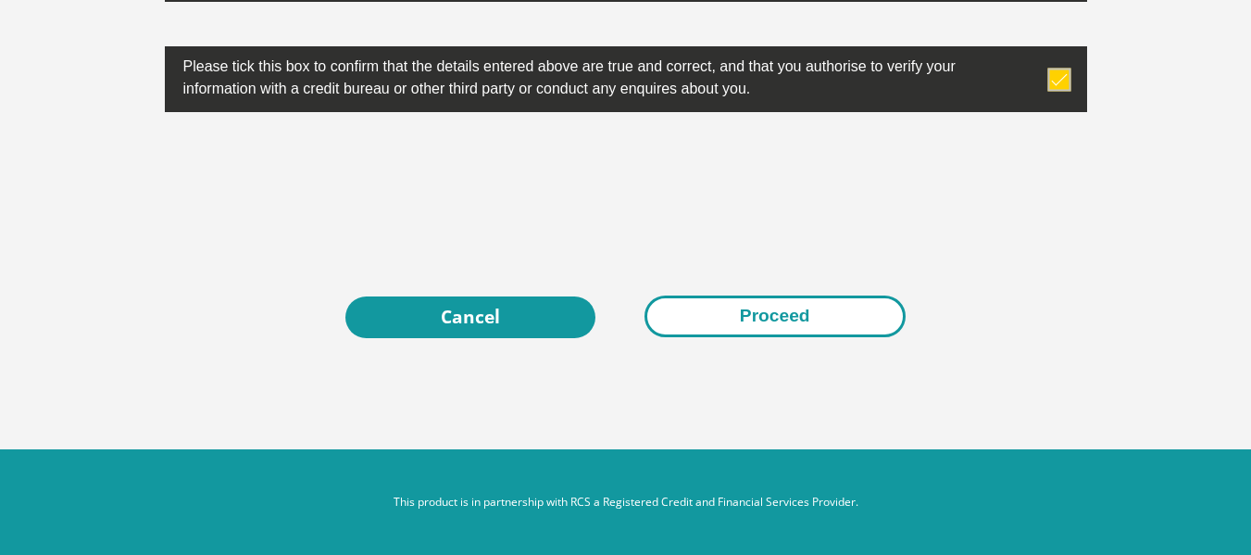
click at [768, 312] on button "Proceed" at bounding box center [774, 316] width 261 height 42
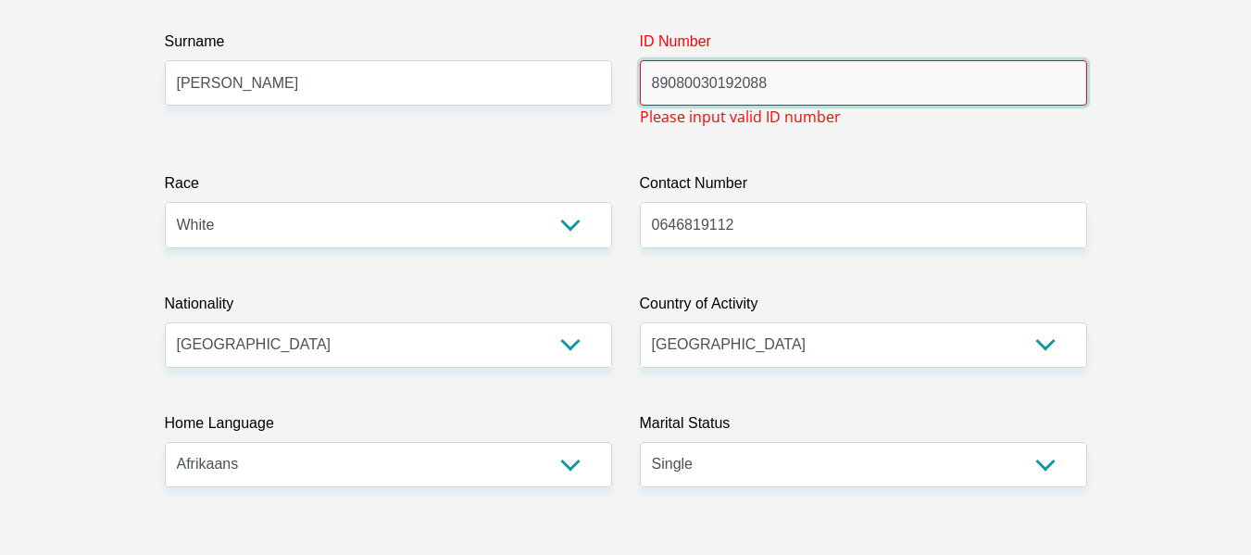
scroll to position [347, 0]
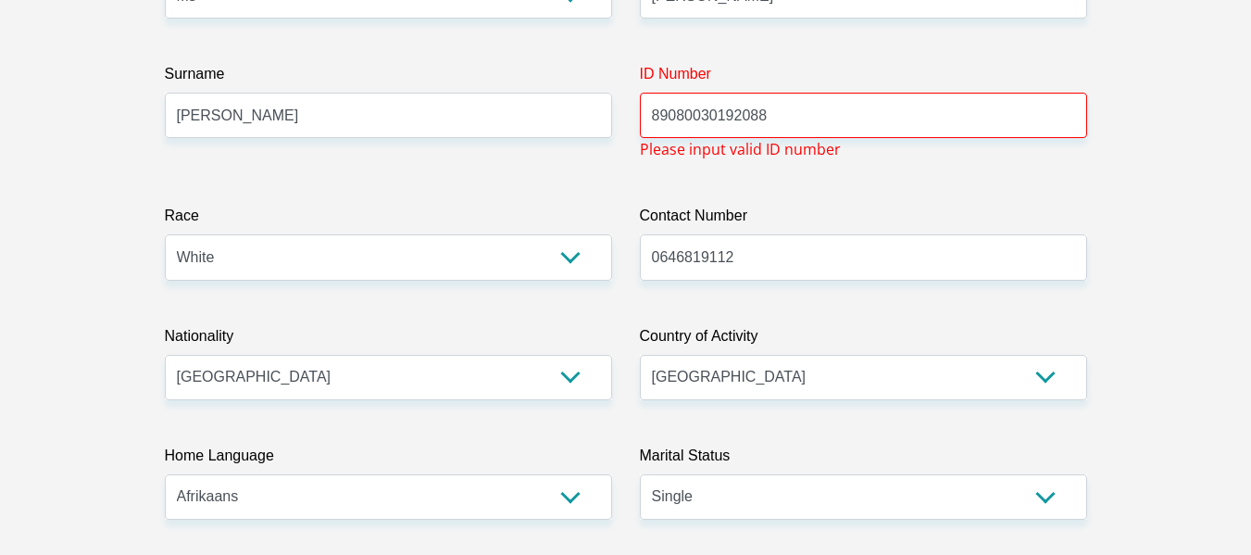
click at [875, 108] on input "89080030192088" at bounding box center [863, 115] width 447 height 45
drag, startPoint x: 891, startPoint y: 115, endPoint x: 490, endPoint y: 109, distance: 401.0
drag, startPoint x: 780, startPoint y: 117, endPoint x: 797, endPoint y: 113, distance: 18.0
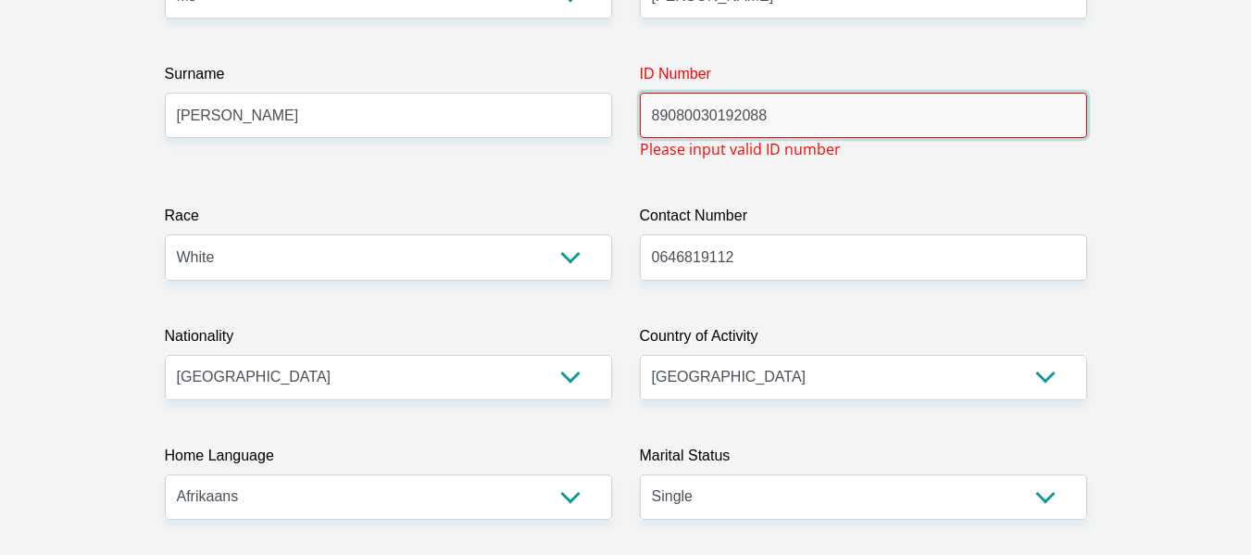
click at [781, 117] on input "89080030192088" at bounding box center [863, 115] width 447 height 45
click at [842, 113] on input "89080030192088" at bounding box center [863, 115] width 447 height 45
drag, startPoint x: 842, startPoint y: 113, endPoint x: 534, endPoint y: 106, distance: 307.5
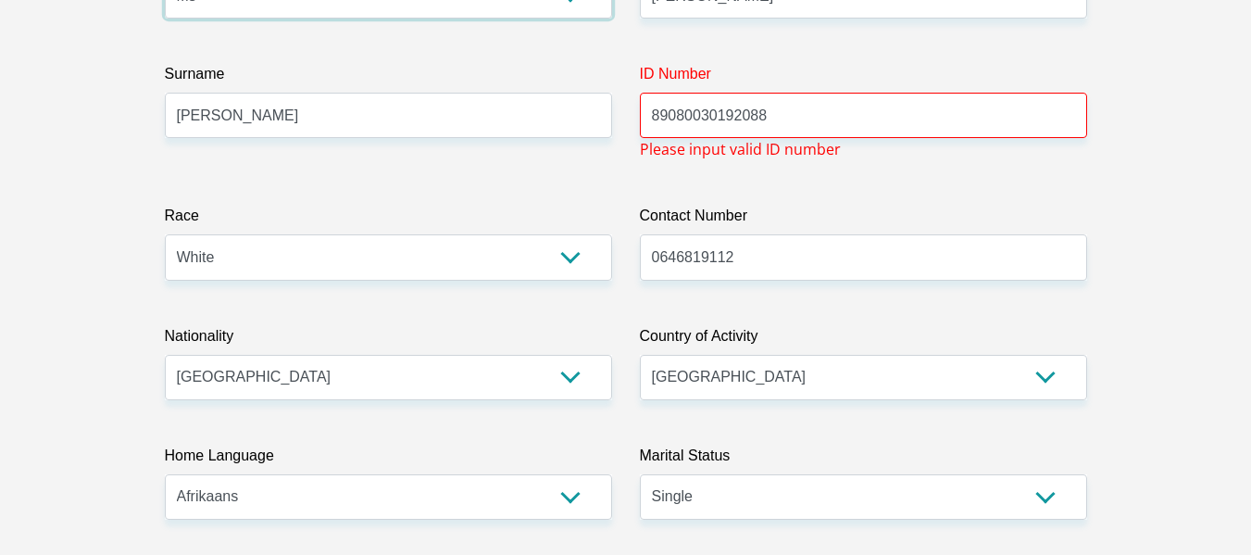
scroll to position [320, 0]
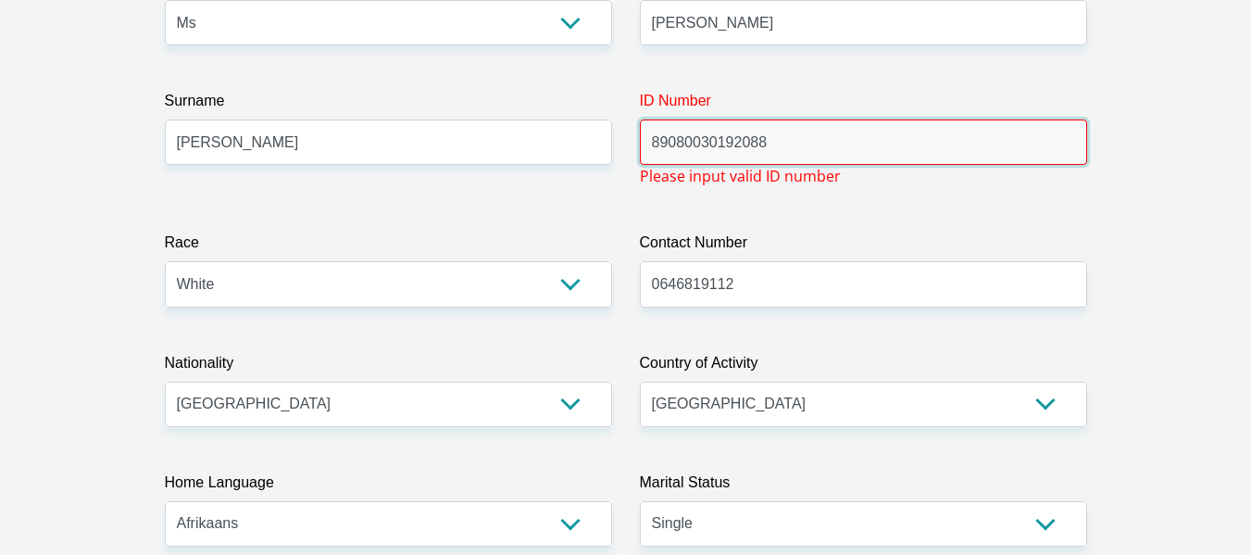
click at [840, 163] on input "89080030192088" at bounding box center [863, 141] width 447 height 45
click at [694, 149] on input "89080030192088" at bounding box center [863, 141] width 447 height 45
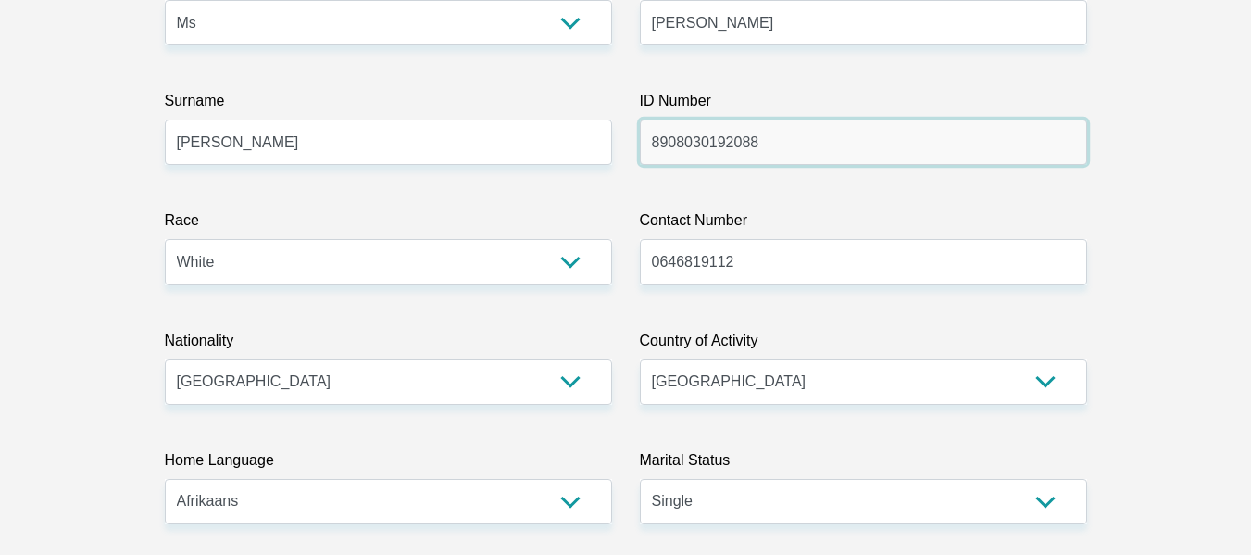
drag, startPoint x: 858, startPoint y: 146, endPoint x: 433, endPoint y: 134, distance: 425.2
paste input "0"
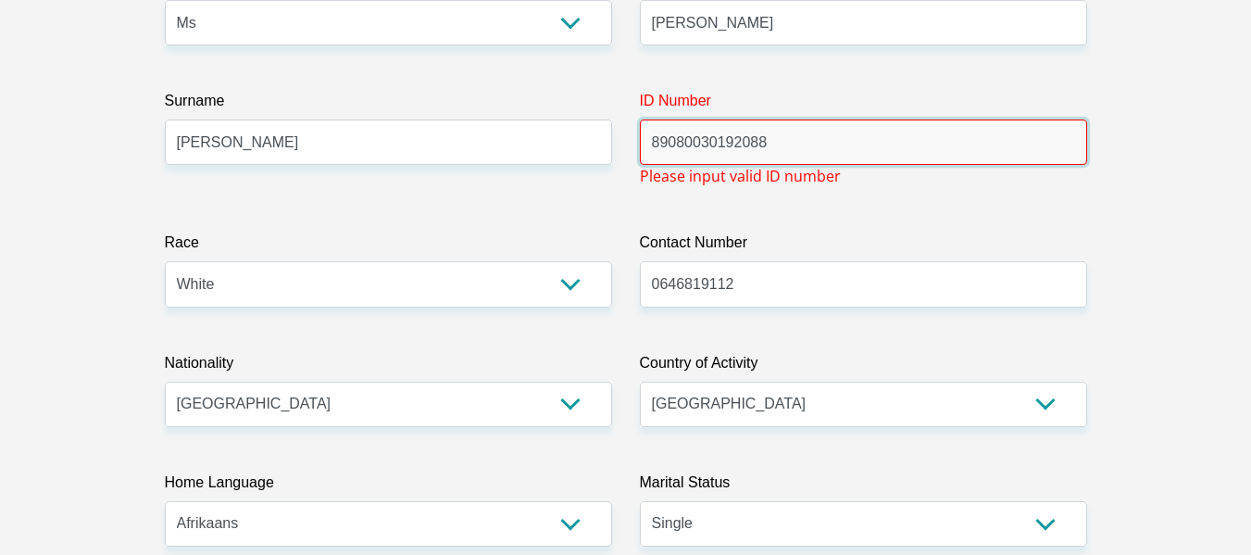
click at [689, 150] on input "89080030192088" at bounding box center [863, 141] width 447 height 45
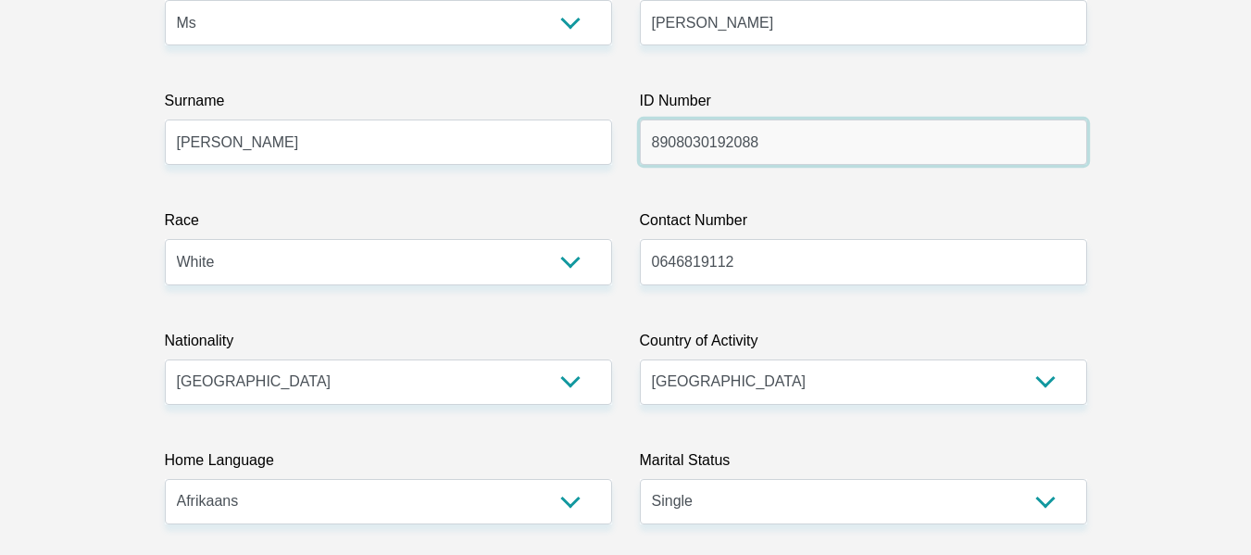
type input "8908030192088"
click at [905, 230] on label "Contact Number" at bounding box center [863, 224] width 447 height 30
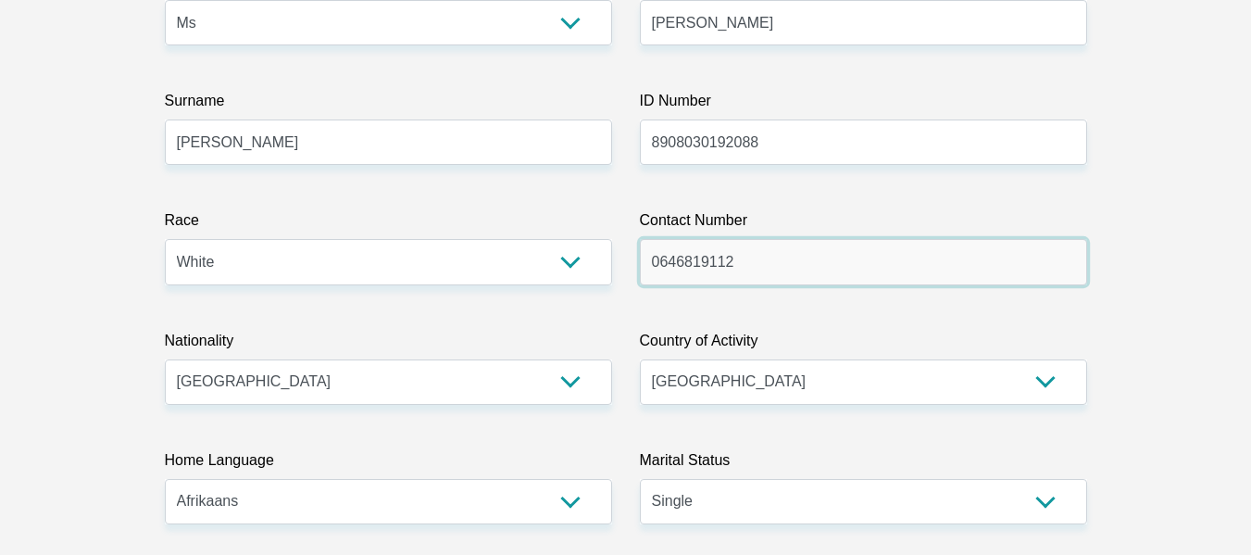
click at [905, 239] on input "0646819112" at bounding box center [863, 261] width 447 height 45
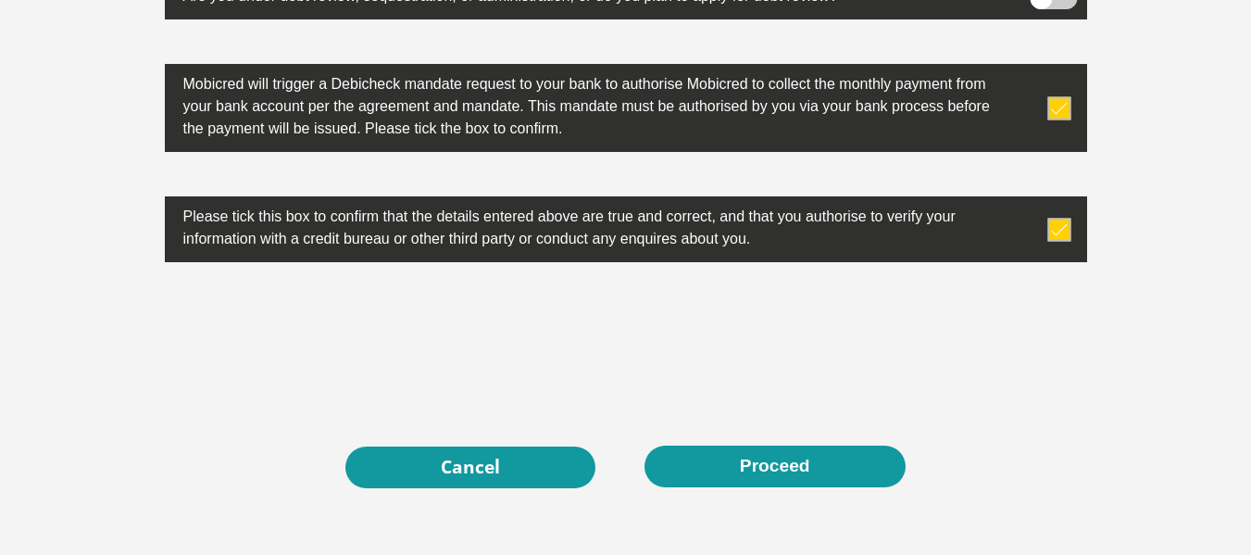
scroll to position [6089, 0]
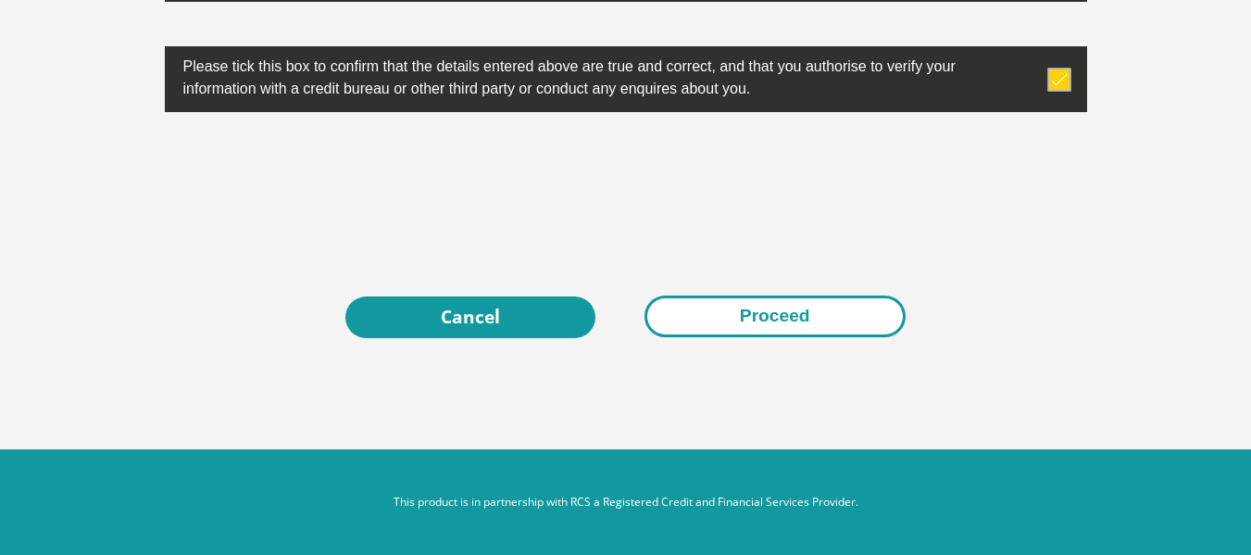
click at [775, 311] on button "Proceed" at bounding box center [774, 316] width 261 height 42
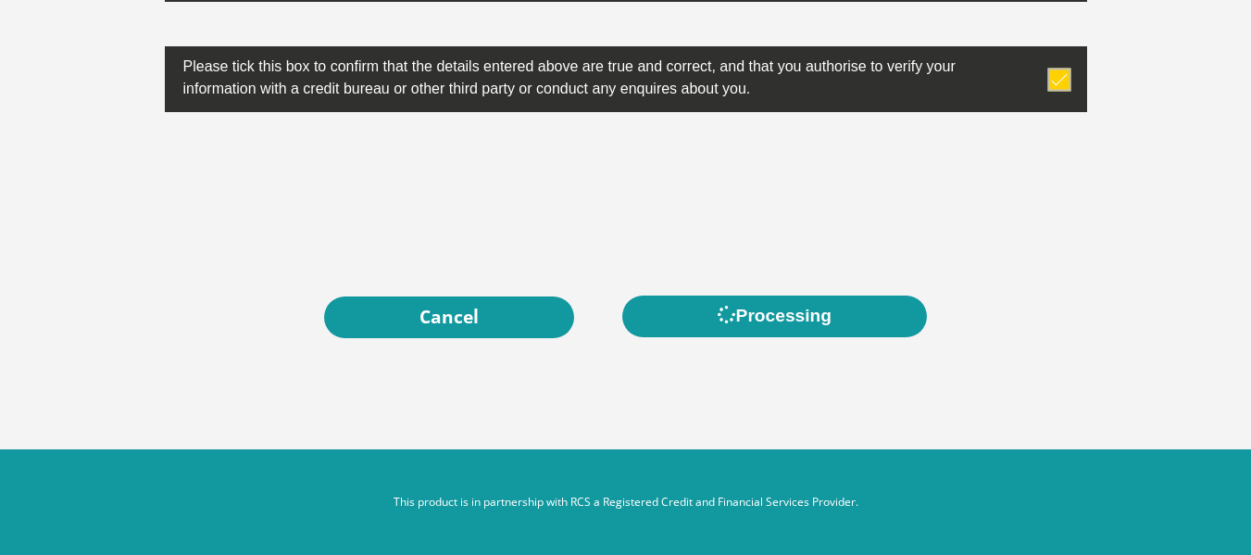
scroll to position [0, 0]
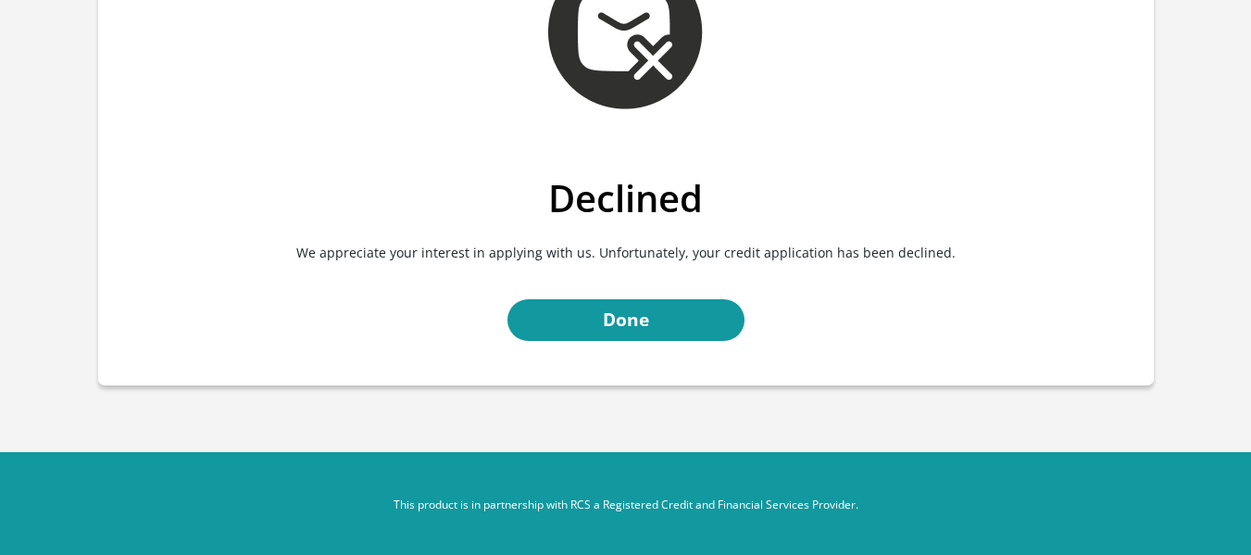
scroll to position [159, 0]
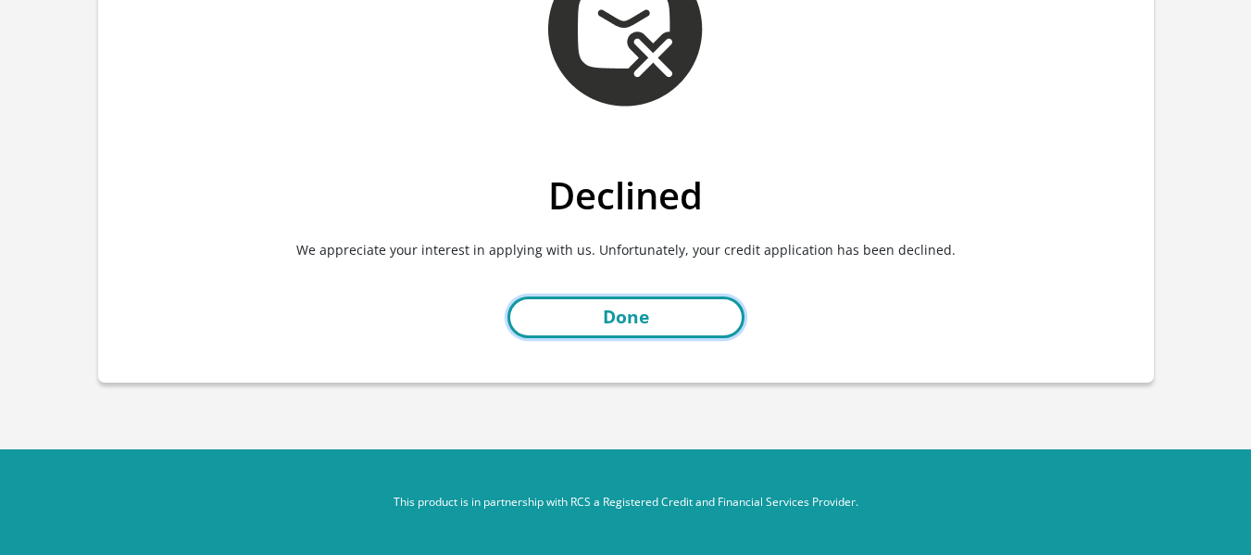
click at [634, 315] on link "Done" at bounding box center [625, 317] width 237 height 42
